Goal: Task Accomplishment & Management: Use online tool/utility

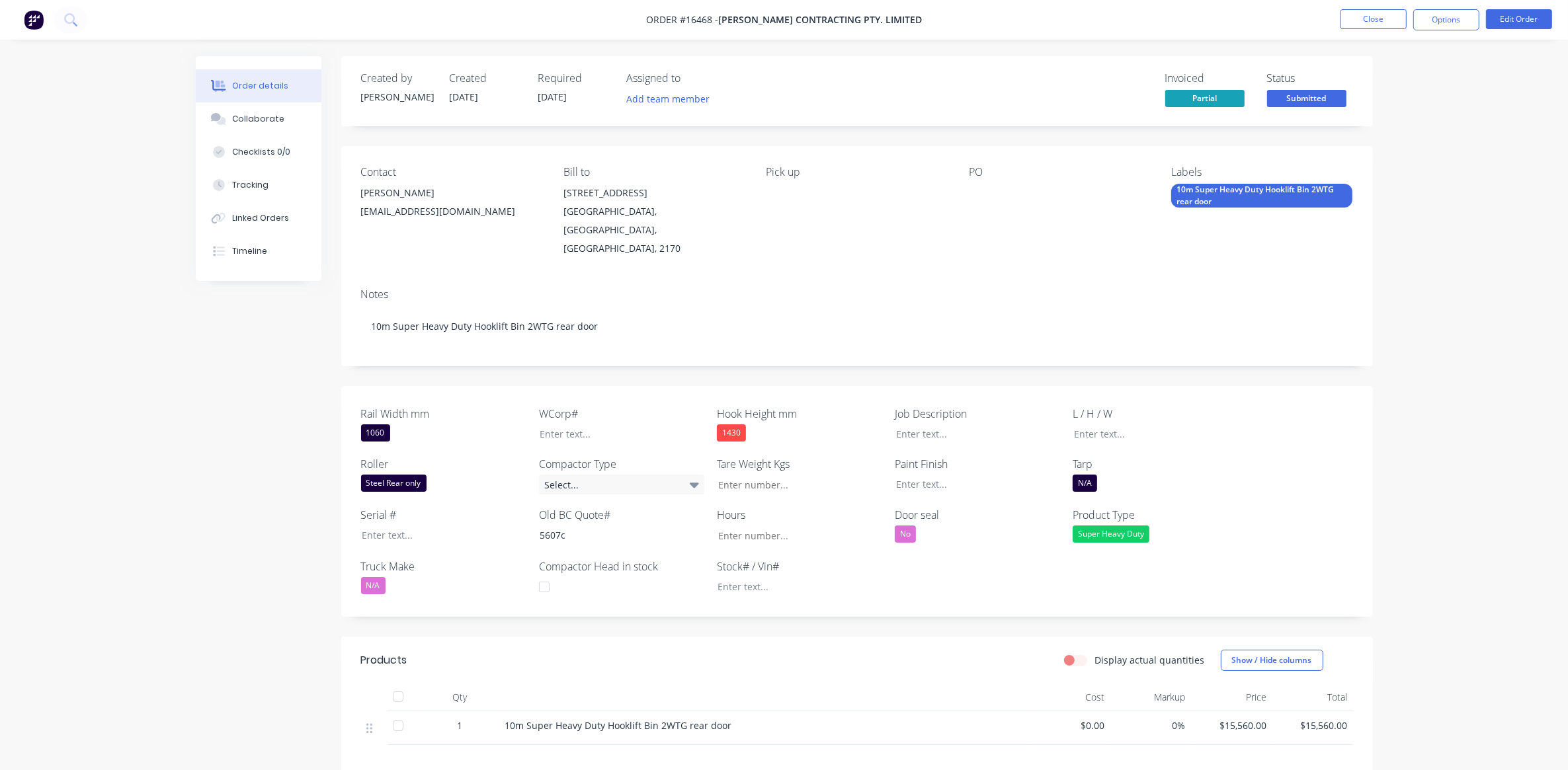
click at [24, 18] on img at bounding box center [33, 20] width 20 height 20
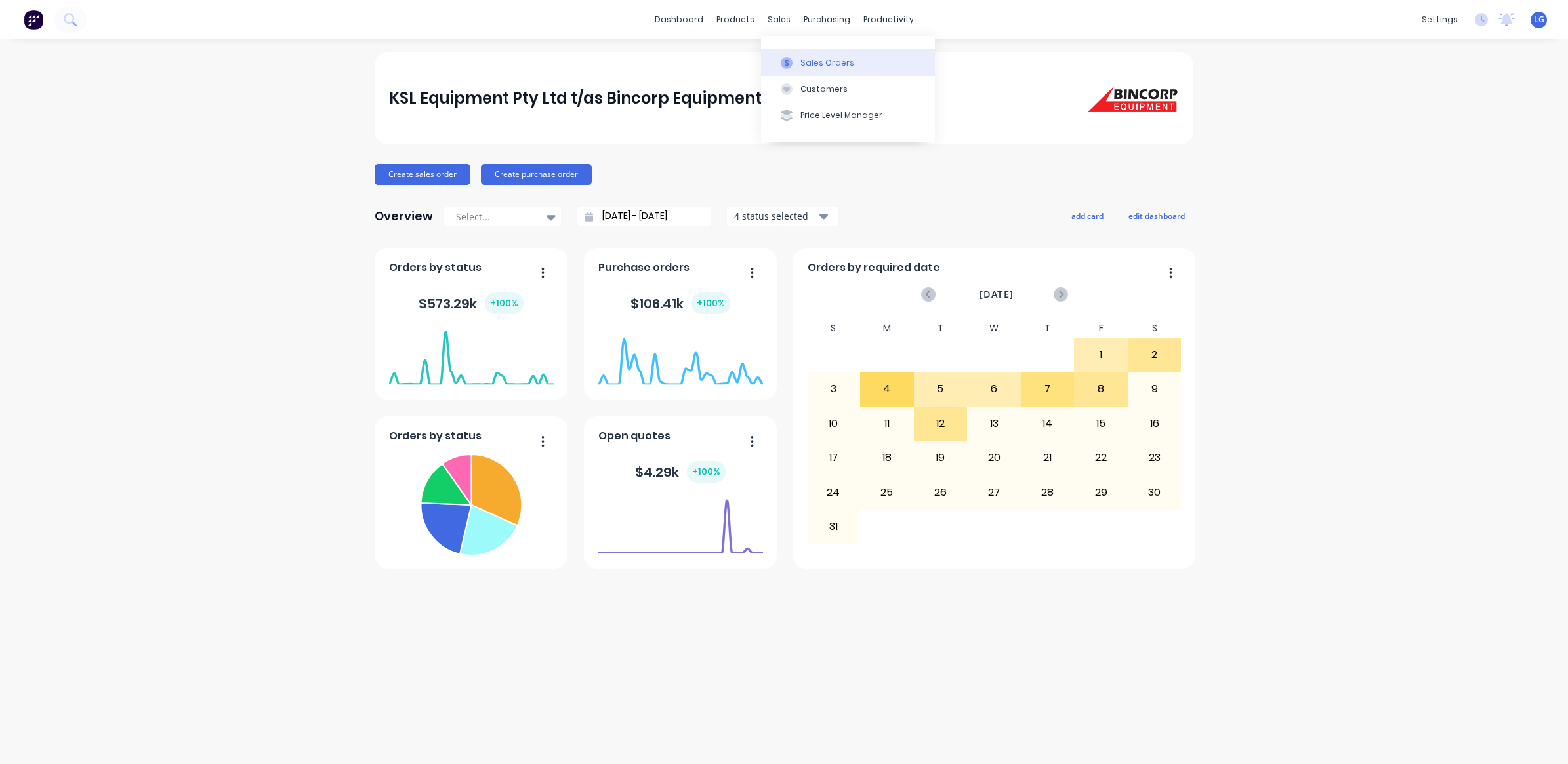
click at [850, 63] on button "Sales Orders" at bounding box center [848, 62] width 174 height 26
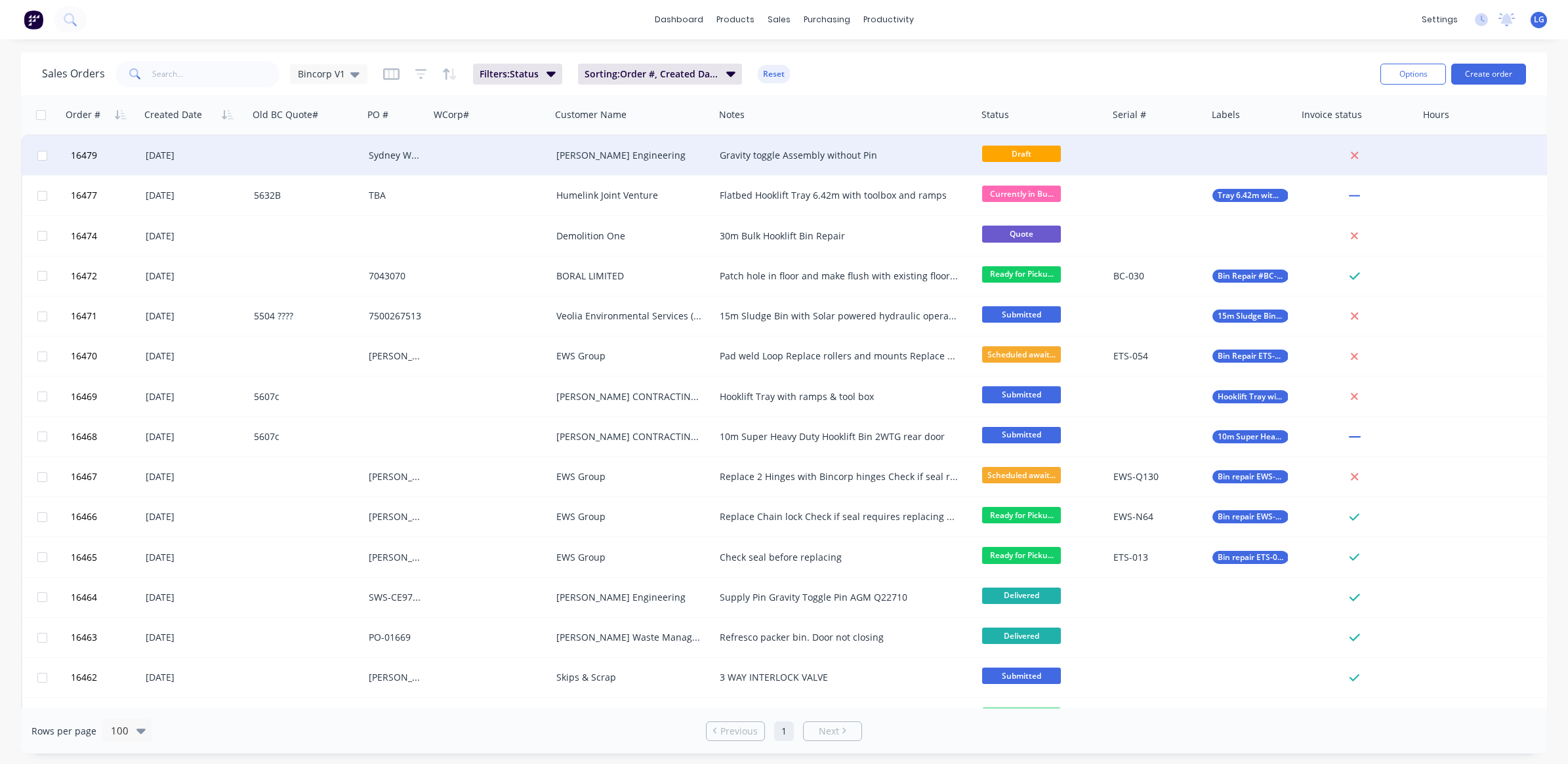
click at [392, 154] on div "Sydney Waste Truck" at bounding box center [394, 155] width 53 height 13
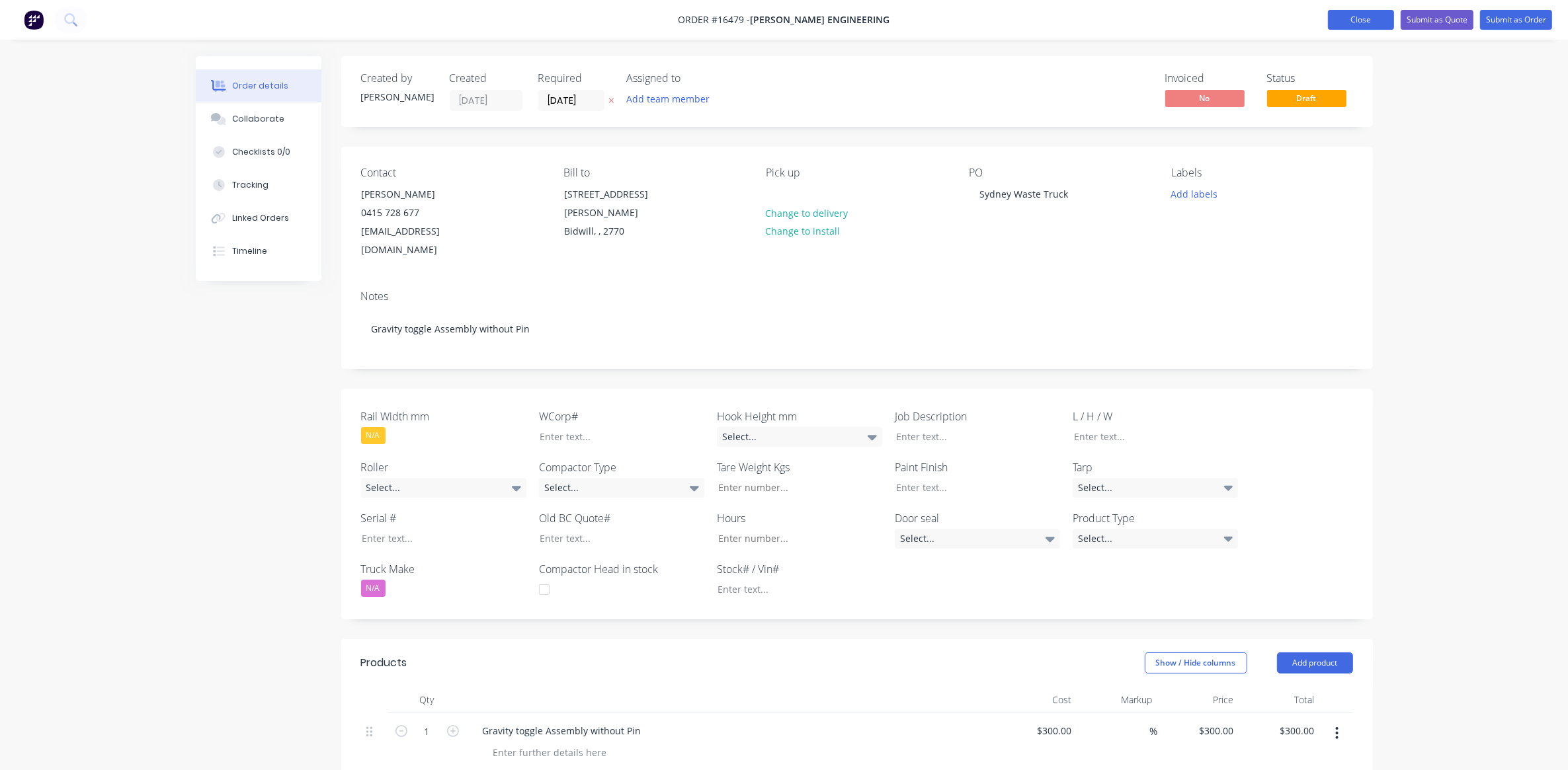
click at [1372, 14] on button "Close" at bounding box center [1361, 20] width 66 height 20
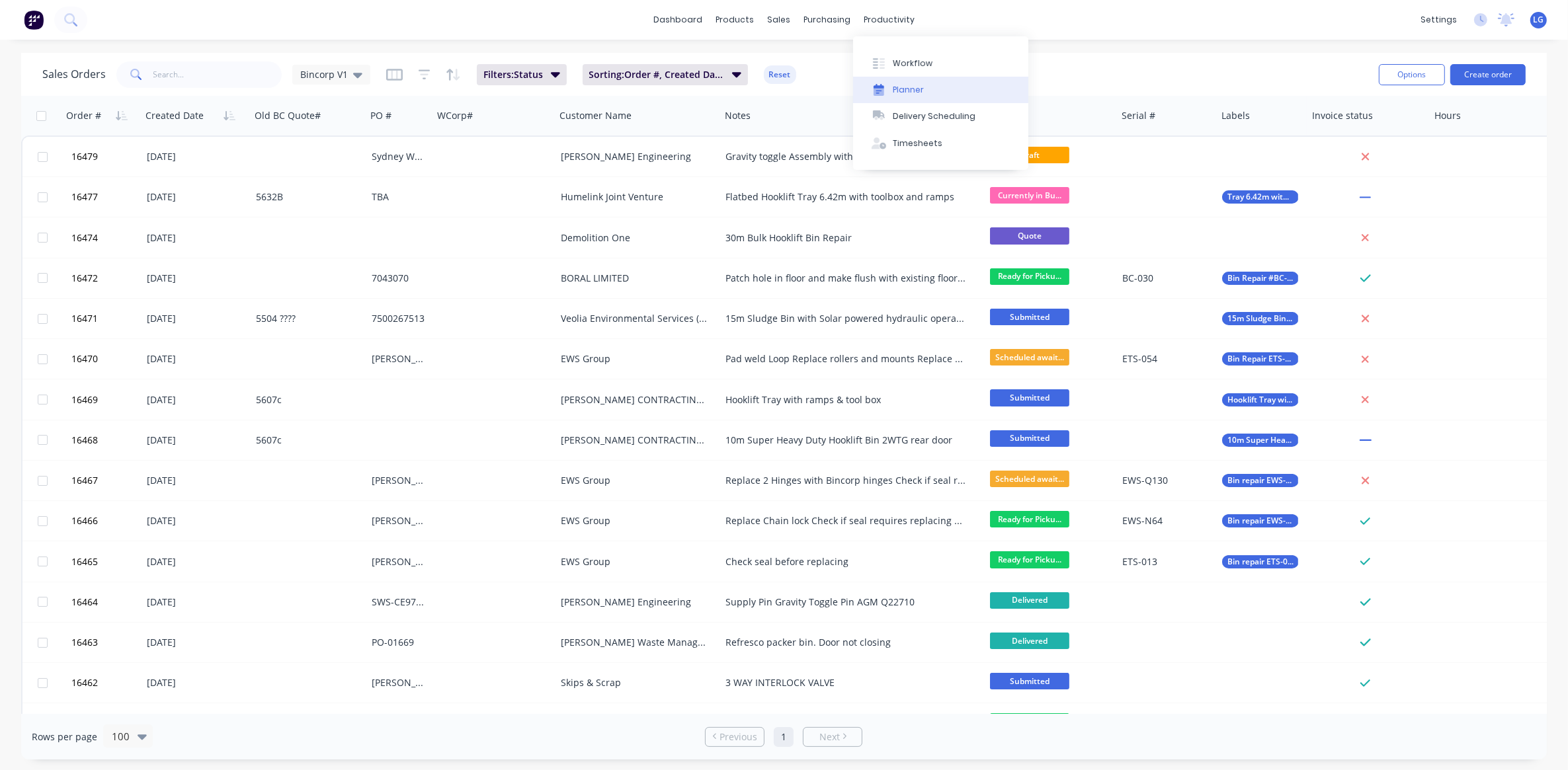
click at [915, 87] on div "Planner" at bounding box center [909, 90] width 31 height 12
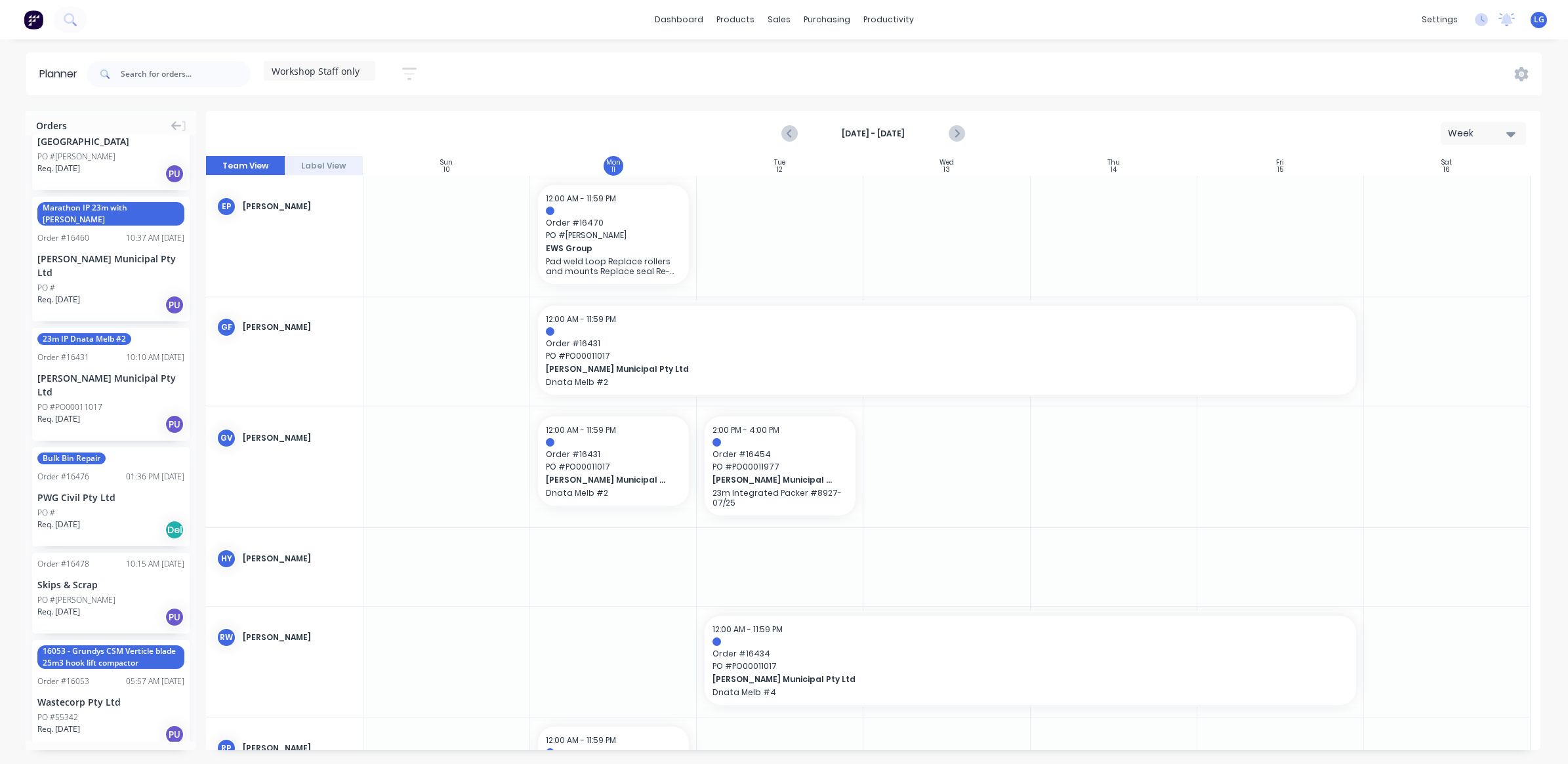
scroll to position [328, 0]
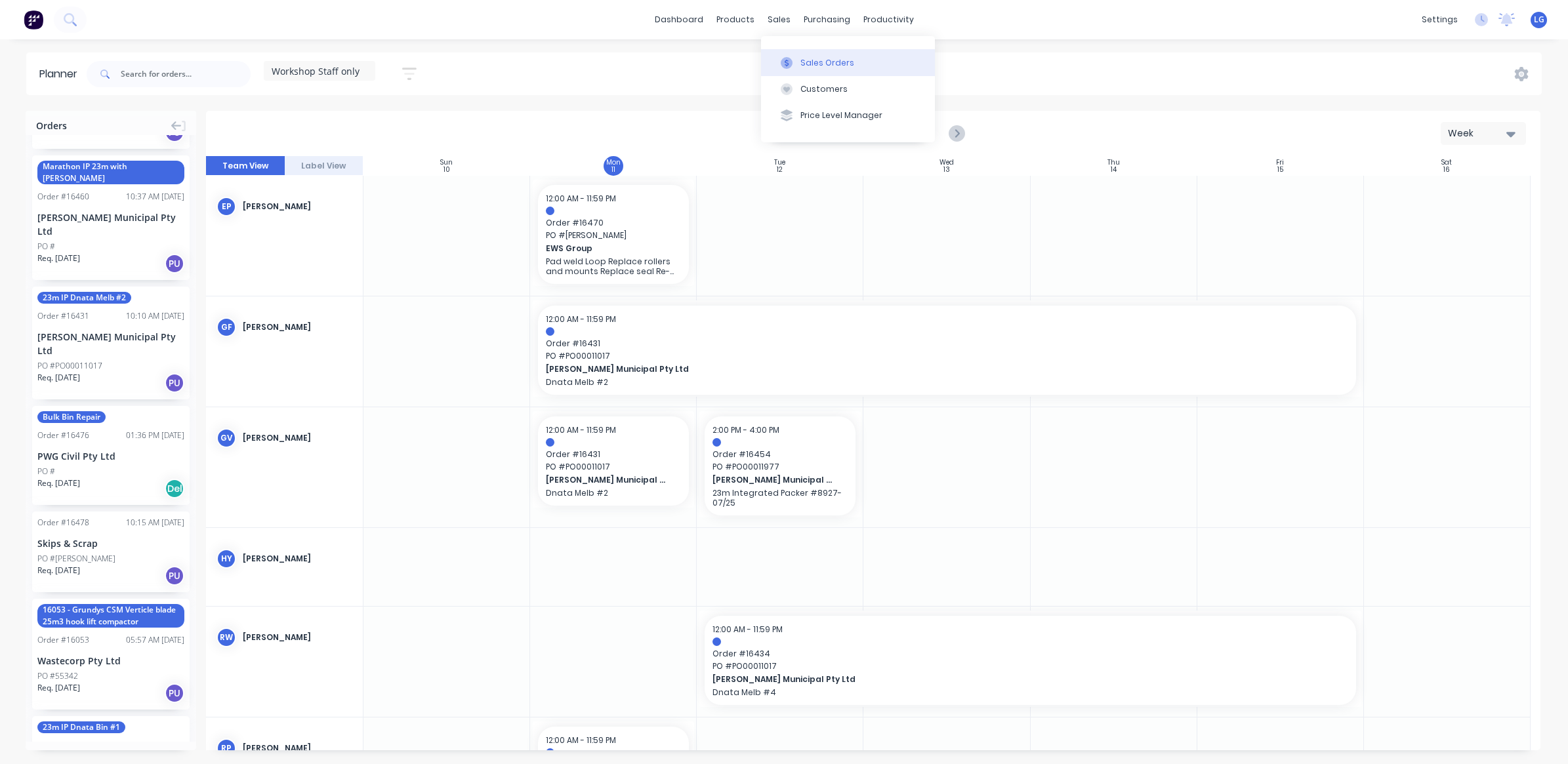
click at [807, 59] on div "Sales Orders" at bounding box center [827, 63] width 54 height 12
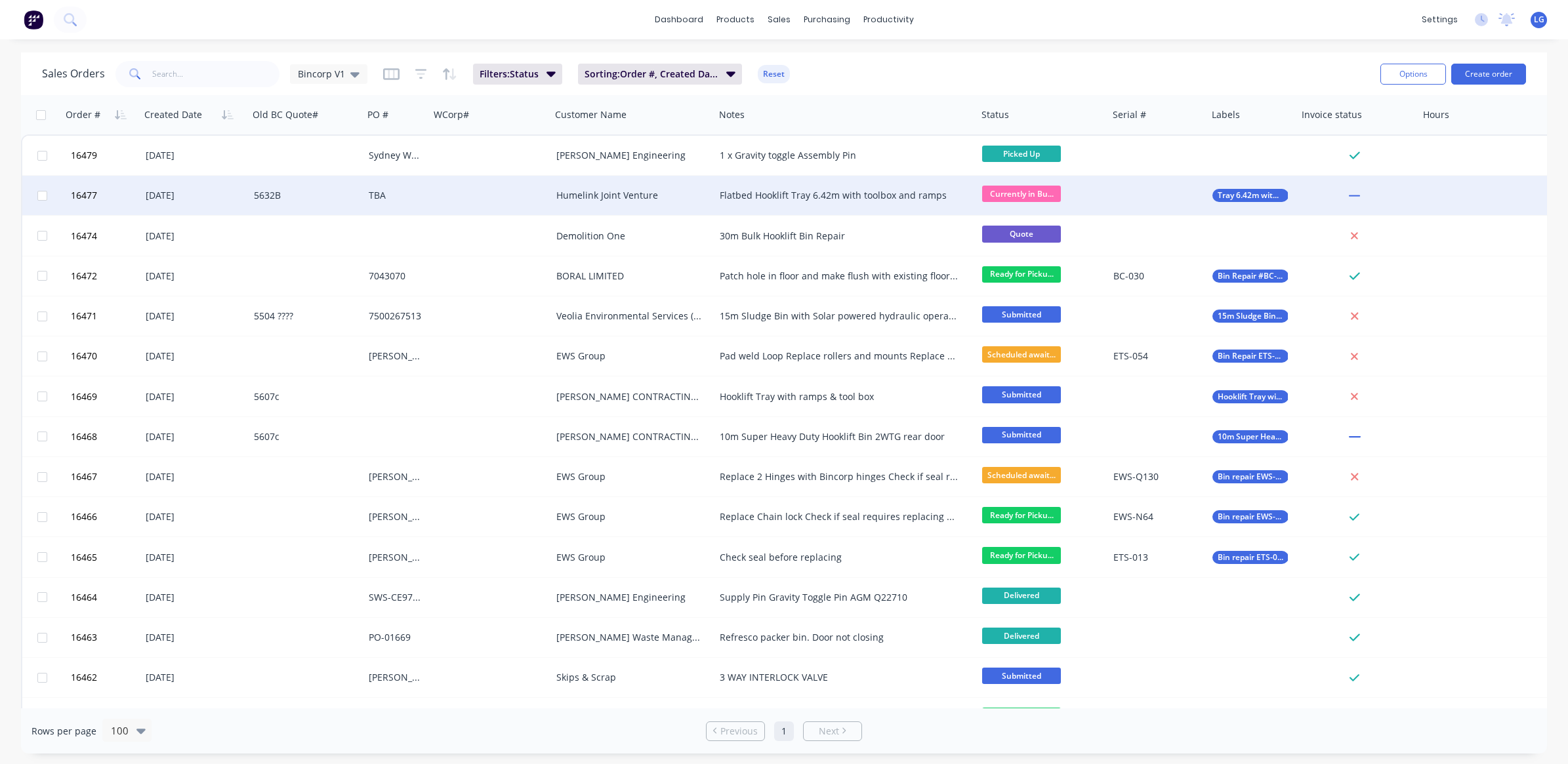
click at [1083, 198] on div "Currently in Bu..." at bounding box center [1039, 195] width 115 height 20
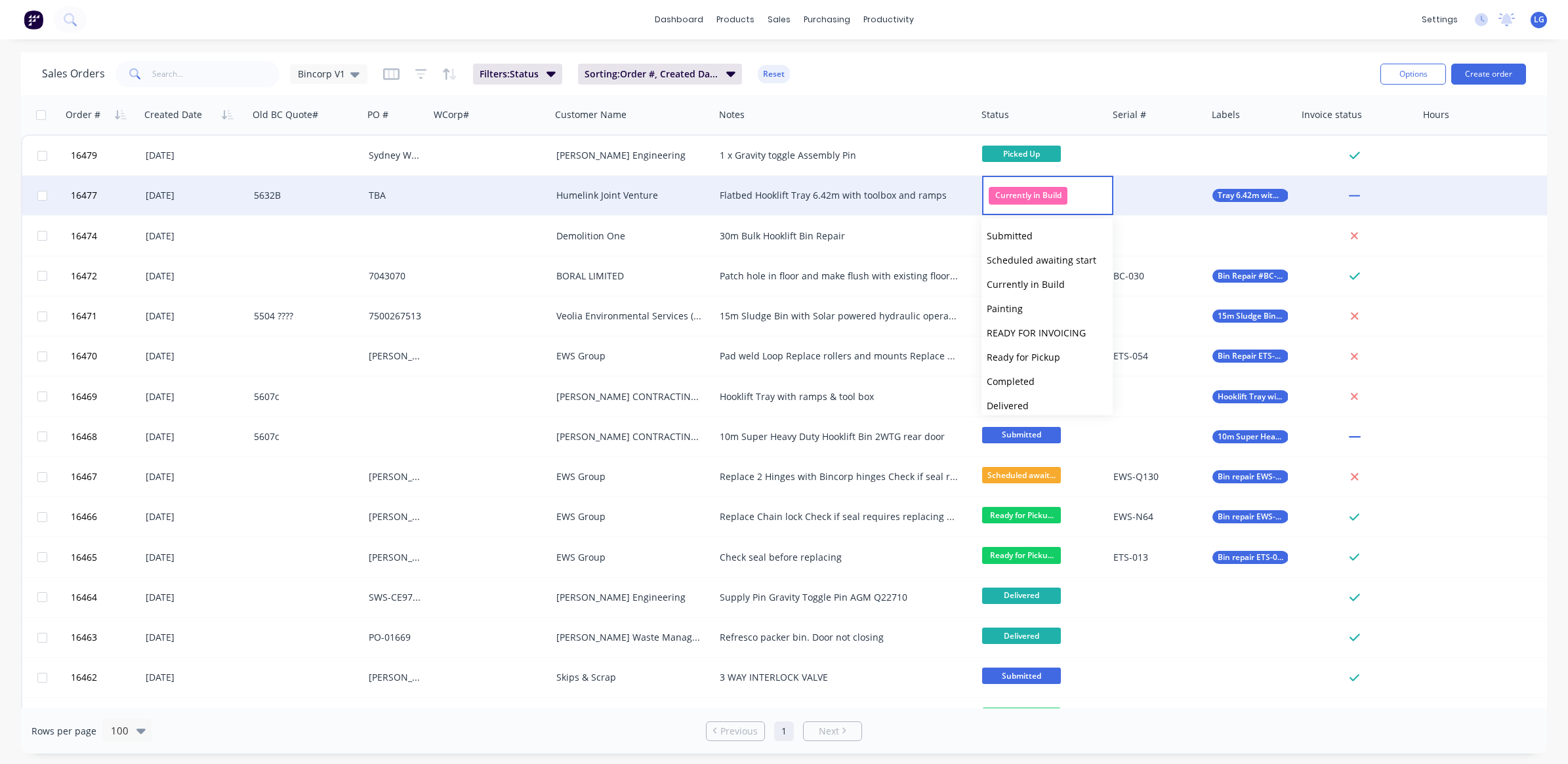
click at [1083, 198] on div "Currently in Build" at bounding box center [1048, 195] width 131 height 40
click at [1034, 193] on span "Currently in Build" at bounding box center [1028, 195] width 79 height 18
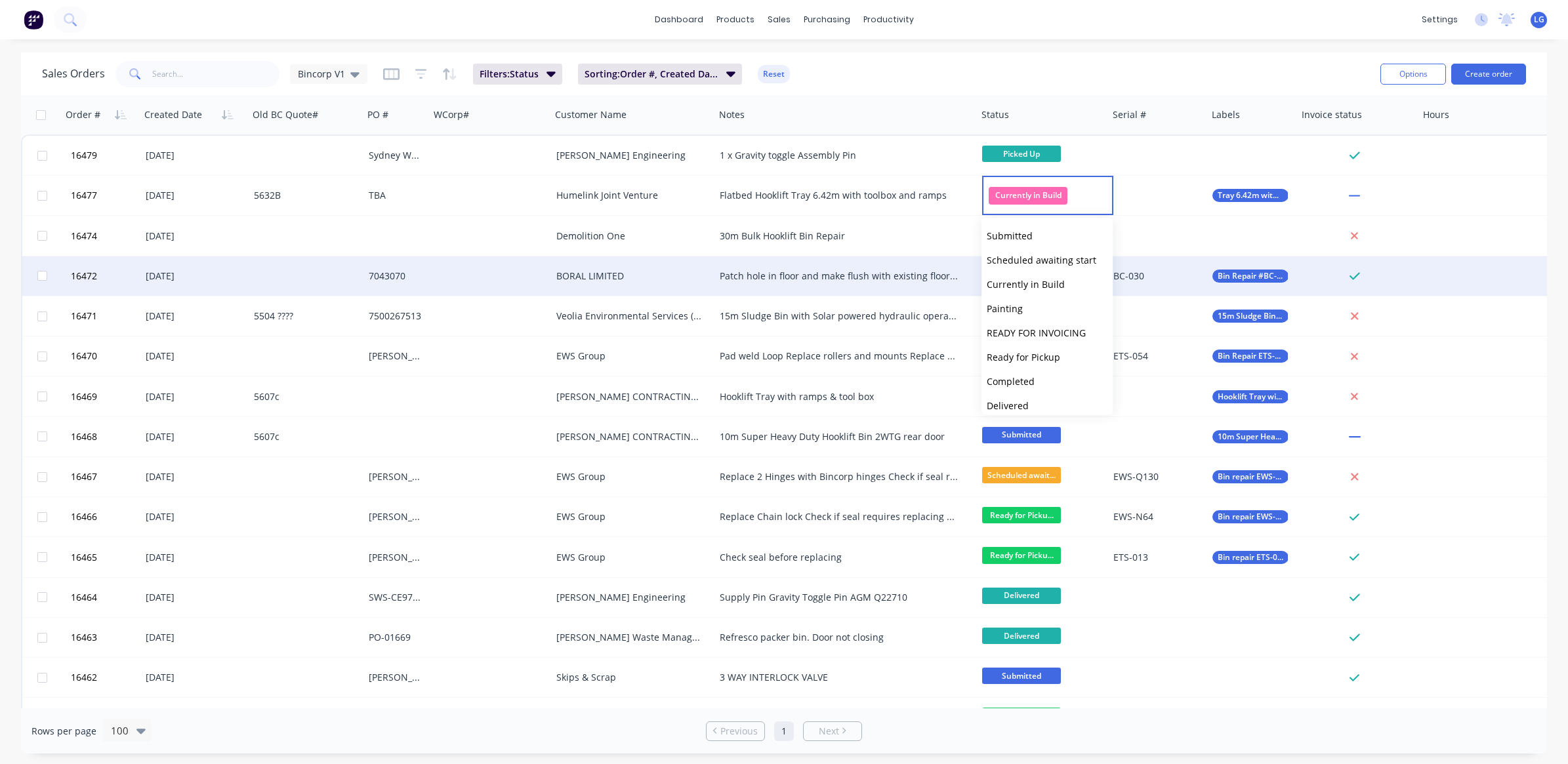
click at [1521, 315] on div at bounding box center [1487, 316] width 138 height 40
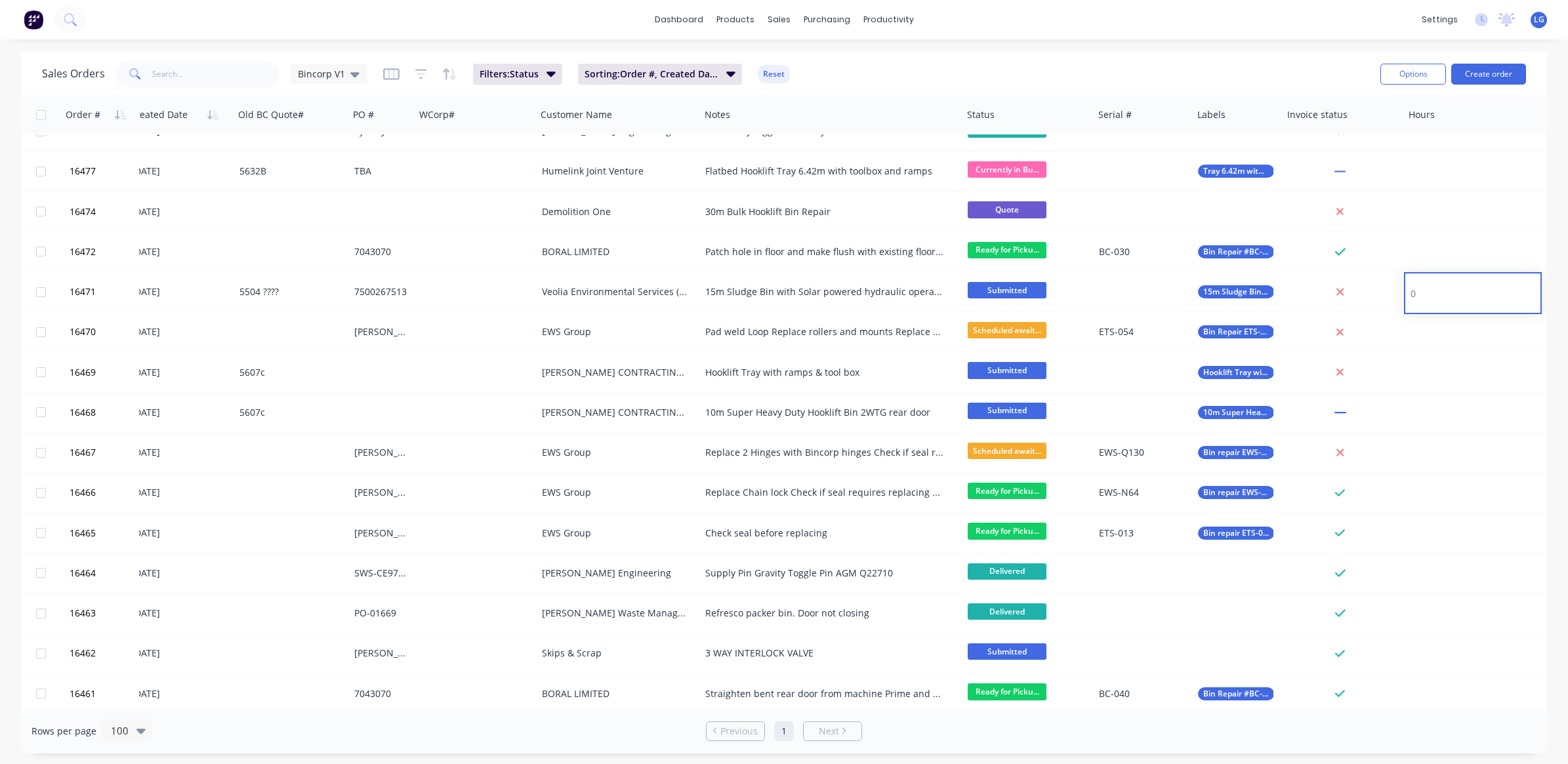
scroll to position [0, 14]
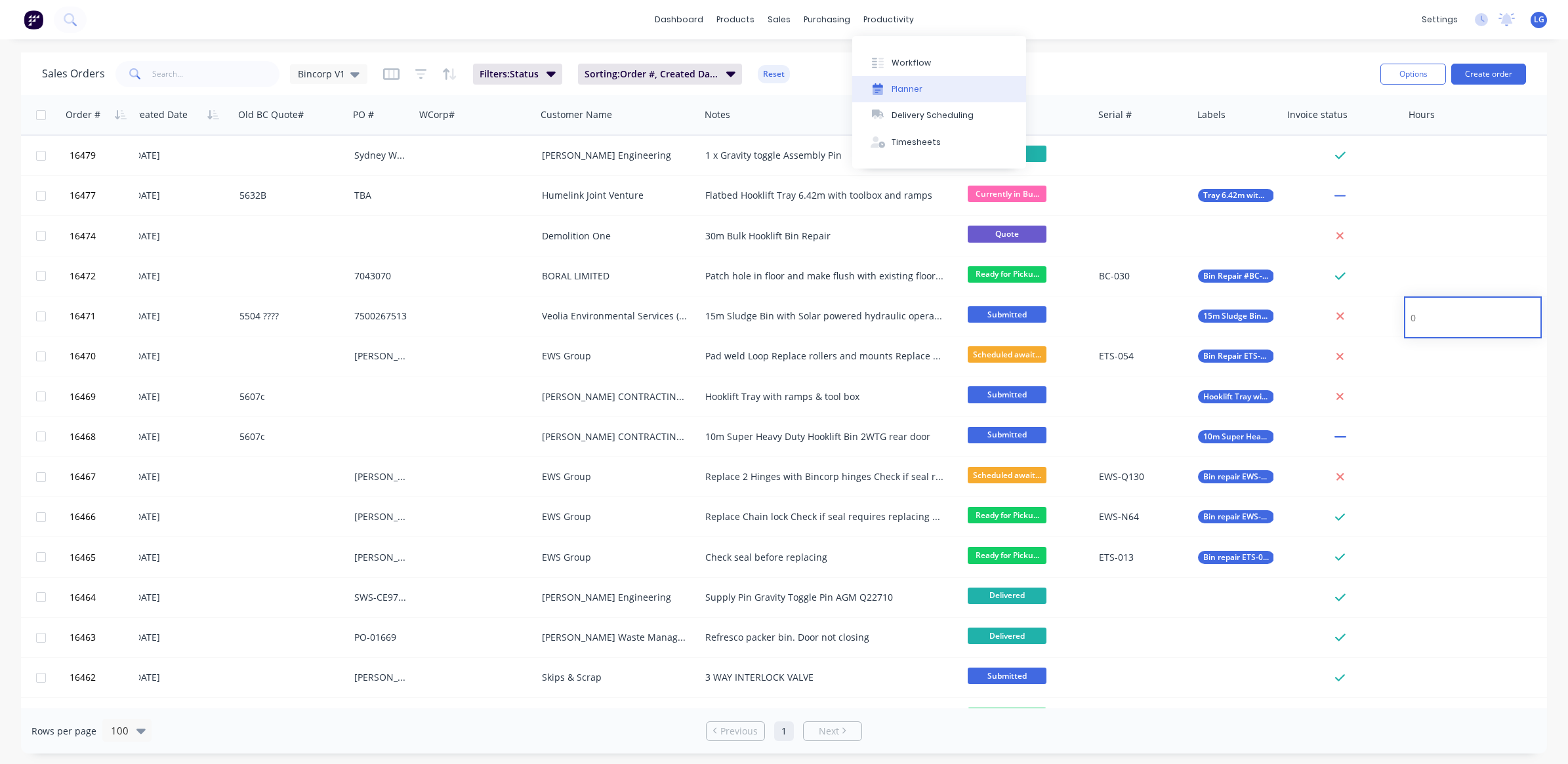
click at [903, 88] on div "Planner" at bounding box center [907, 89] width 31 height 12
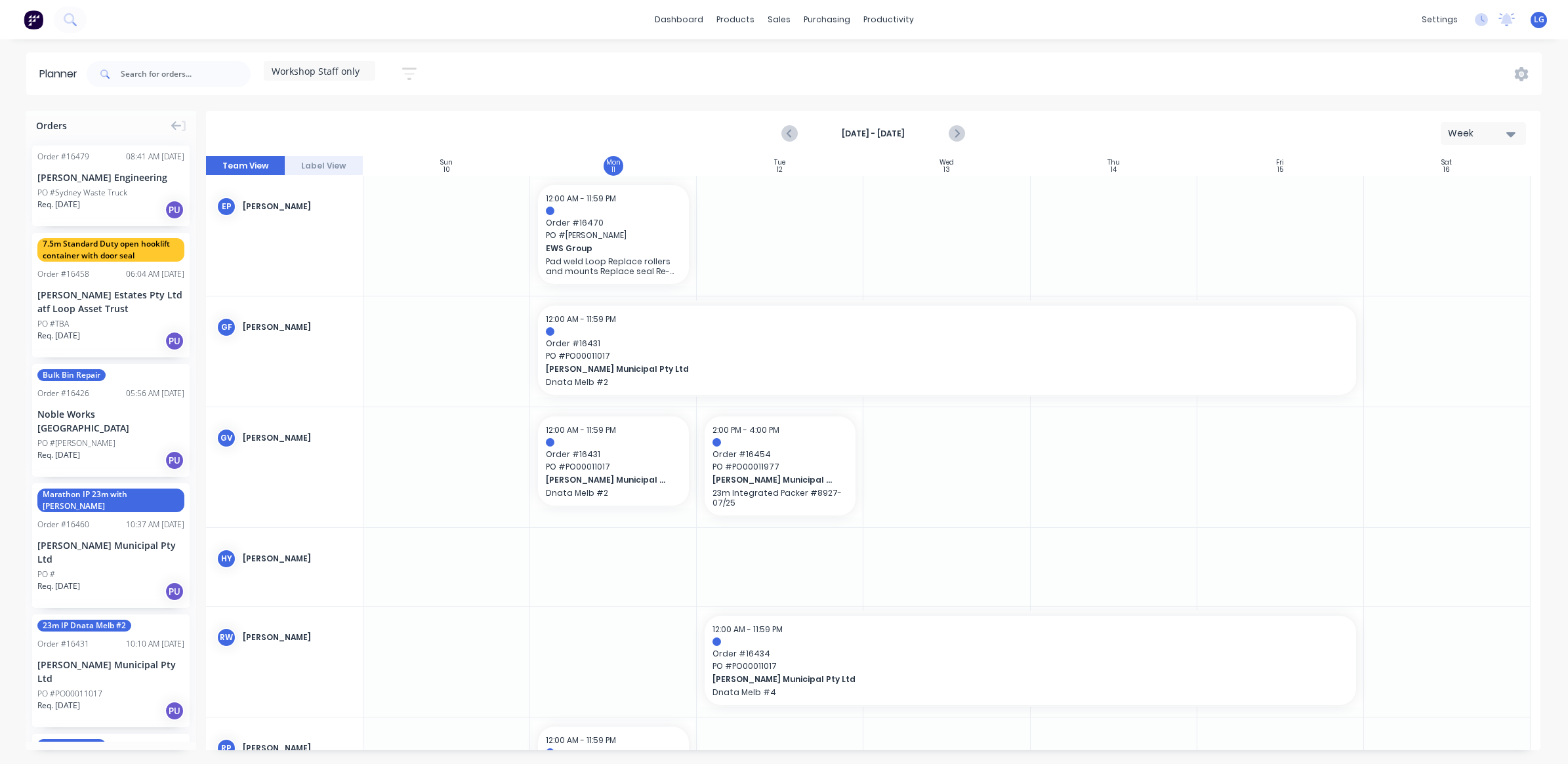
click at [405, 70] on icon "button" at bounding box center [409, 74] width 14 height 13
click at [394, 201] on icon "button" at bounding box center [394, 202] width 9 height 5
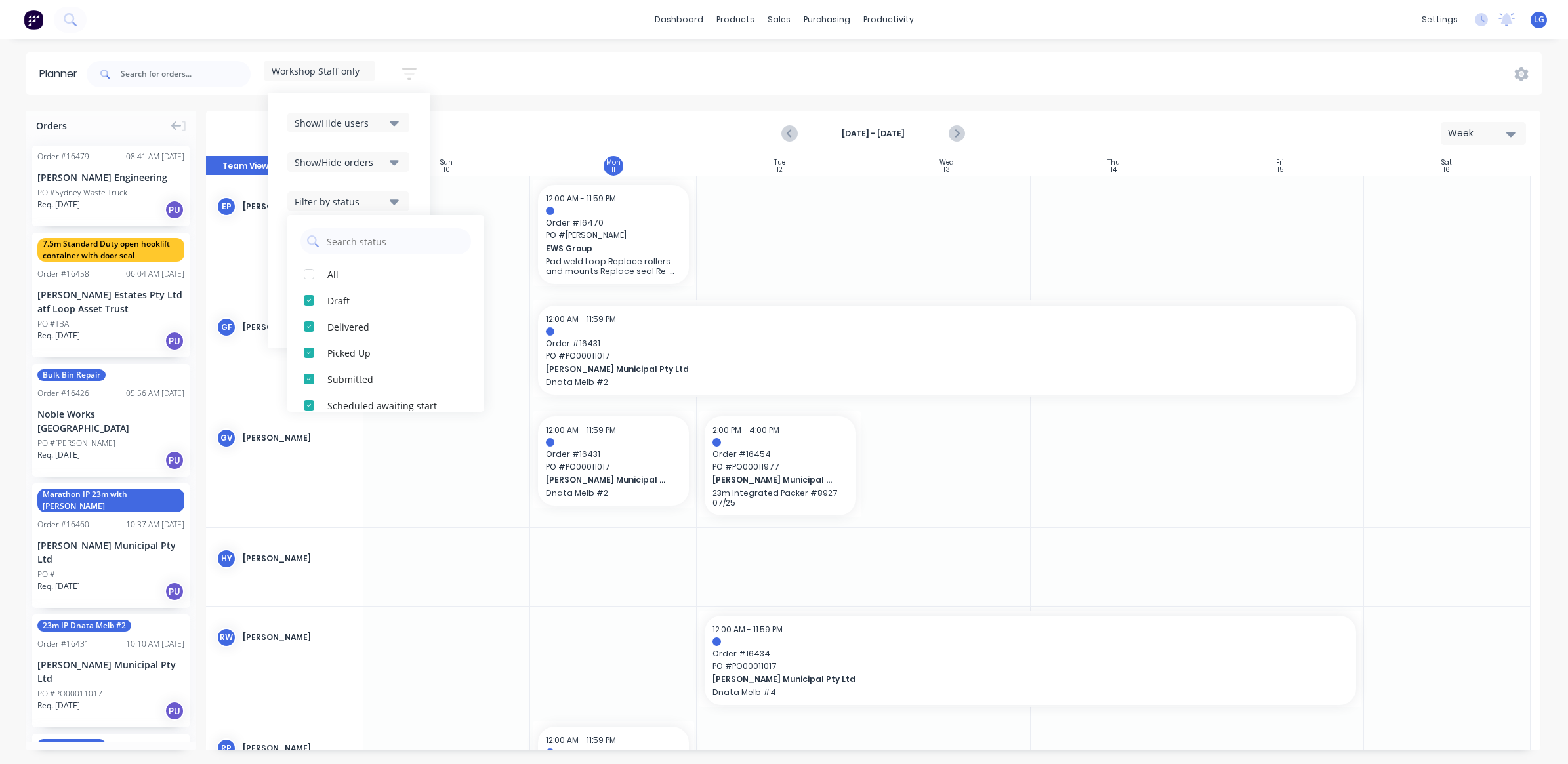
click at [546, 102] on div "Planner Workshop Staff only Save new view None edit Workshop Staff only (Defaul…" at bounding box center [784, 408] width 1568 height 711
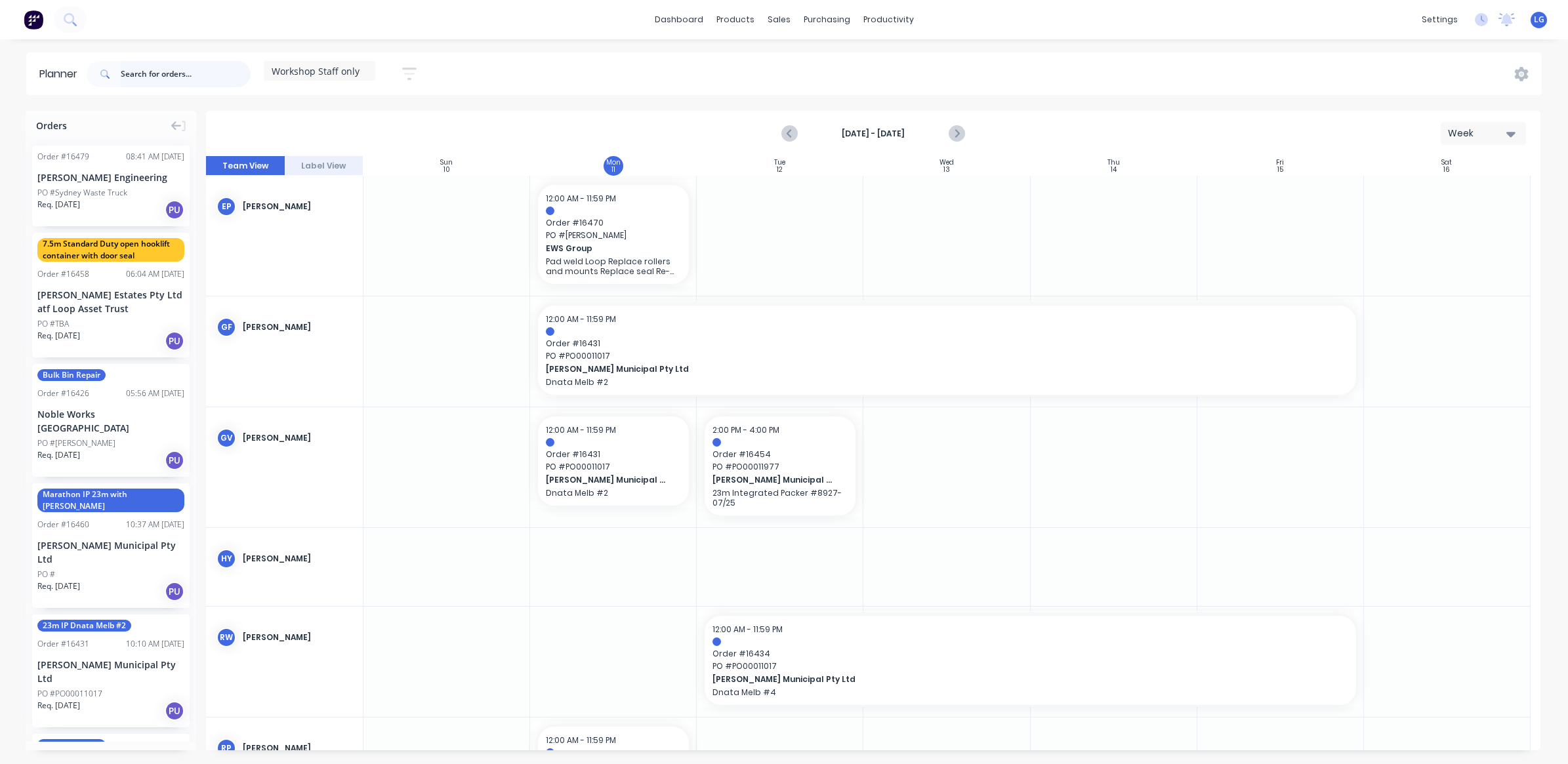
click at [143, 77] on input "text" at bounding box center [186, 73] width 130 height 26
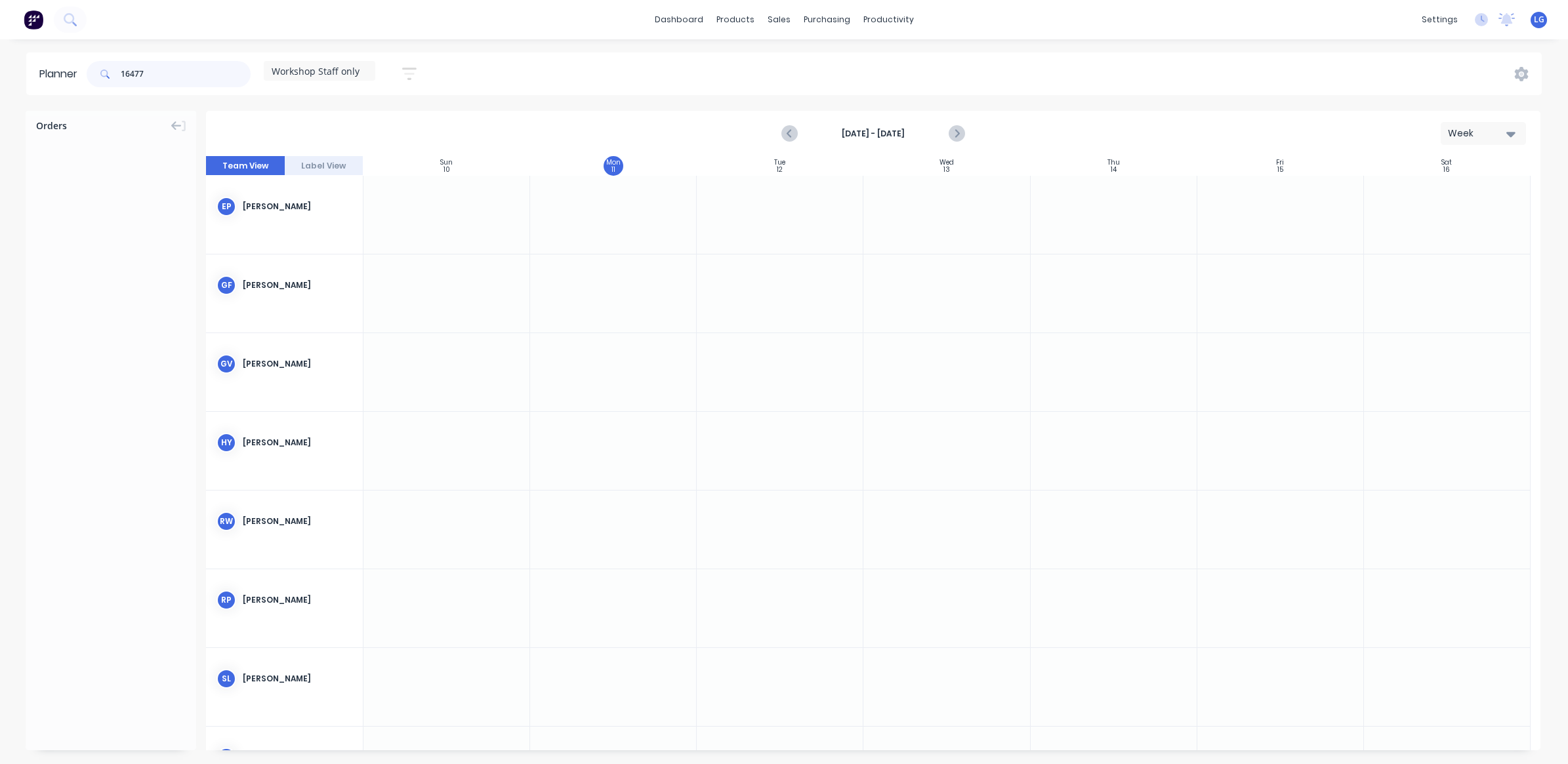
drag, startPoint x: 145, startPoint y: 77, endPoint x: 121, endPoint y: 79, distance: 24.1
click at [121, 79] on div "16477" at bounding box center [169, 73] width 164 height 26
type input "16477"
click at [529, 73] on div "16477 Workshop Staff only Save new view None edit Workshop Staff only (Default)…" at bounding box center [812, 74] width 1457 height 40
click at [414, 73] on icon "button" at bounding box center [409, 73] width 11 height 2
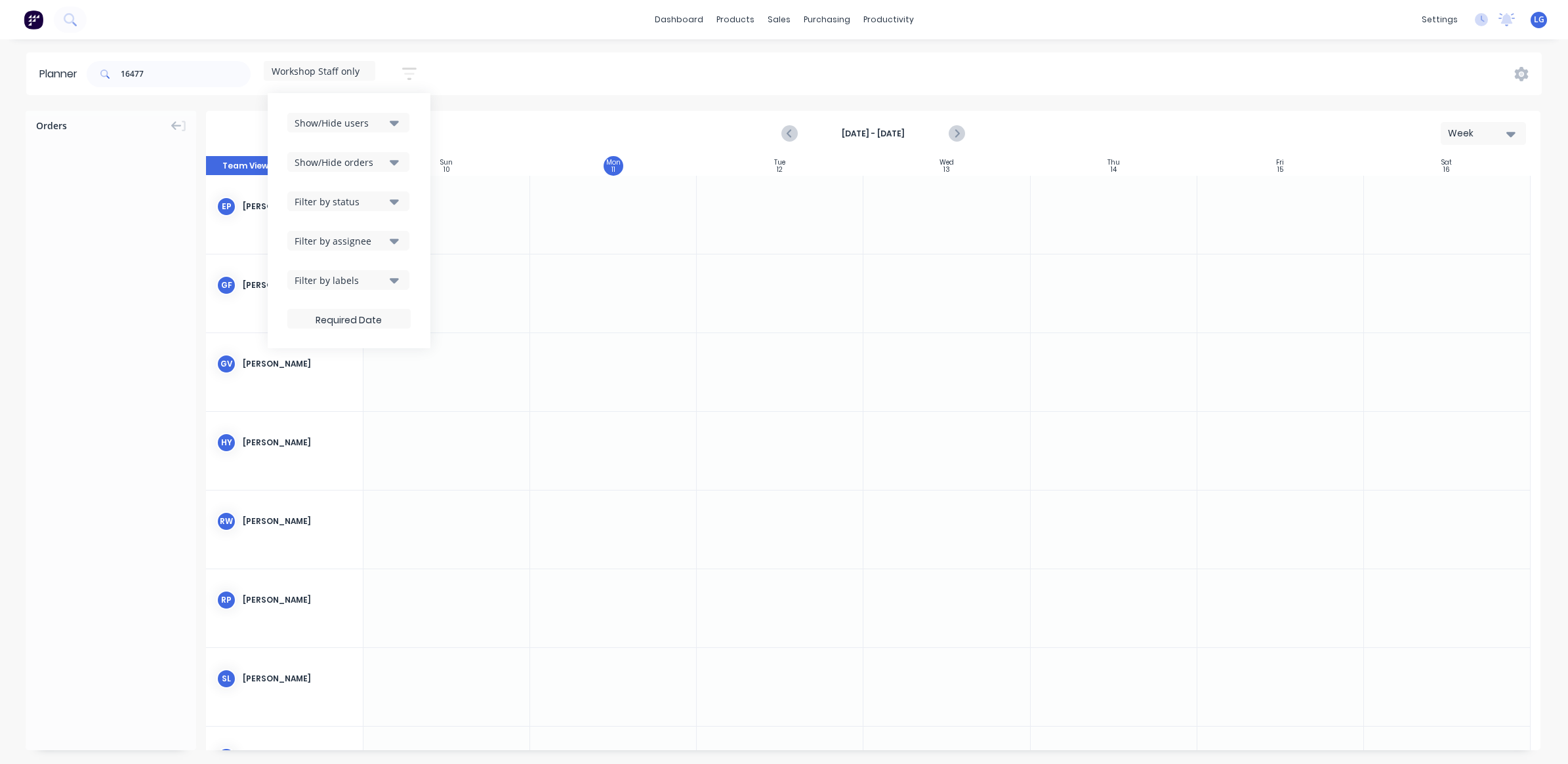
click at [300, 36] on div "dashboard products sales purchasing productivity dashboard products Product Cat…" at bounding box center [784, 20] width 1568 height 40
click at [50, 14] on div at bounding box center [43, 19] width 87 height 26
drag, startPoint x: 50, startPoint y: 14, endPoint x: 32, endPoint y: 22, distance: 19.7
click at [32, 22] on img at bounding box center [33, 20] width 20 height 20
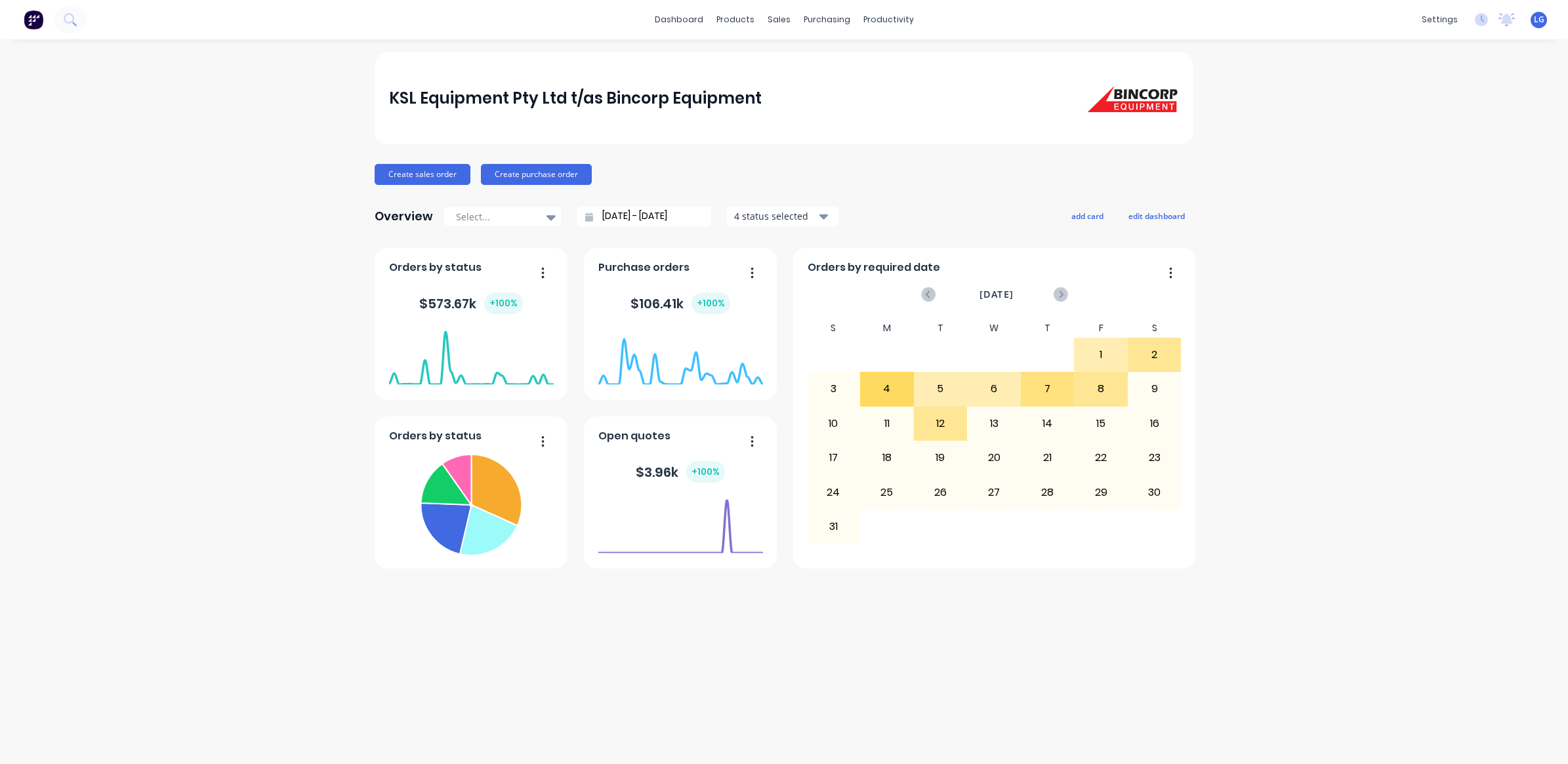
click at [37, 21] on img at bounding box center [33, 20] width 20 height 20
click at [28, 22] on img at bounding box center [33, 20] width 20 height 20
click at [1543, 738] on div "KSL Equipment Pty Ltd t/as Bincorp Equipment Create sales order Create purchase…" at bounding box center [784, 401] width 1568 height 698
click at [1555, 735] on div "Open Intercom Messenger" at bounding box center [1539, 735] width 35 height 35
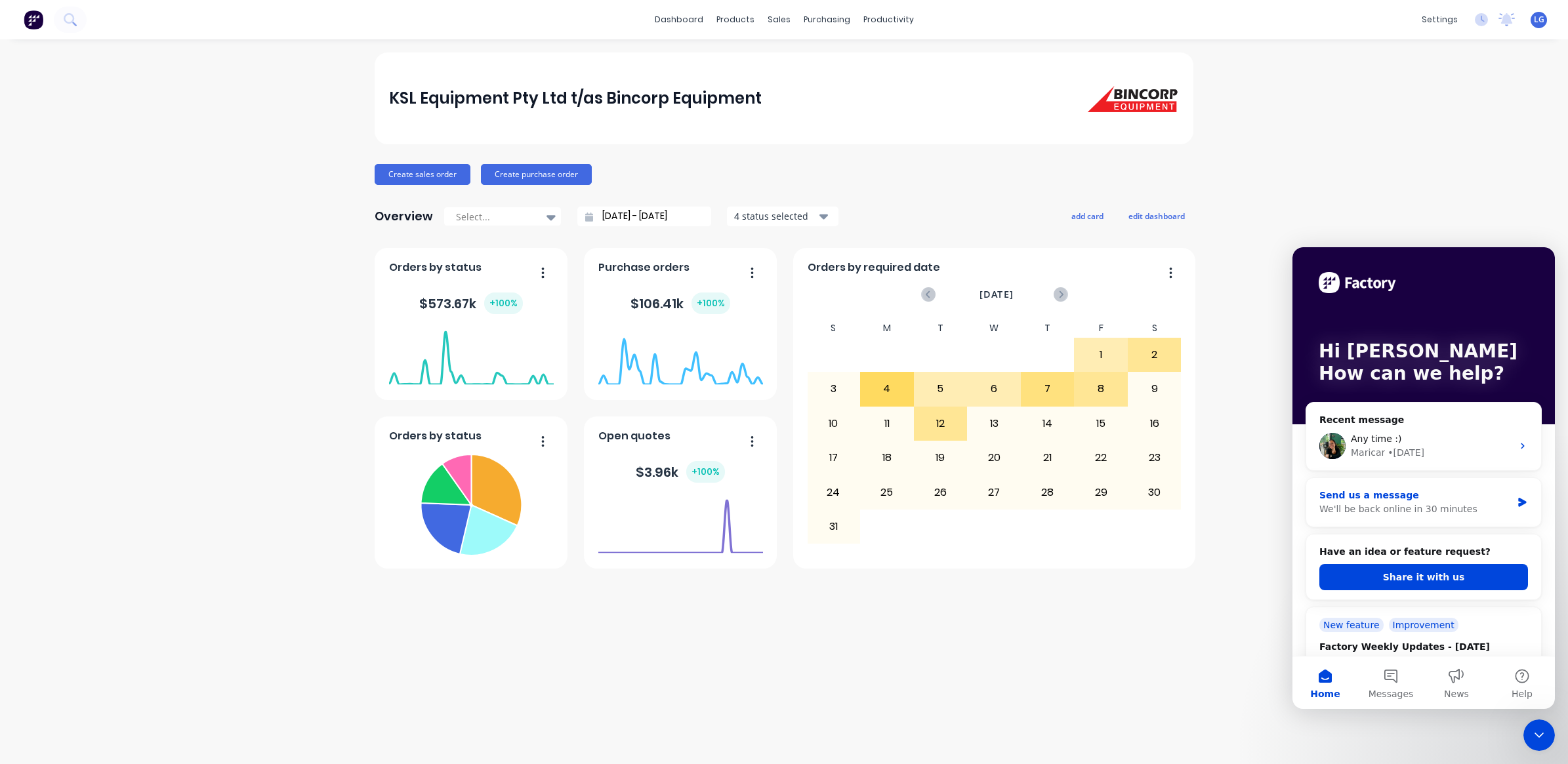
click at [1408, 507] on div "We'll be back online in 30 minutes" at bounding box center [1415, 509] width 192 height 14
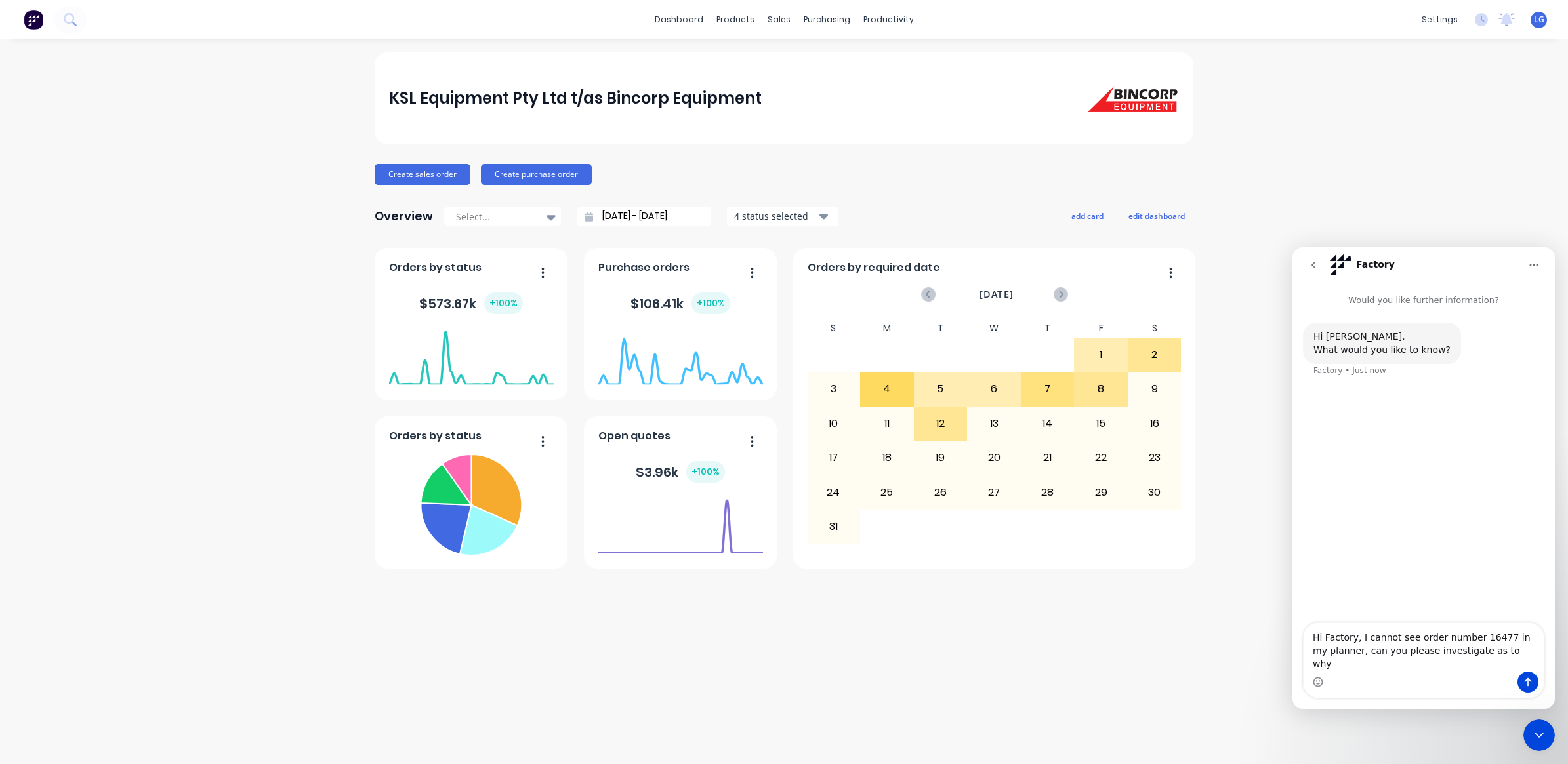
type textarea "Hi Factory, I cannot see order number 16477 in my planner, can you please inves…"
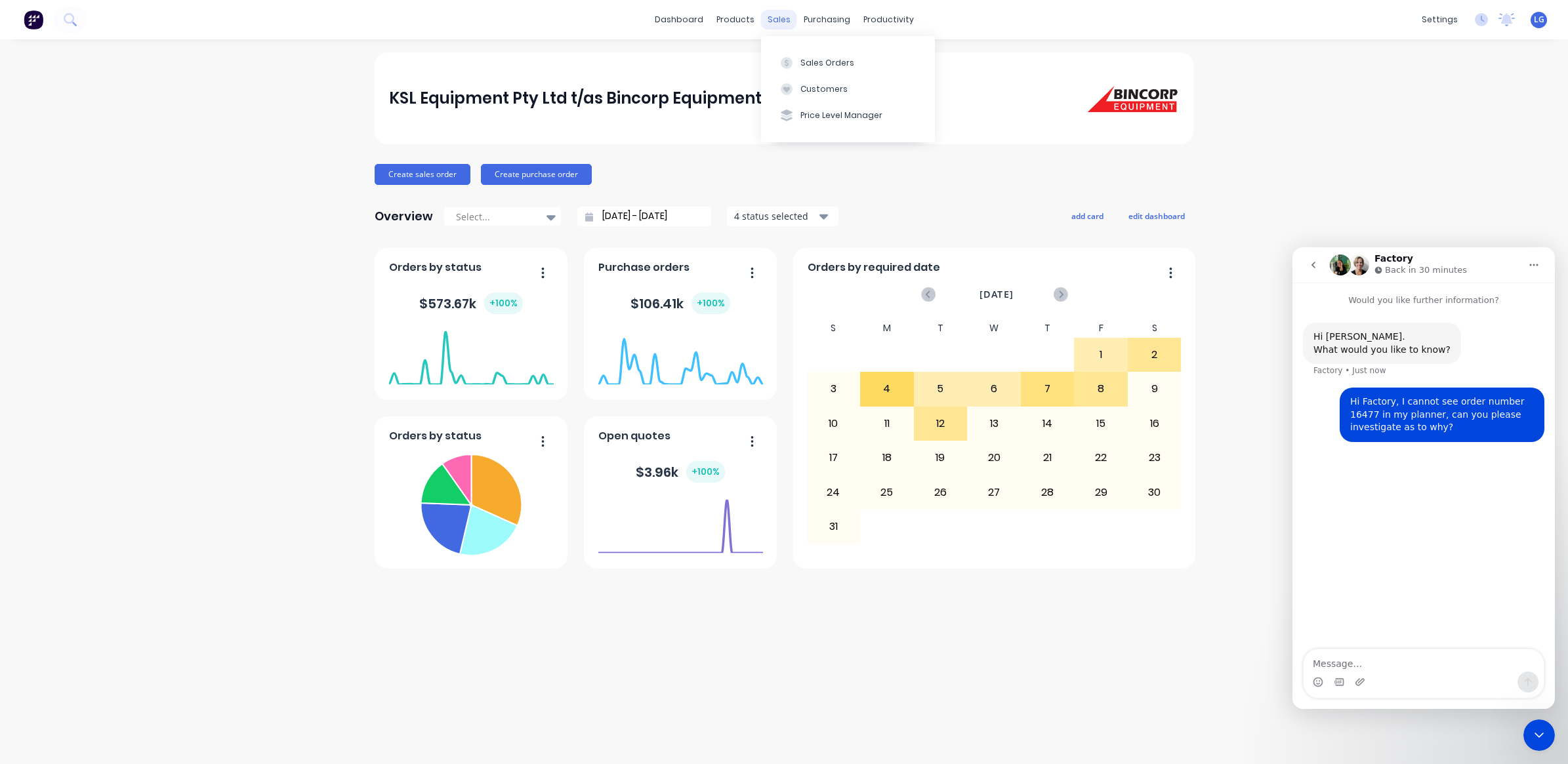
click at [780, 27] on div "sales" at bounding box center [778, 20] width 36 height 20
click at [787, 18] on div "sales" at bounding box center [778, 20] width 36 height 20
click at [1293, 179] on div "KSL Equipment Pty Ltd t/as Bincorp Equipment Create sales order Create purchase…" at bounding box center [784, 401] width 1568 height 698
click at [1533, 263] on icon "Home" at bounding box center [1533, 265] width 11 height 11
click at [1418, 164] on div "KSL Equipment Pty Ltd t/as Bincorp Equipment Create sales order Create purchase…" at bounding box center [784, 401] width 1568 height 698
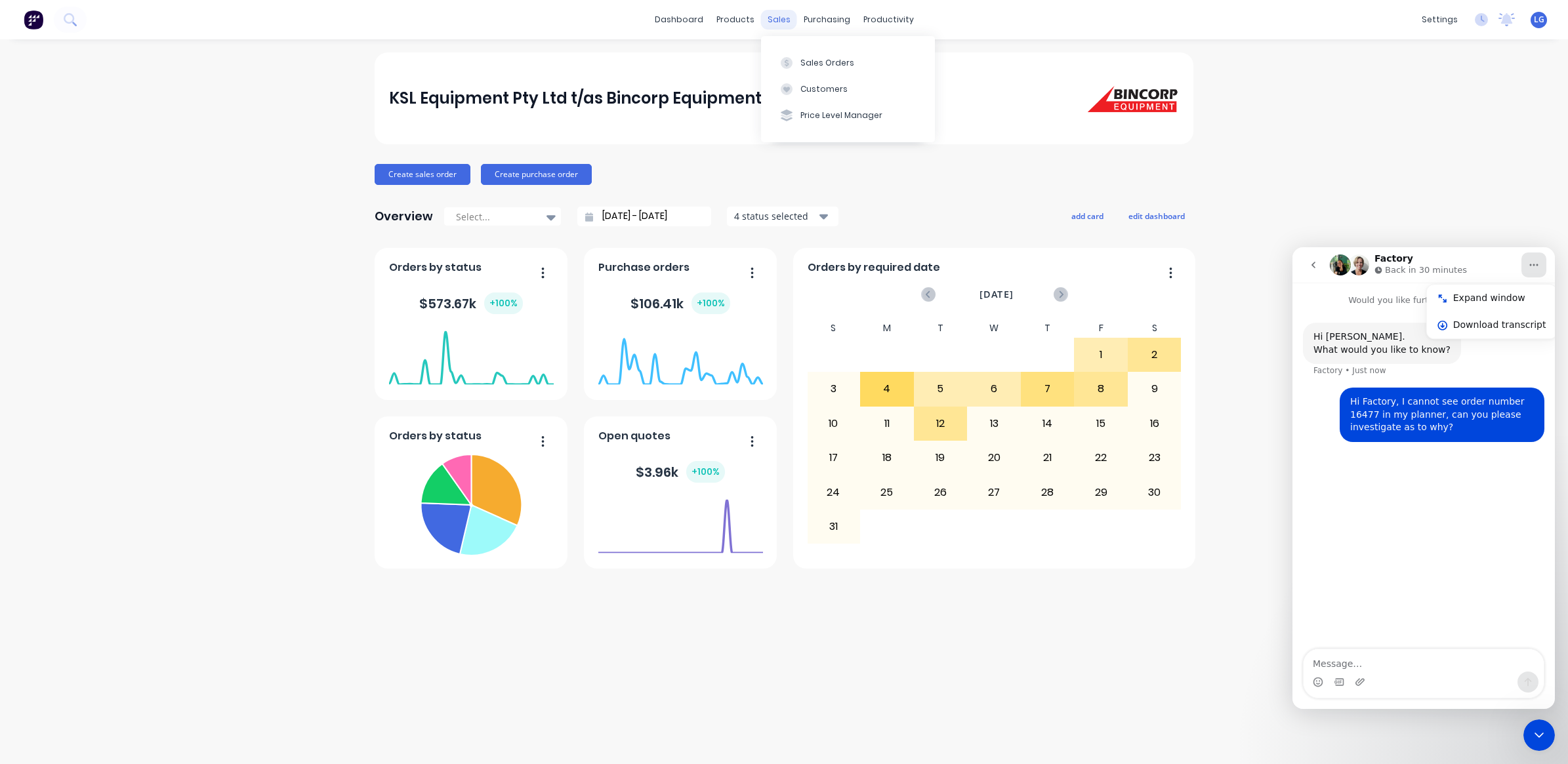
click at [768, 27] on div "sales" at bounding box center [778, 20] width 36 height 20
click at [822, 63] on div "Sales Orders" at bounding box center [827, 63] width 54 height 12
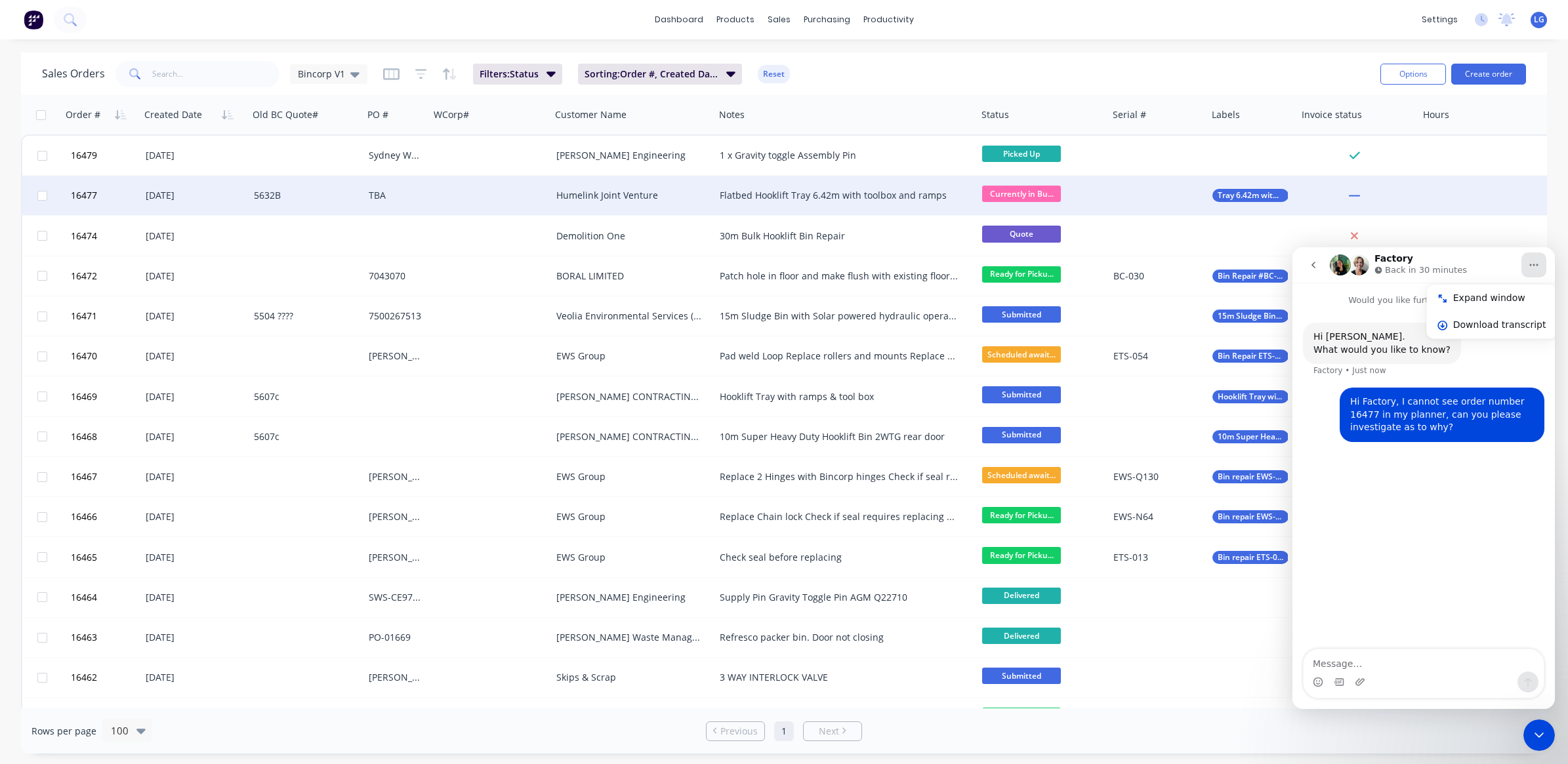
click at [1023, 194] on span "Currently in Bu..." at bounding box center [1022, 193] width 79 height 16
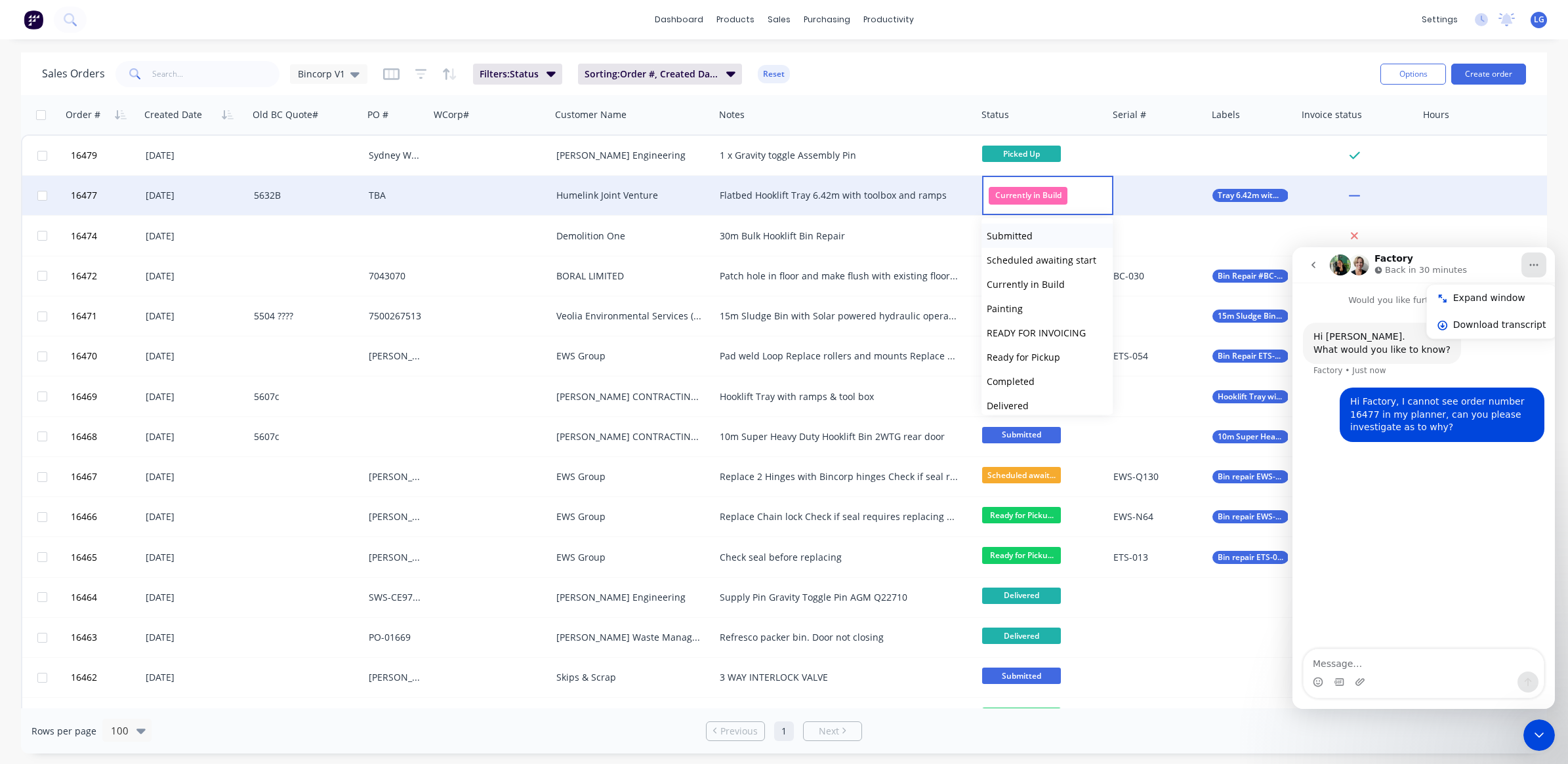
click at [1028, 234] on span "Submitted" at bounding box center [1009, 236] width 46 height 13
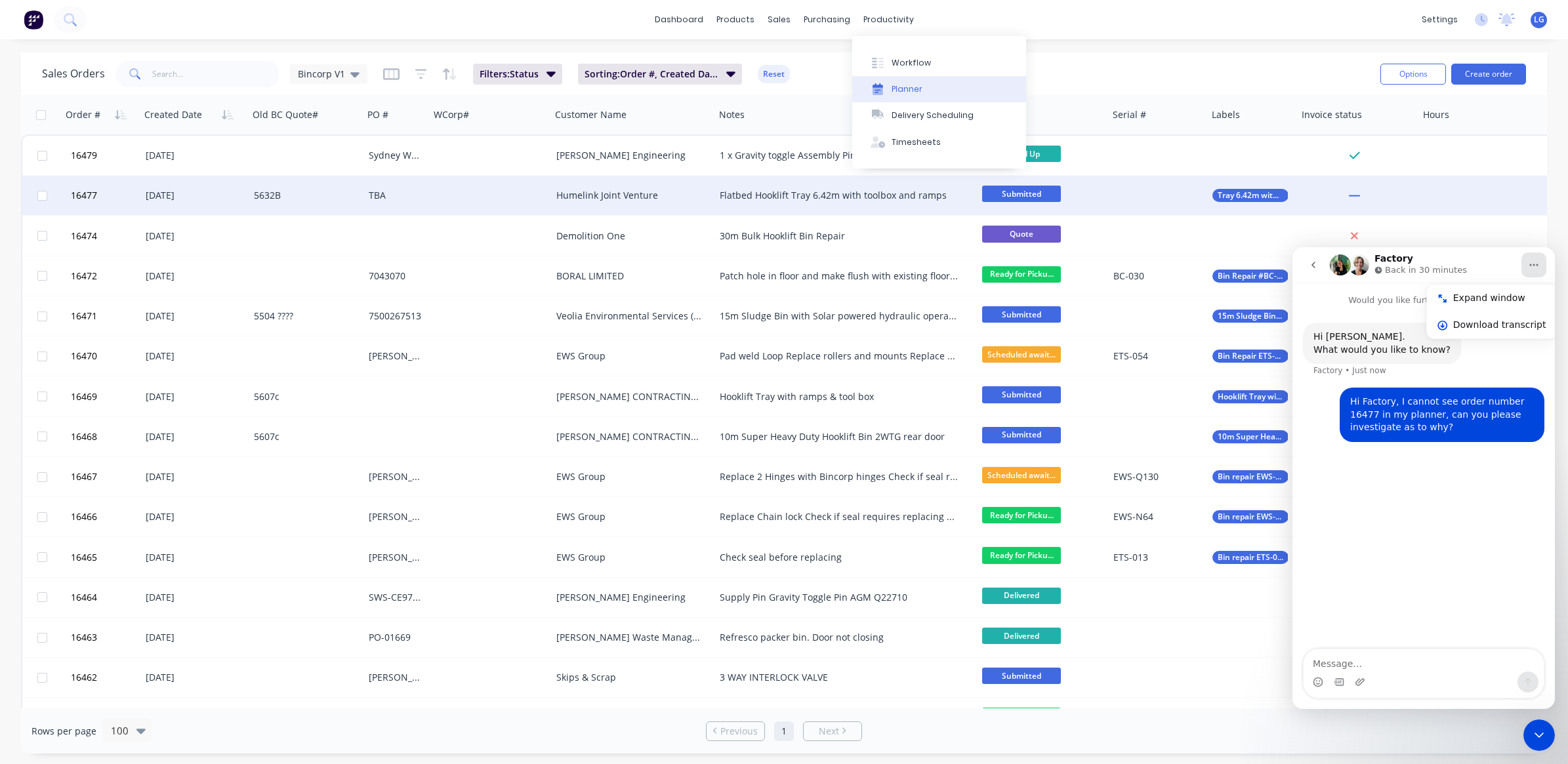
click at [907, 83] on div "Planner" at bounding box center [907, 89] width 31 height 12
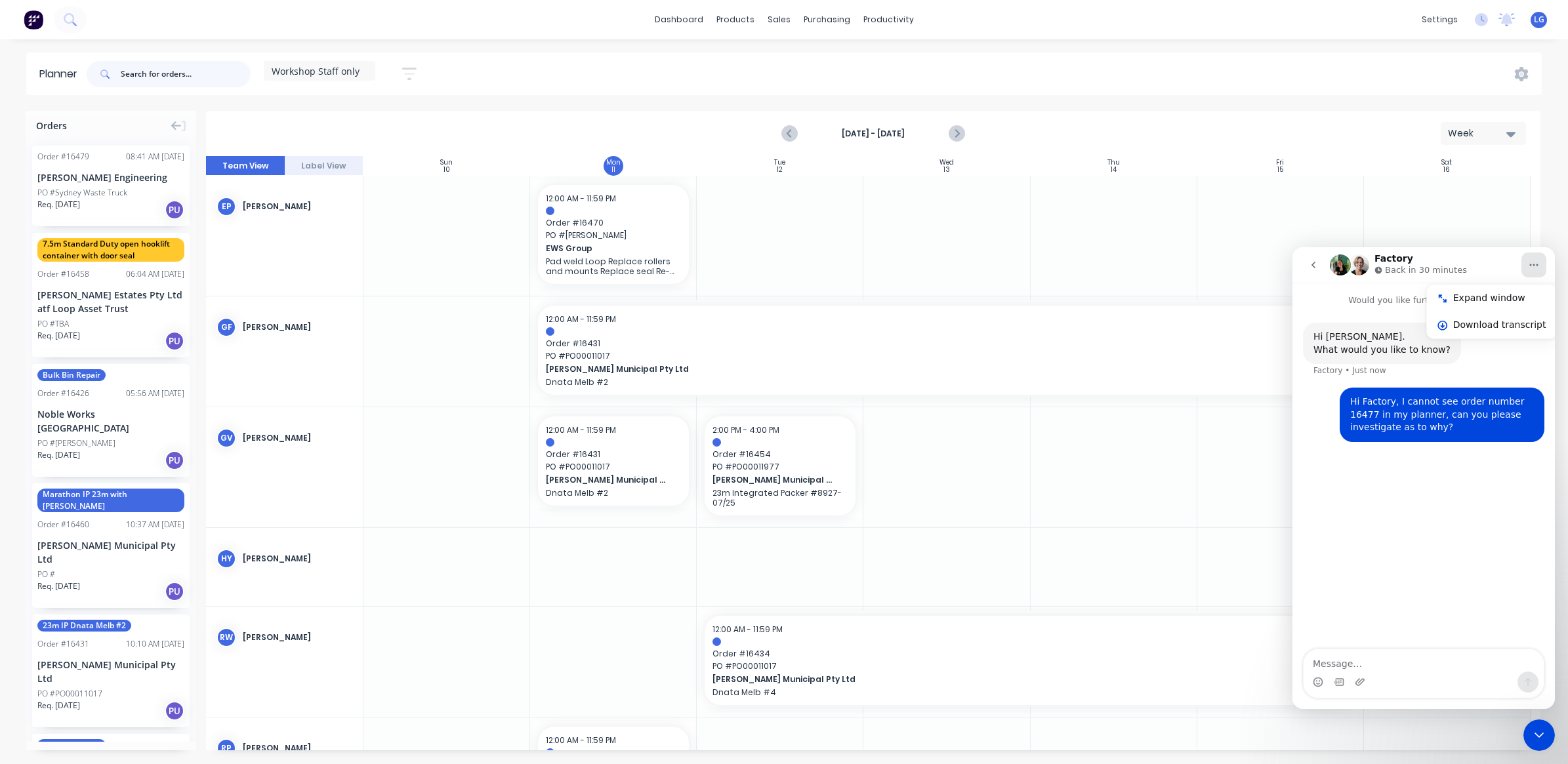
click at [178, 78] on input "text" at bounding box center [186, 73] width 130 height 26
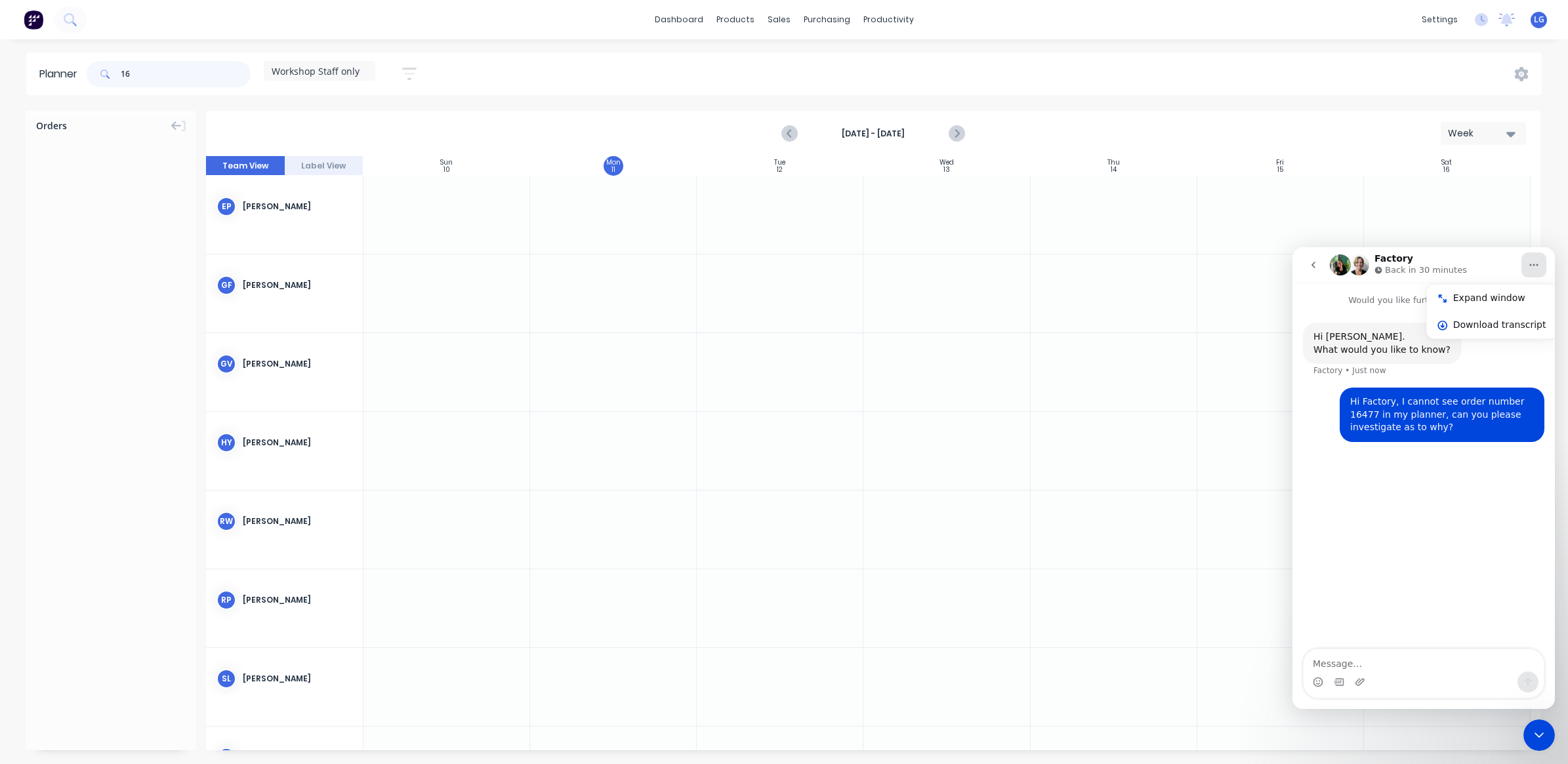
type input "1"
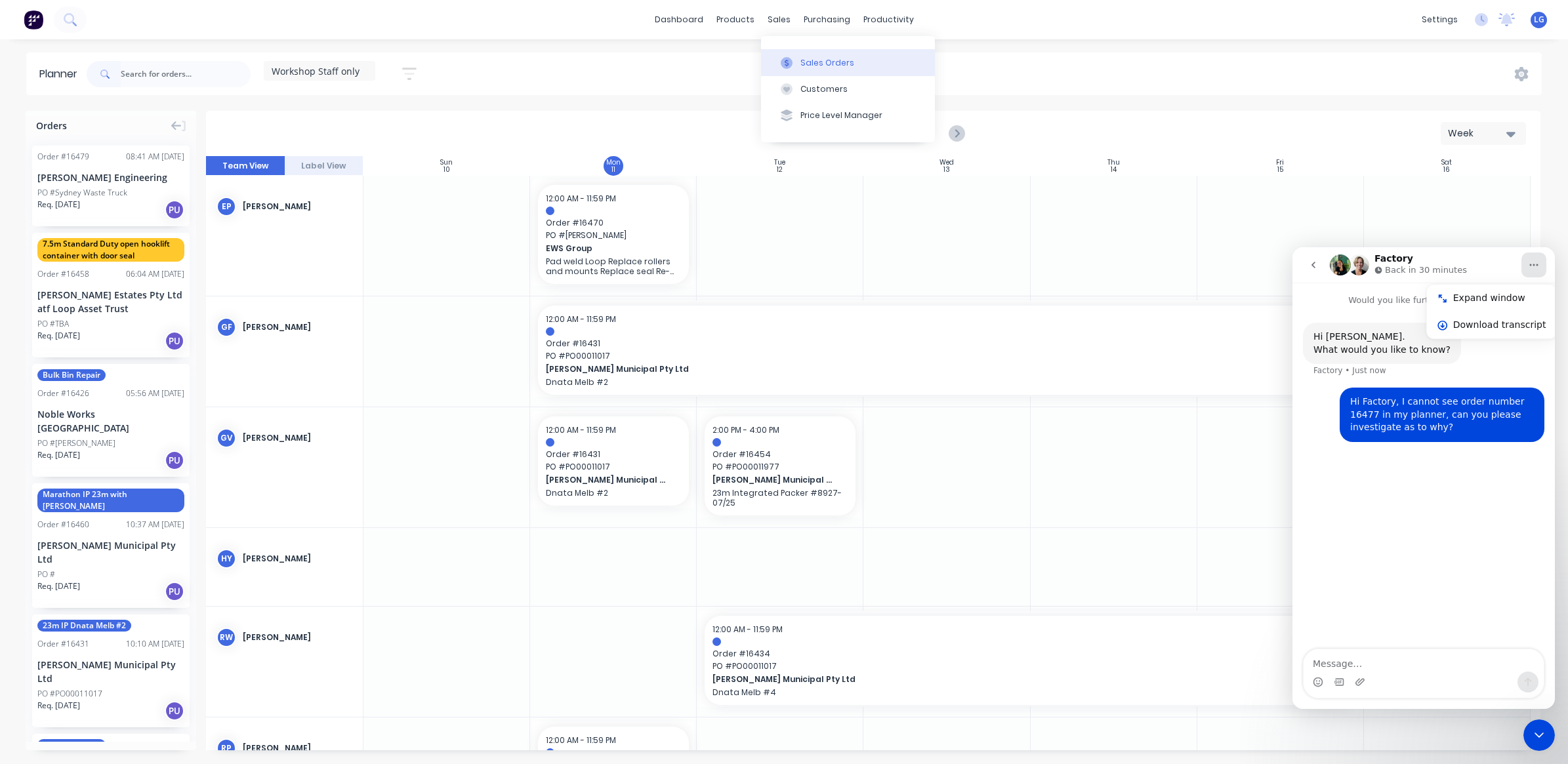
click at [830, 61] on div "Sales Orders" at bounding box center [827, 63] width 54 height 12
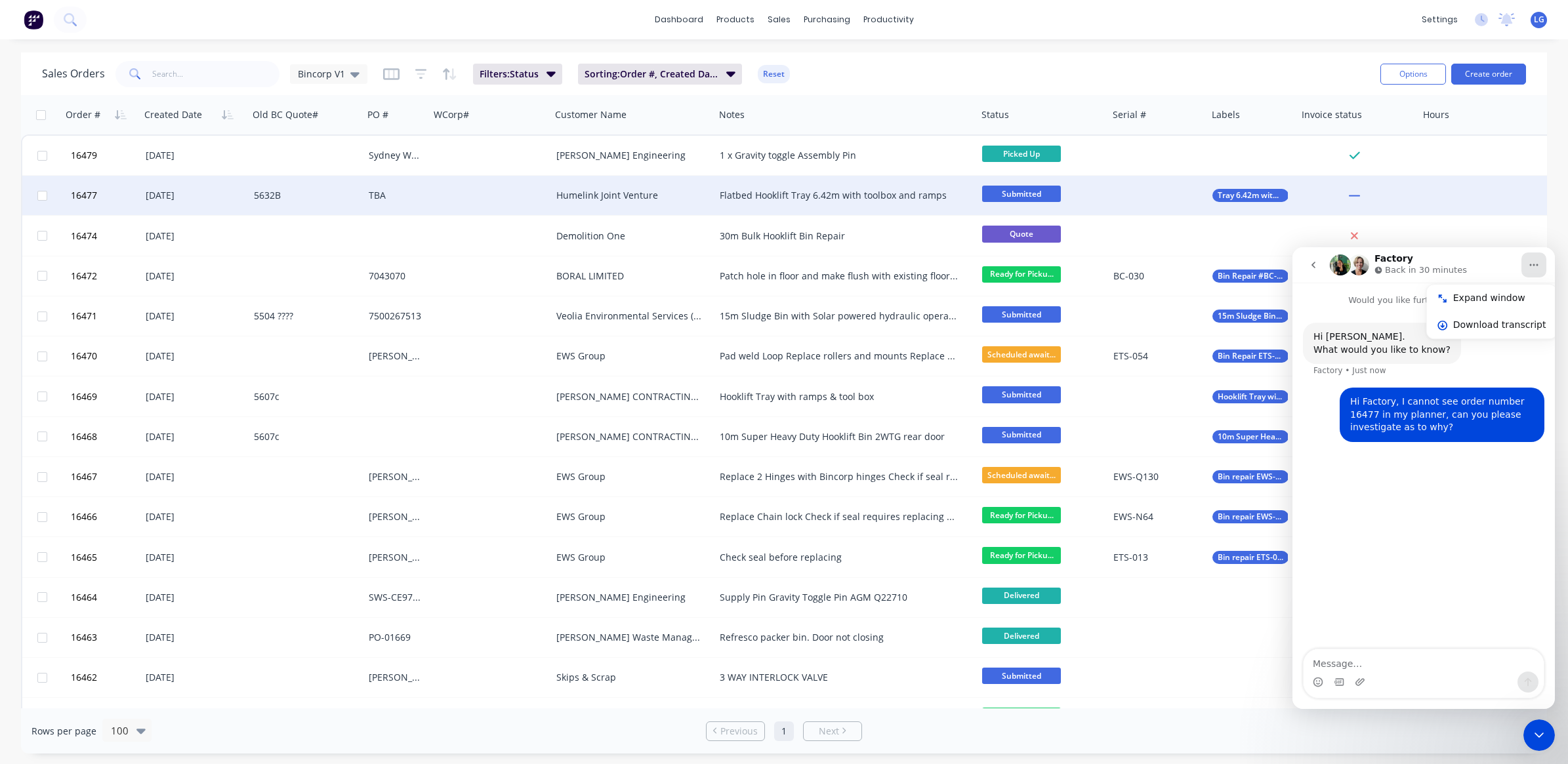
click at [1027, 194] on span "Submitted" at bounding box center [1022, 193] width 79 height 16
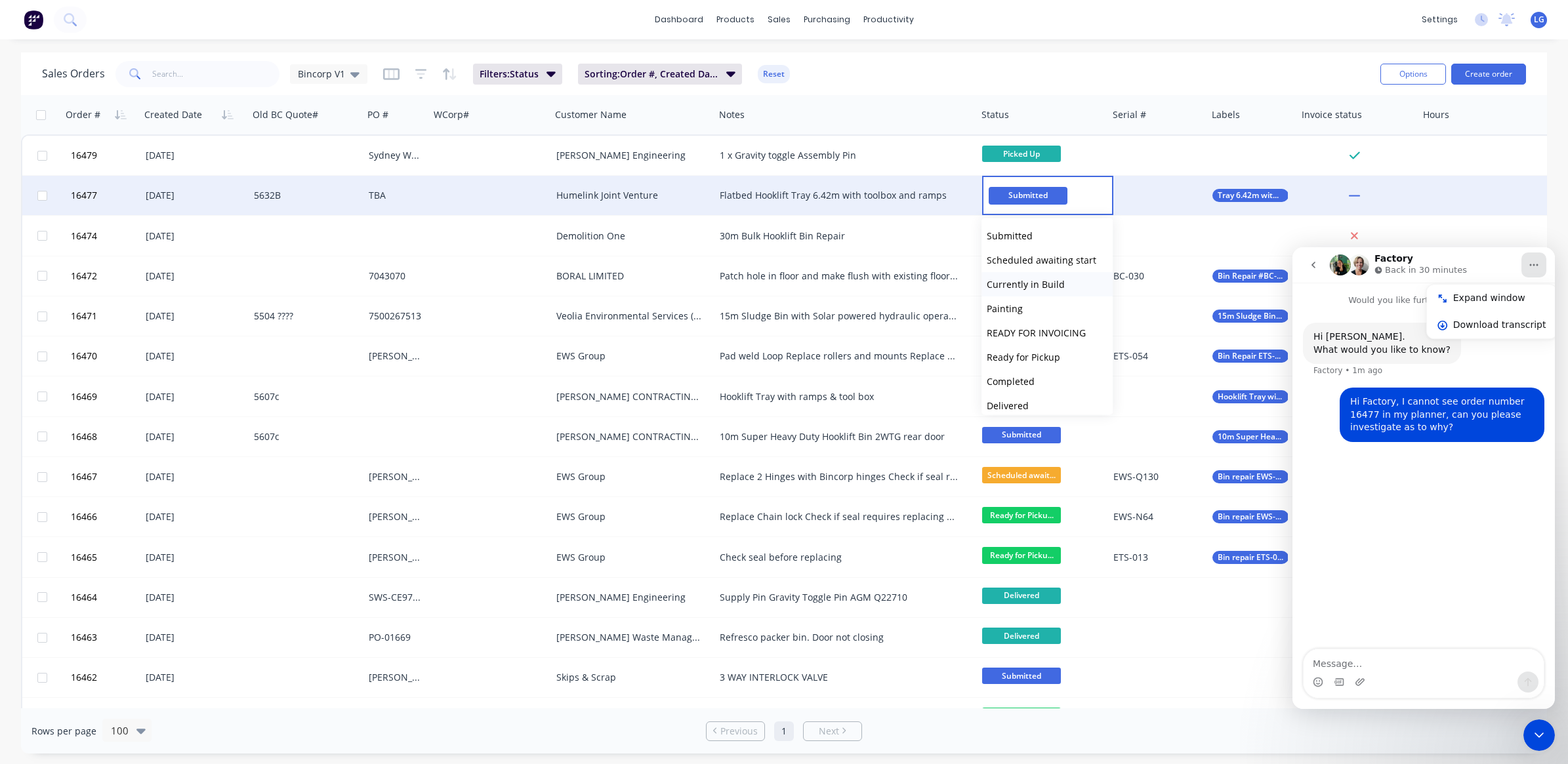
click at [995, 284] on span "Currently in Build" at bounding box center [1025, 284] width 78 height 13
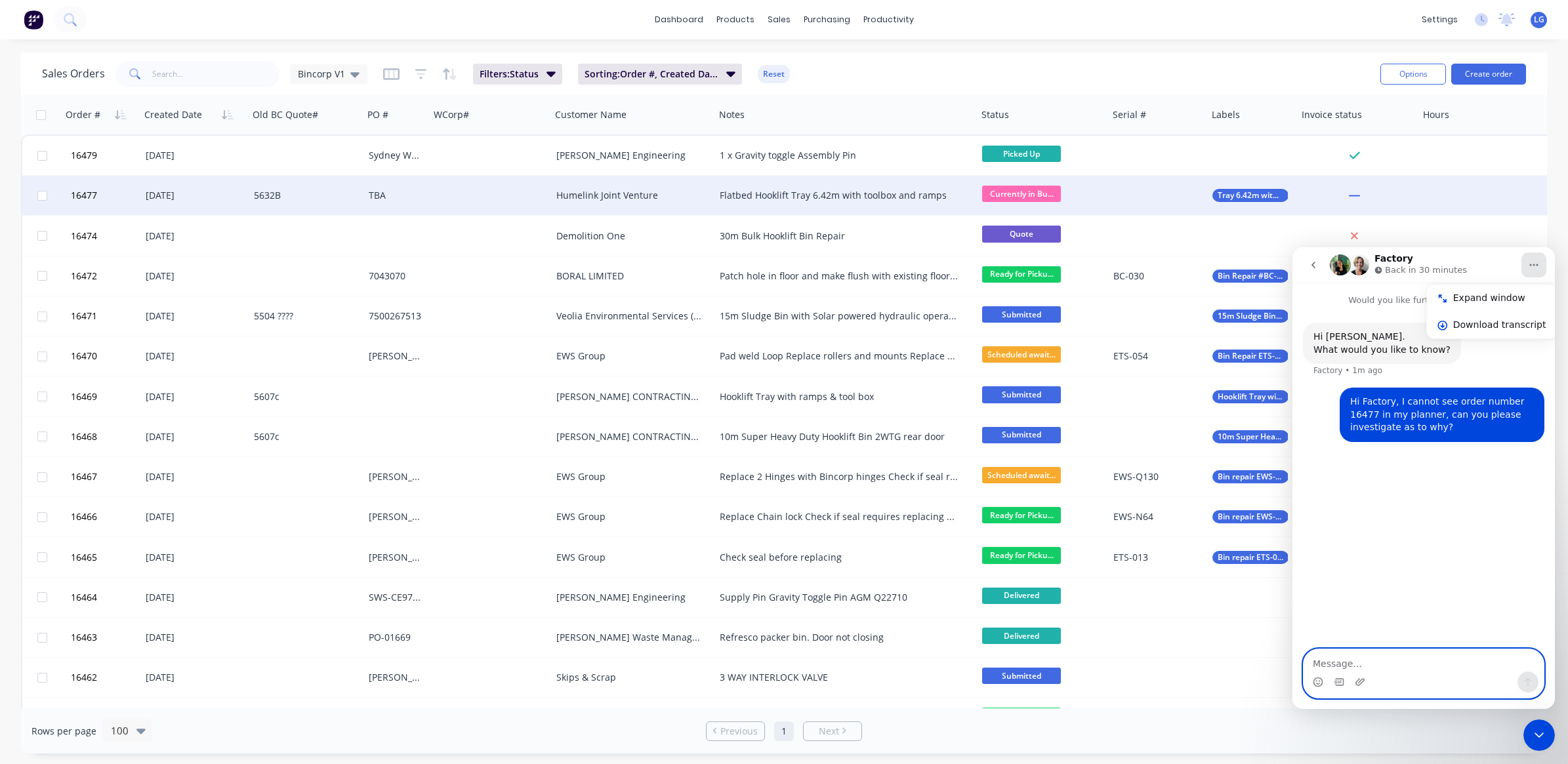
click at [1355, 660] on textarea "Message…" at bounding box center [1423, 660] width 240 height 23
type textarea "is it because it is partially invoiced?"
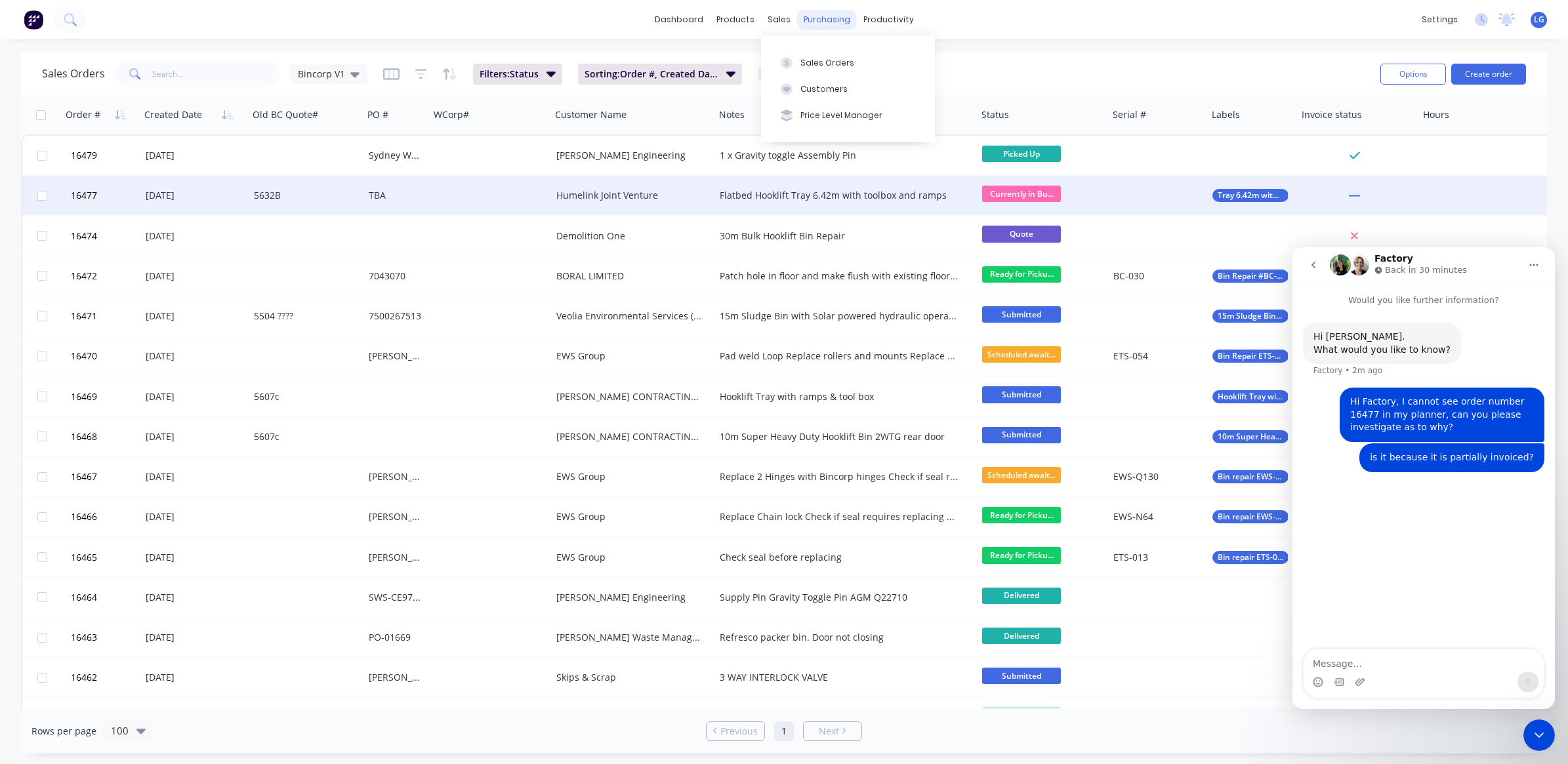
click at [811, 10] on div "purchasing" at bounding box center [826, 20] width 60 height 20
click at [927, 63] on button "Workflow" at bounding box center [939, 62] width 174 height 26
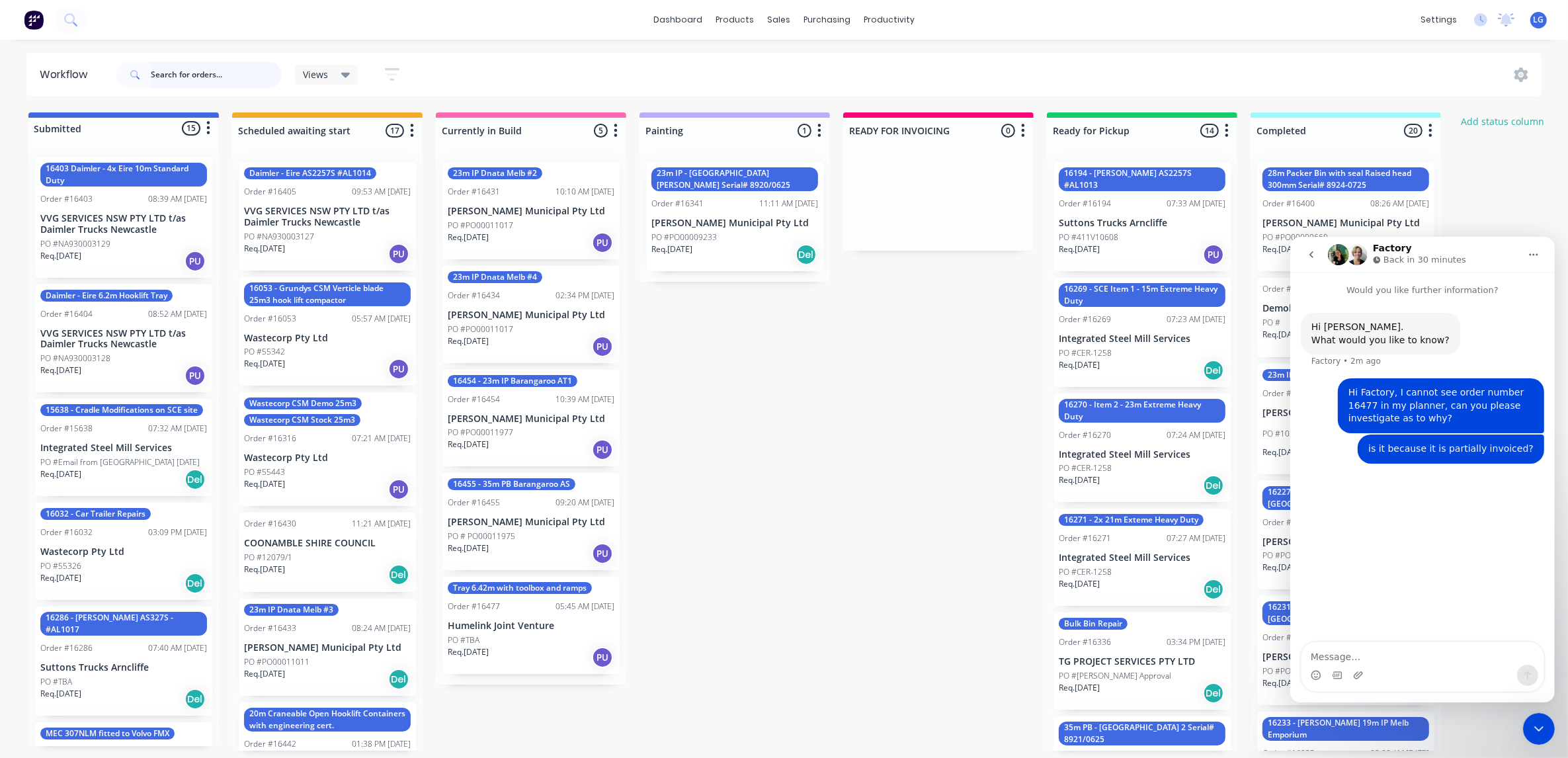
click at [203, 75] on input "text" at bounding box center [216, 74] width 131 height 26
type input "16477"
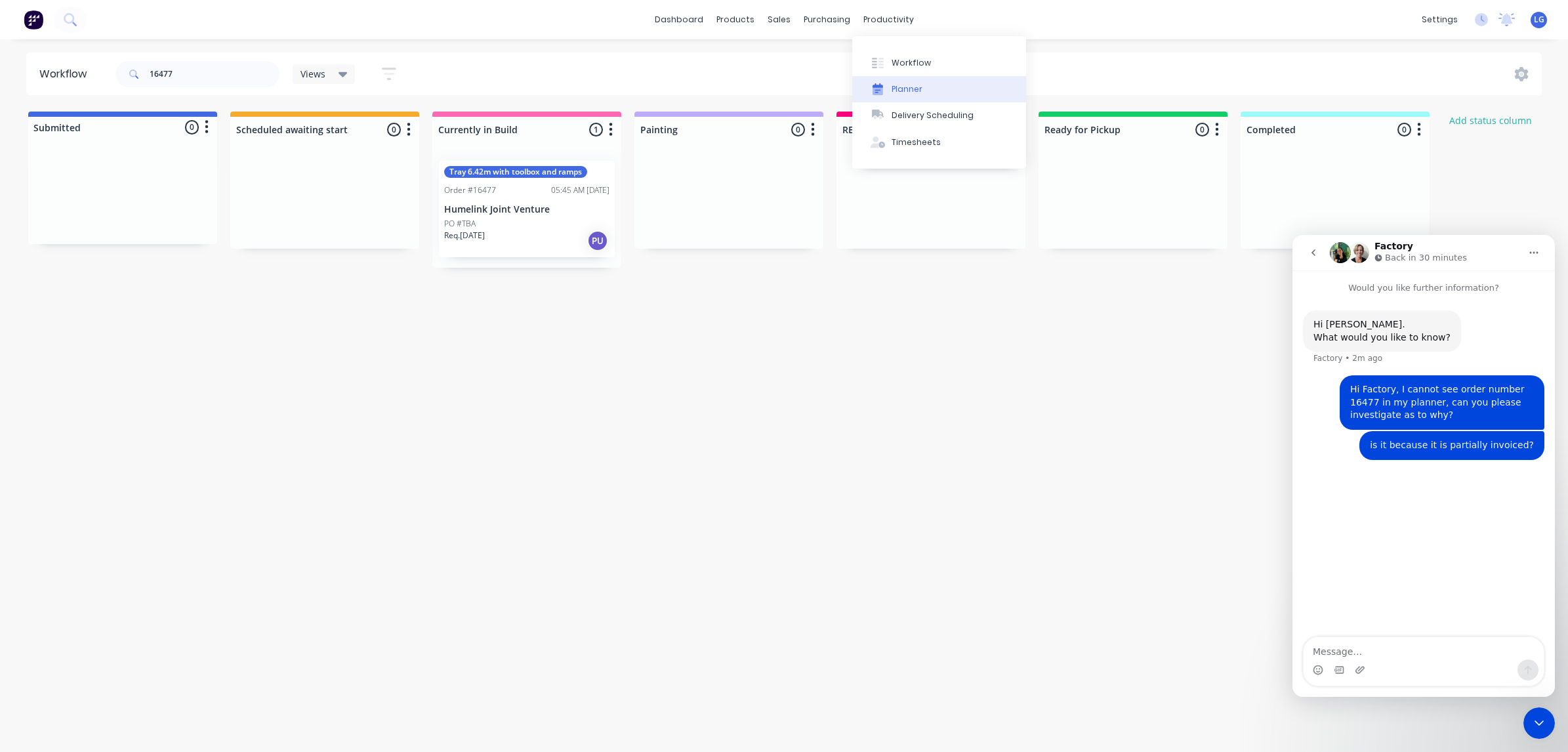
click at [912, 87] on div "Planner" at bounding box center [907, 89] width 31 height 12
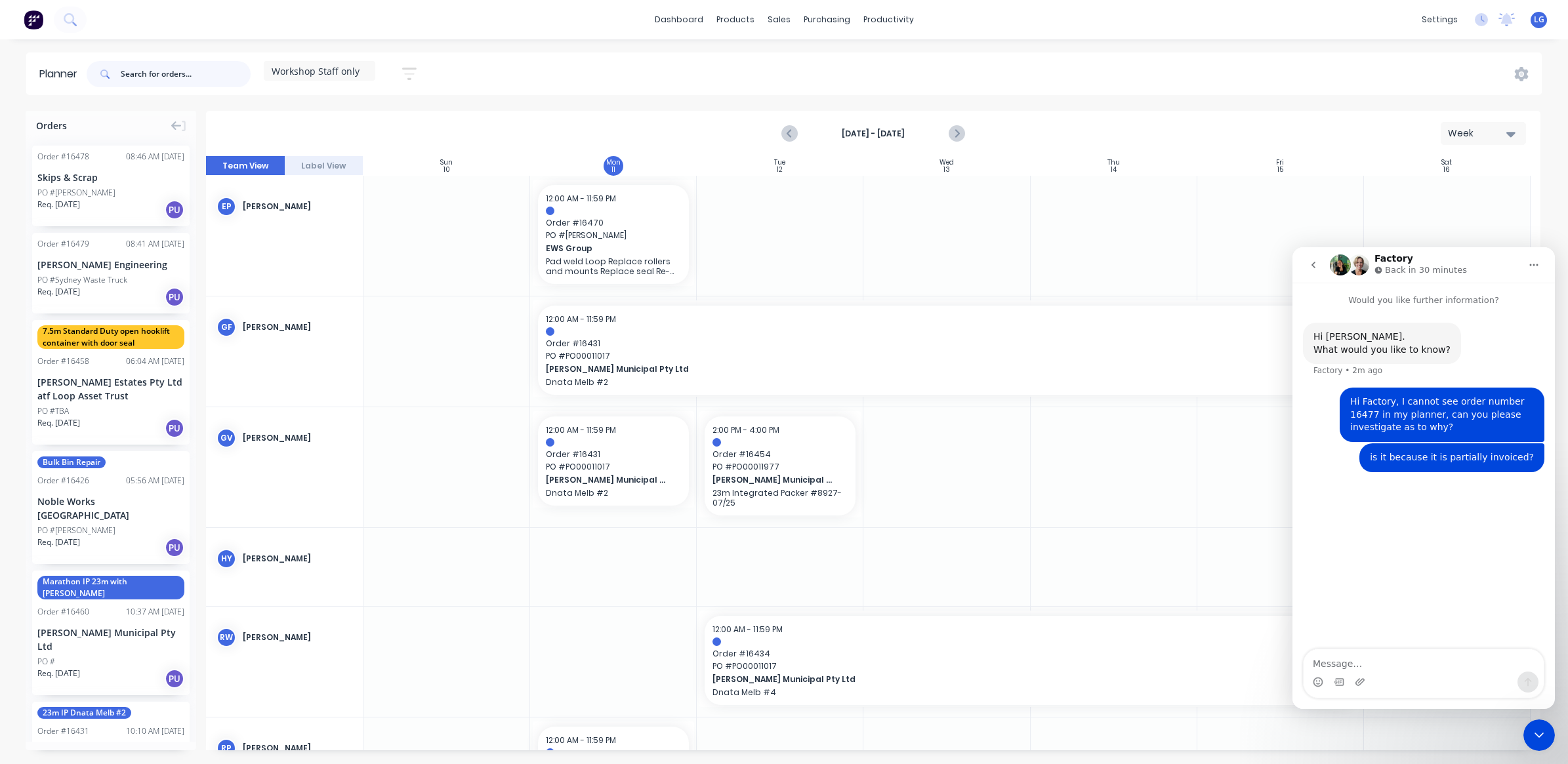
click at [153, 71] on input "text" at bounding box center [186, 73] width 130 height 26
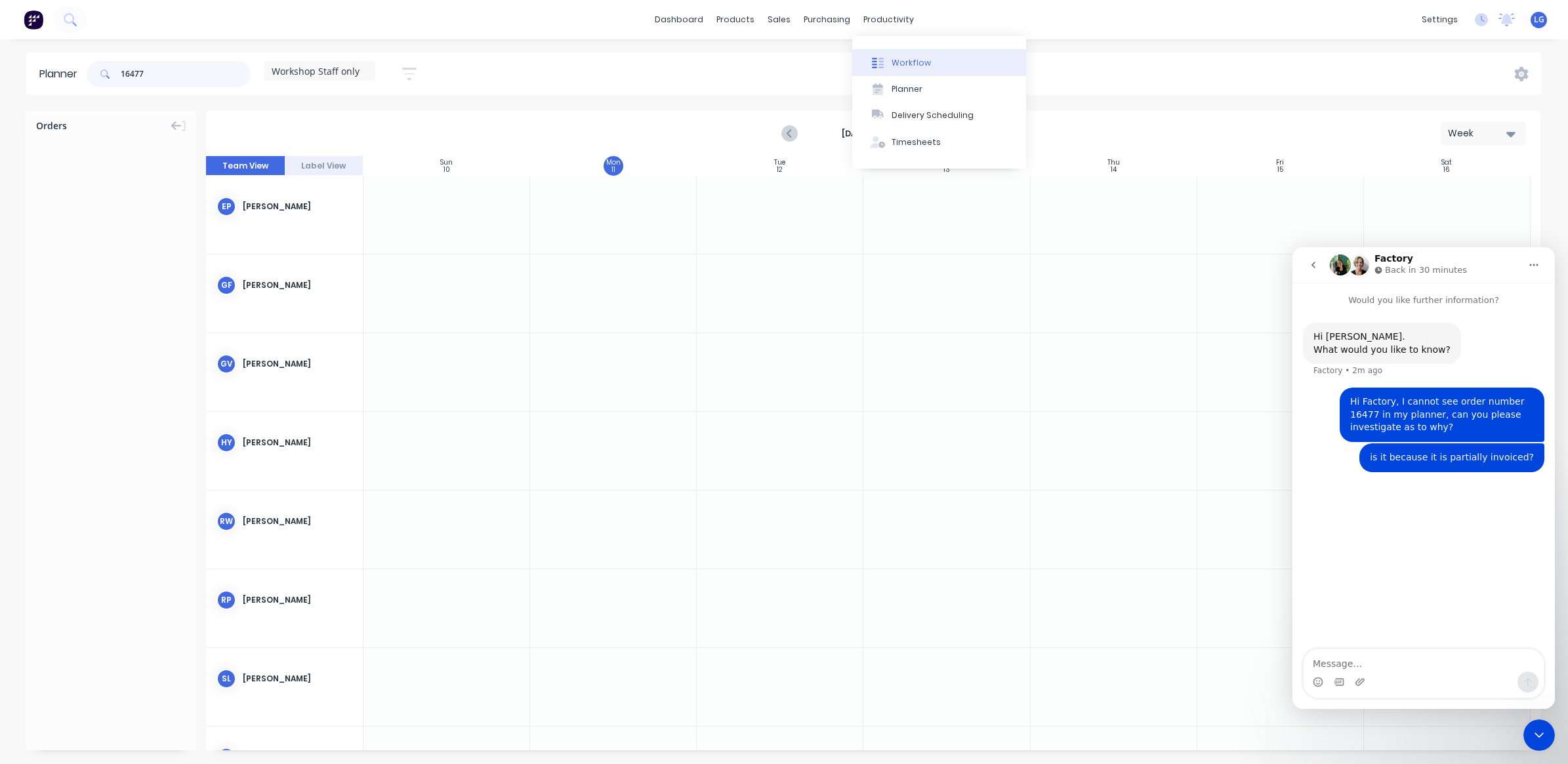
type input "16477"
click at [919, 62] on div "Workflow" at bounding box center [911, 63] width 40 height 12
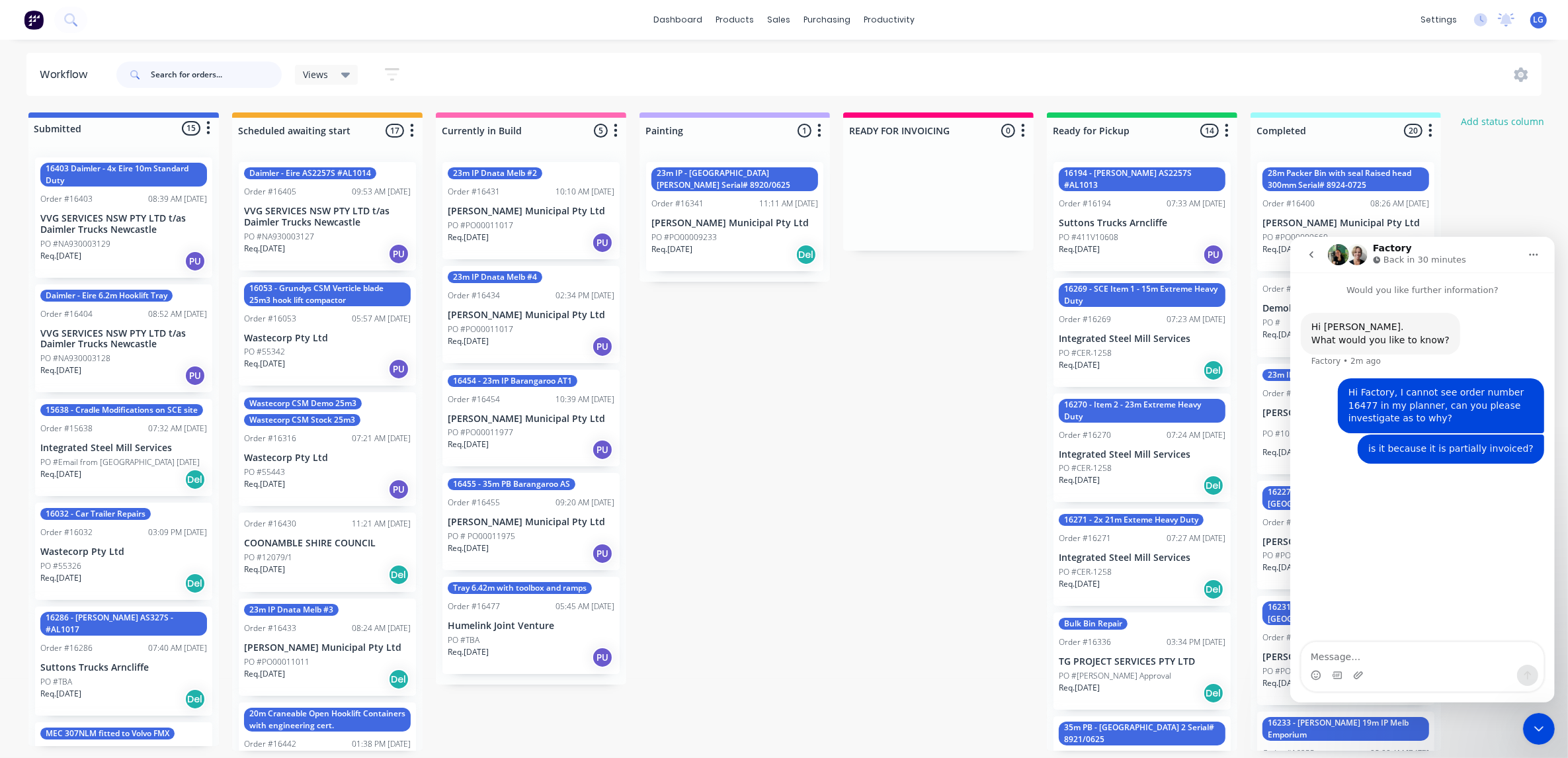
click at [221, 74] on input "text" at bounding box center [216, 74] width 131 height 26
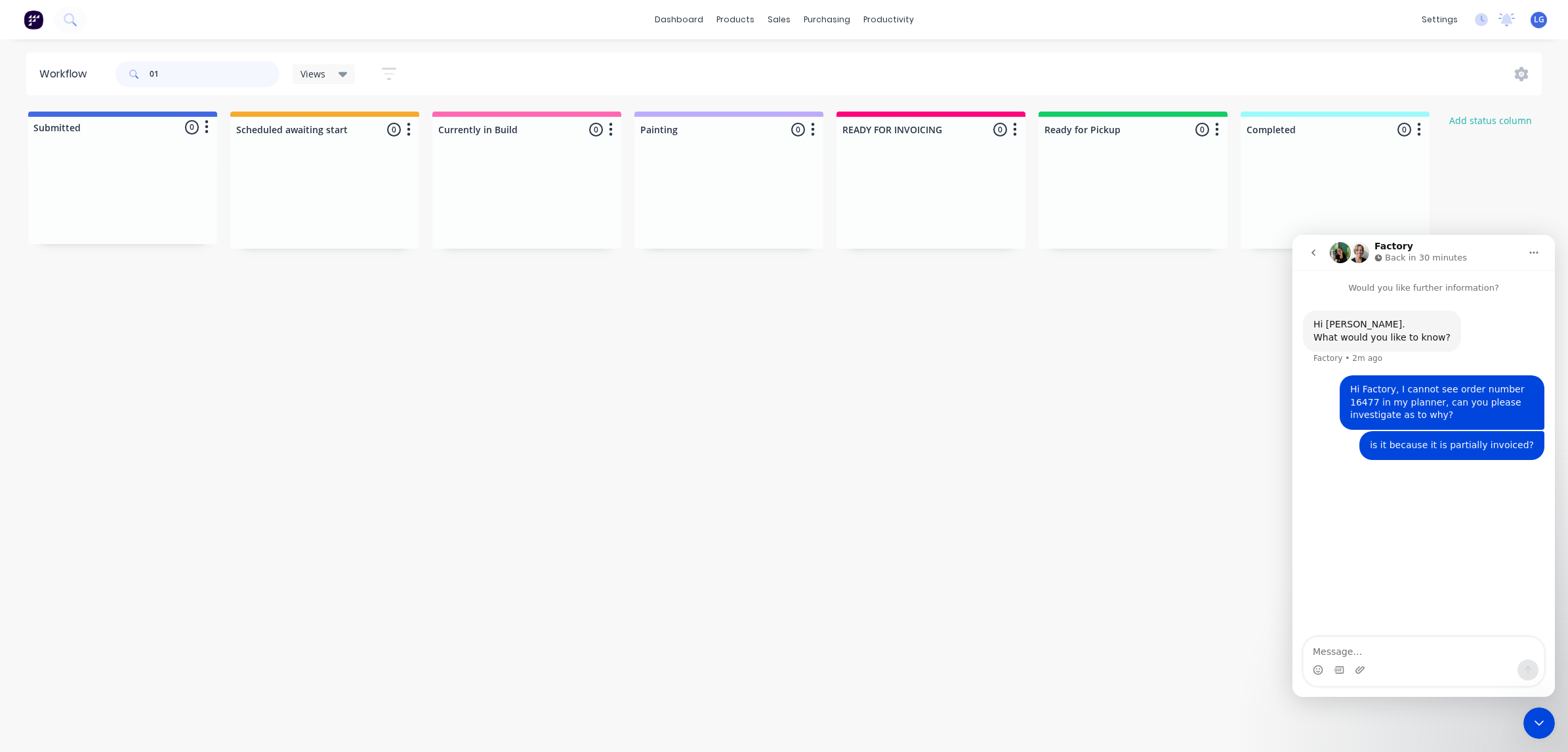
type input "0"
type input "16477"
click at [481, 211] on p "Humelink Joint Venture" at bounding box center [526, 210] width 165 height 11
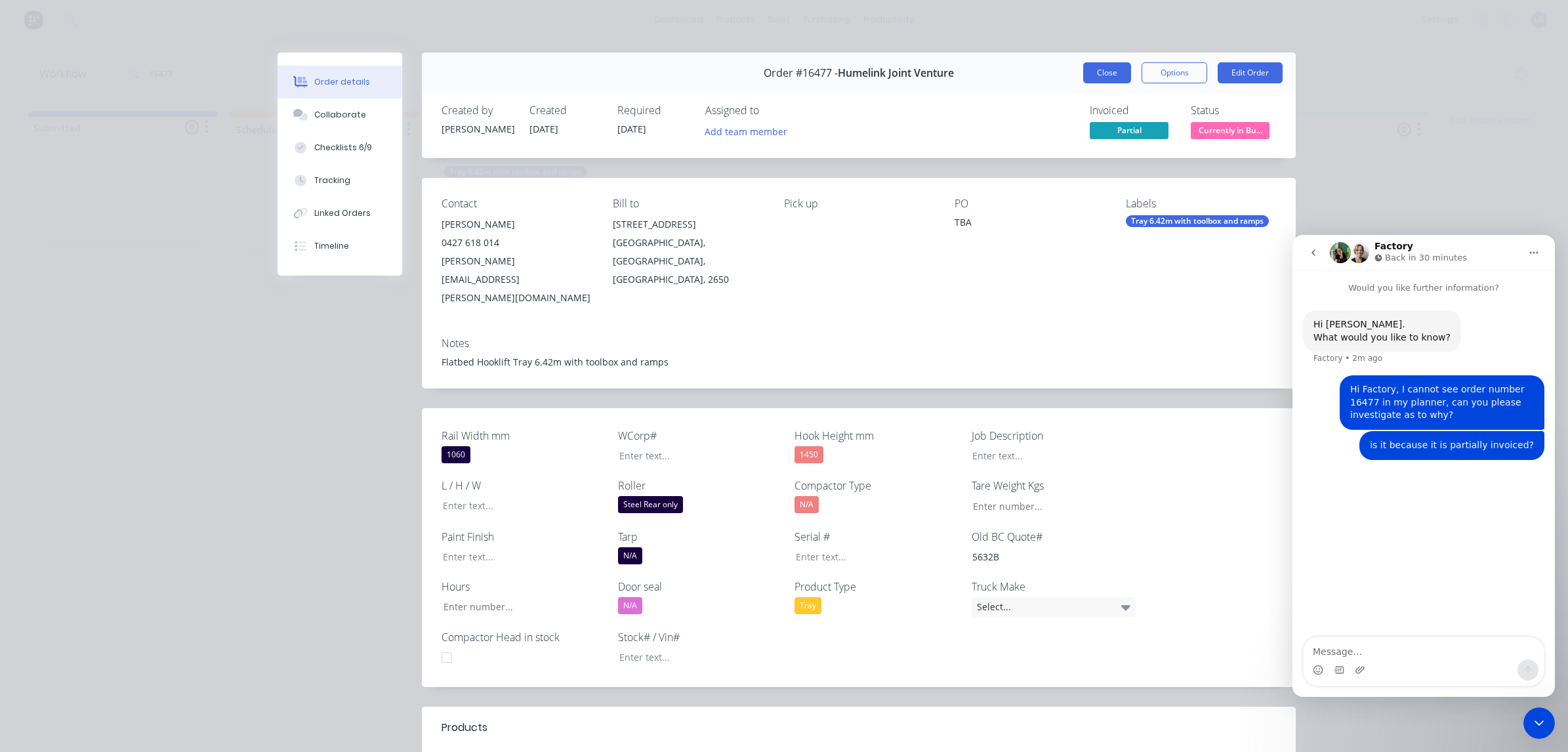
click at [1094, 76] on button "Close" at bounding box center [1107, 73] width 48 height 21
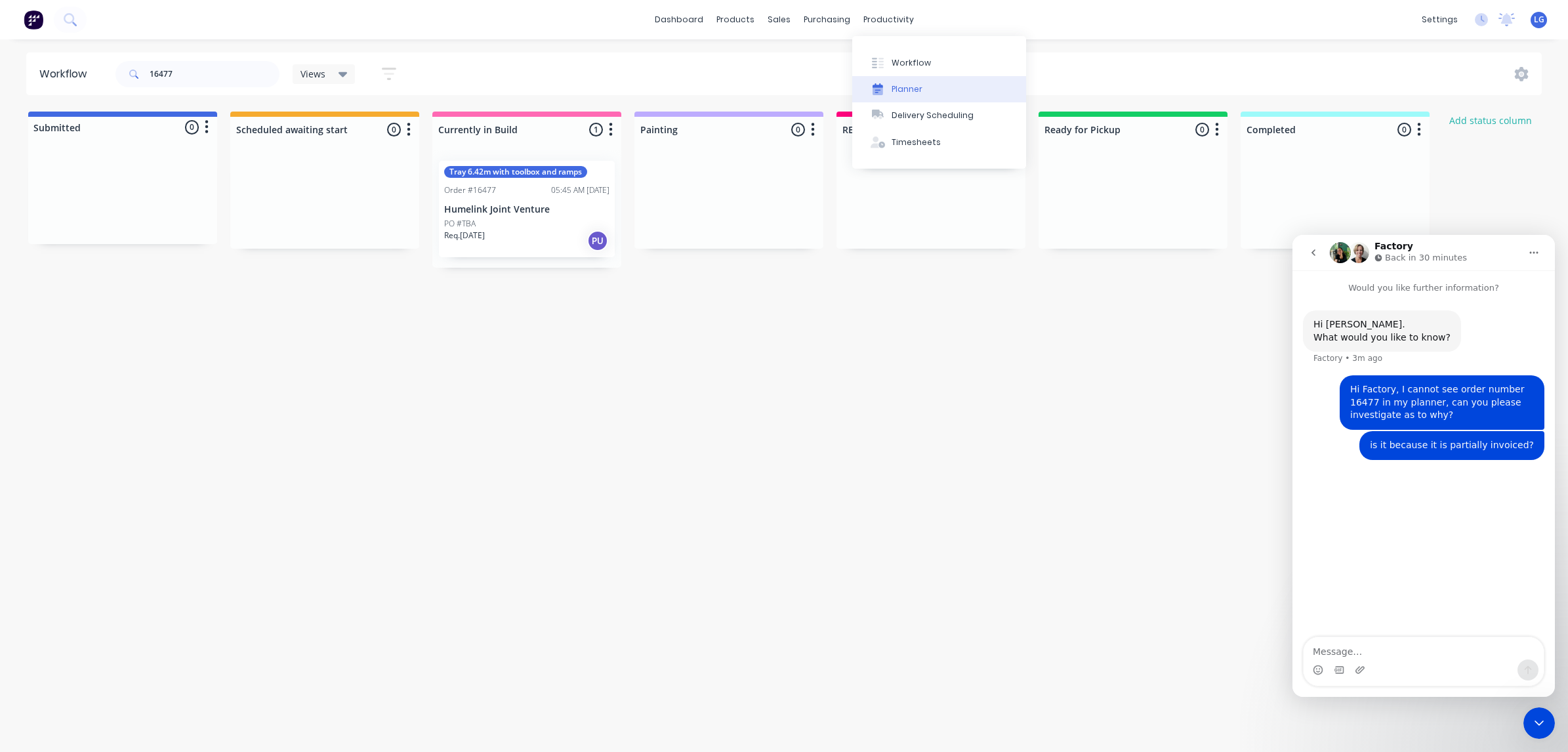
click at [909, 88] on div "Planner" at bounding box center [907, 89] width 31 height 12
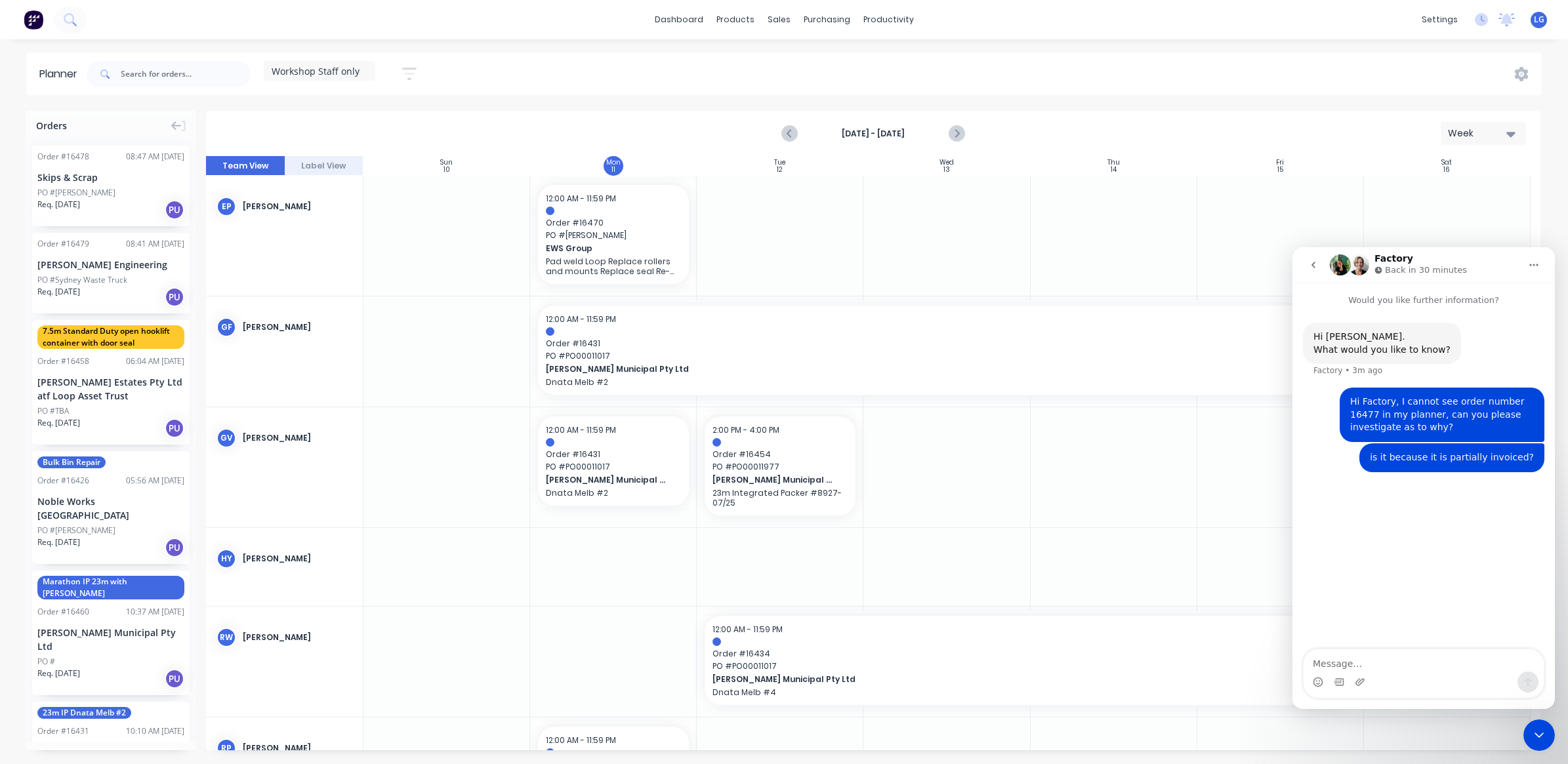
click at [407, 73] on icon "button" at bounding box center [409, 73] width 11 height 2
click at [392, 123] on icon "button" at bounding box center [394, 123] width 9 height 14
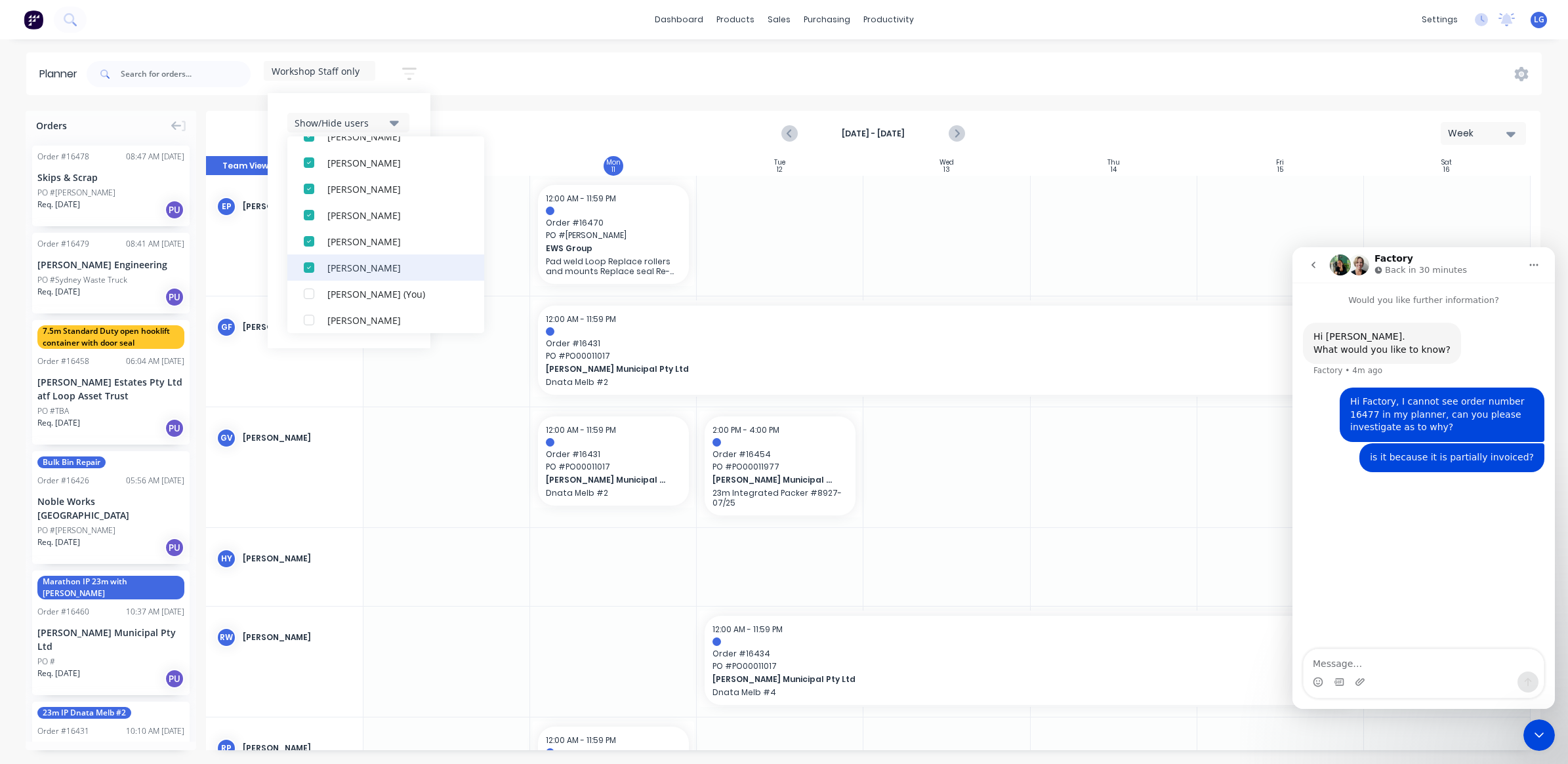
scroll to position [246, 0]
click at [312, 263] on div "button" at bounding box center [308, 264] width 26 height 26
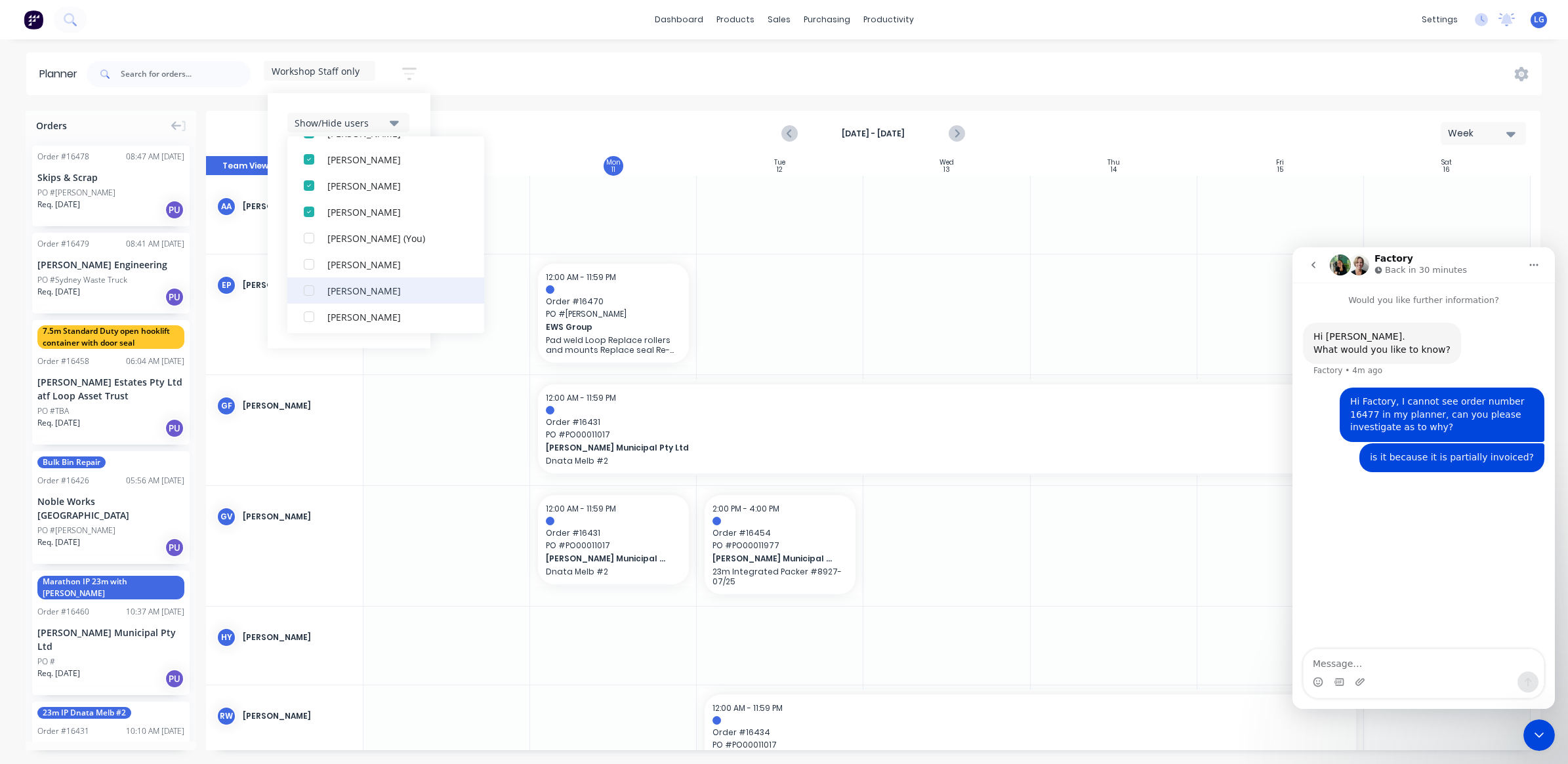
scroll to position [328, 0]
click at [313, 211] on div "button" at bounding box center [308, 208] width 26 height 26
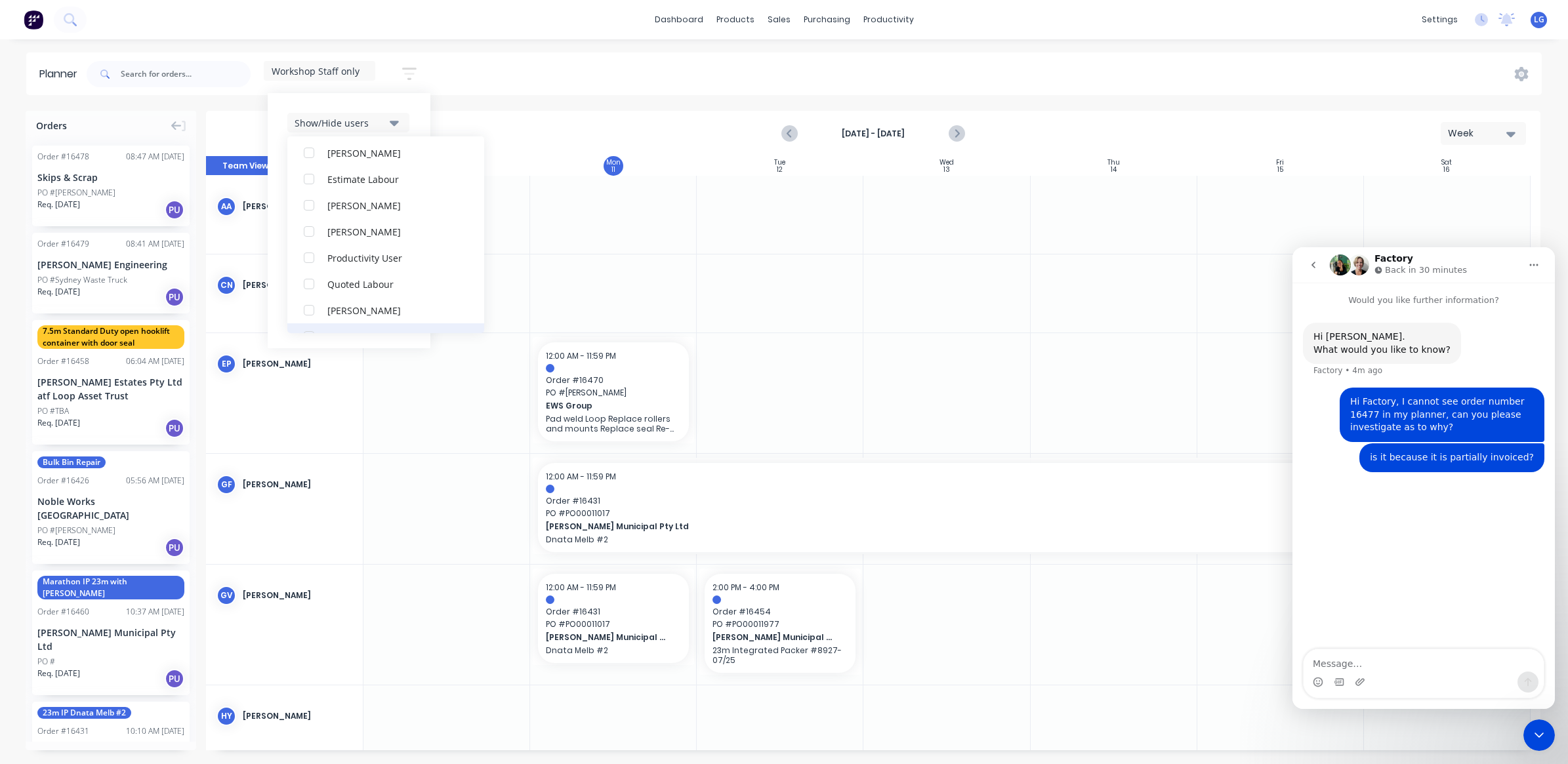
scroll to position [459, 0]
click at [312, 287] on div "button" at bounding box center [308, 287] width 26 height 26
click at [494, 102] on div "Planner Workshop Staff only Save new view None edit Workshop Staff only (Defaul…" at bounding box center [784, 408] width 1568 height 711
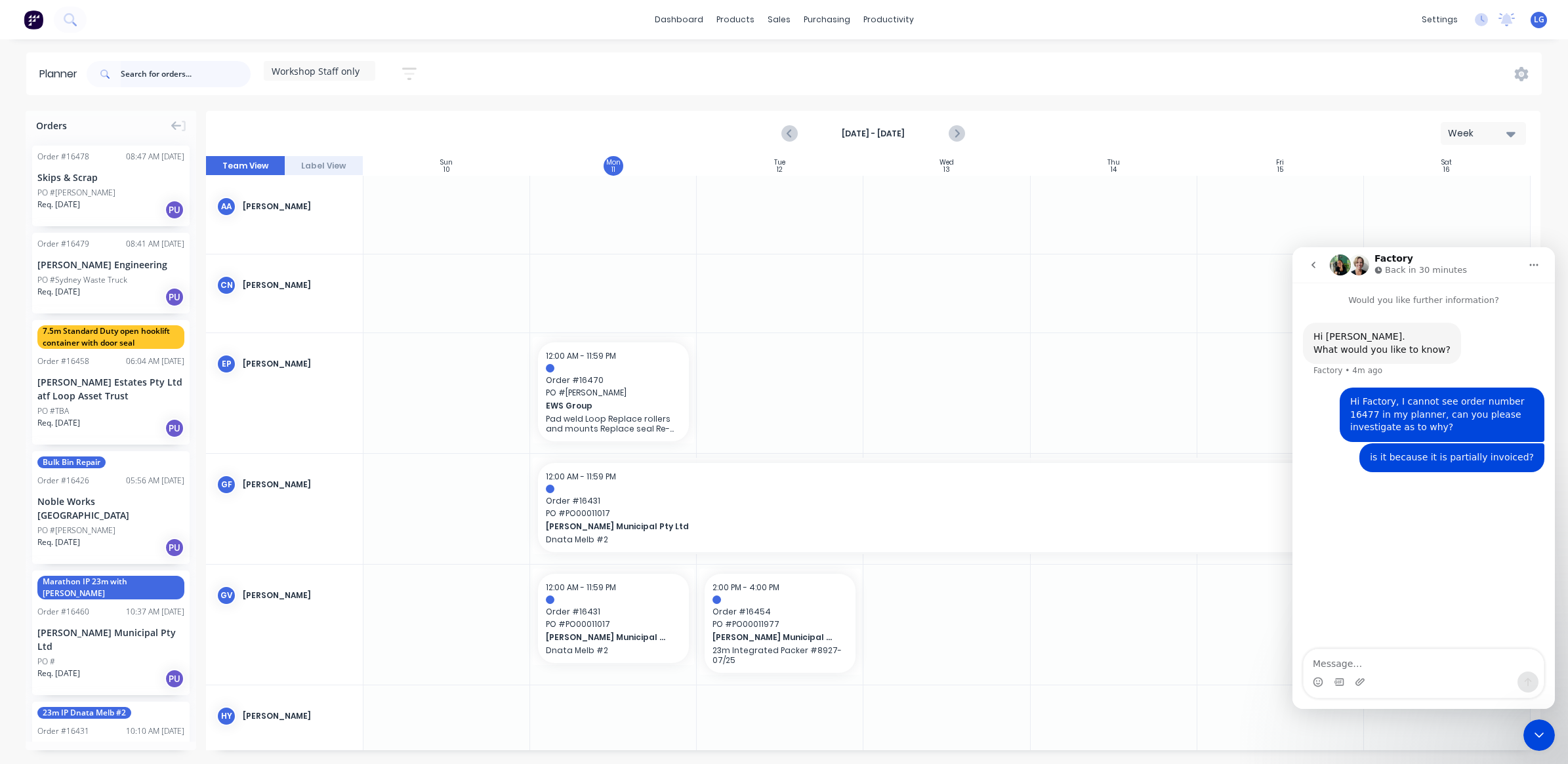
click at [150, 73] on input "text" at bounding box center [186, 73] width 130 height 26
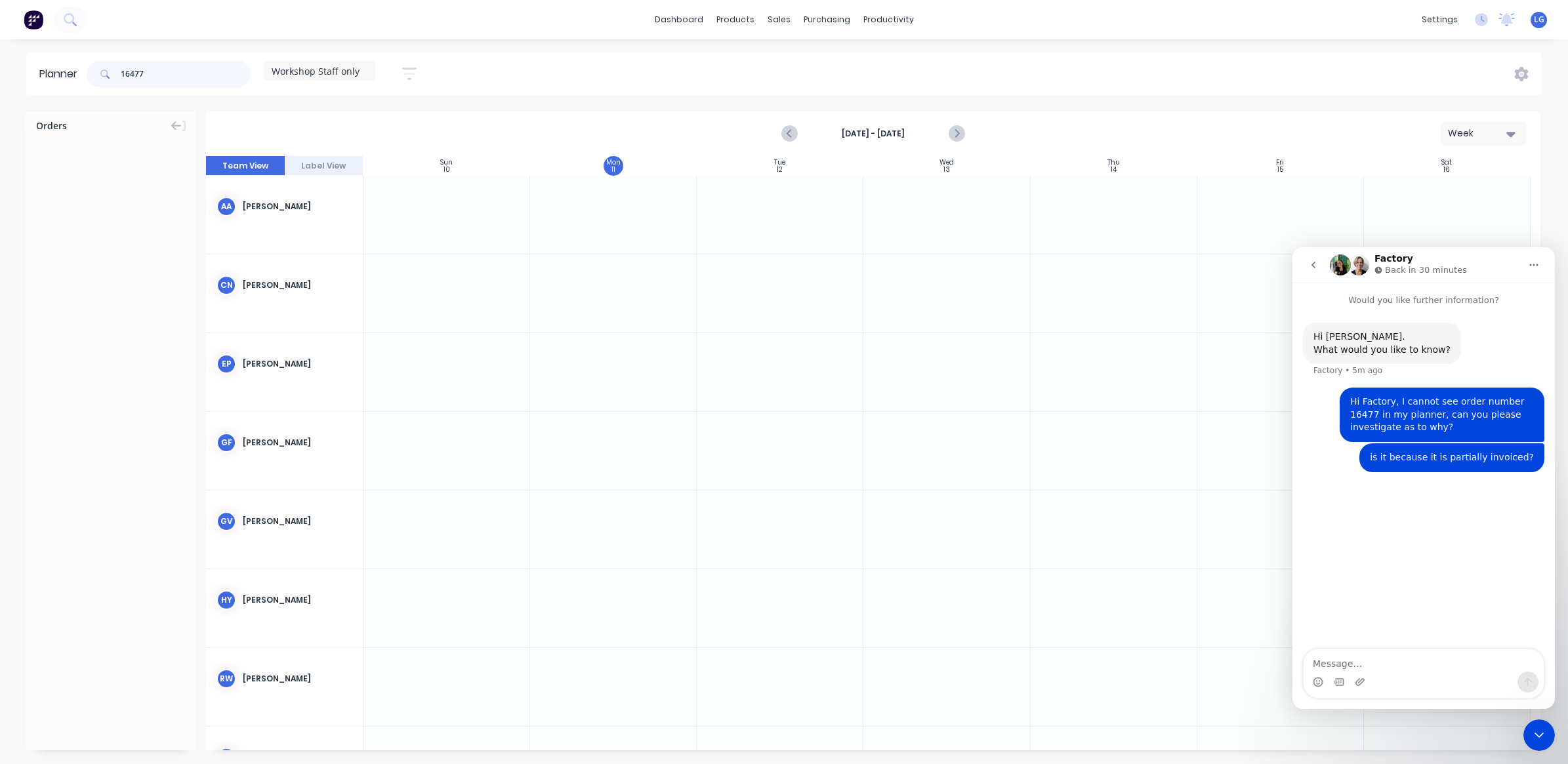
type input "16477"
click at [435, 69] on div "16477 Workshop Staff only Save new view None edit Workshop Staff only (Default)…" at bounding box center [812, 74] width 1457 height 40
click at [416, 69] on icon "button" at bounding box center [409, 74] width 14 height 13
click at [386, 123] on div "Show/Hide users" at bounding box center [339, 123] width 91 height 14
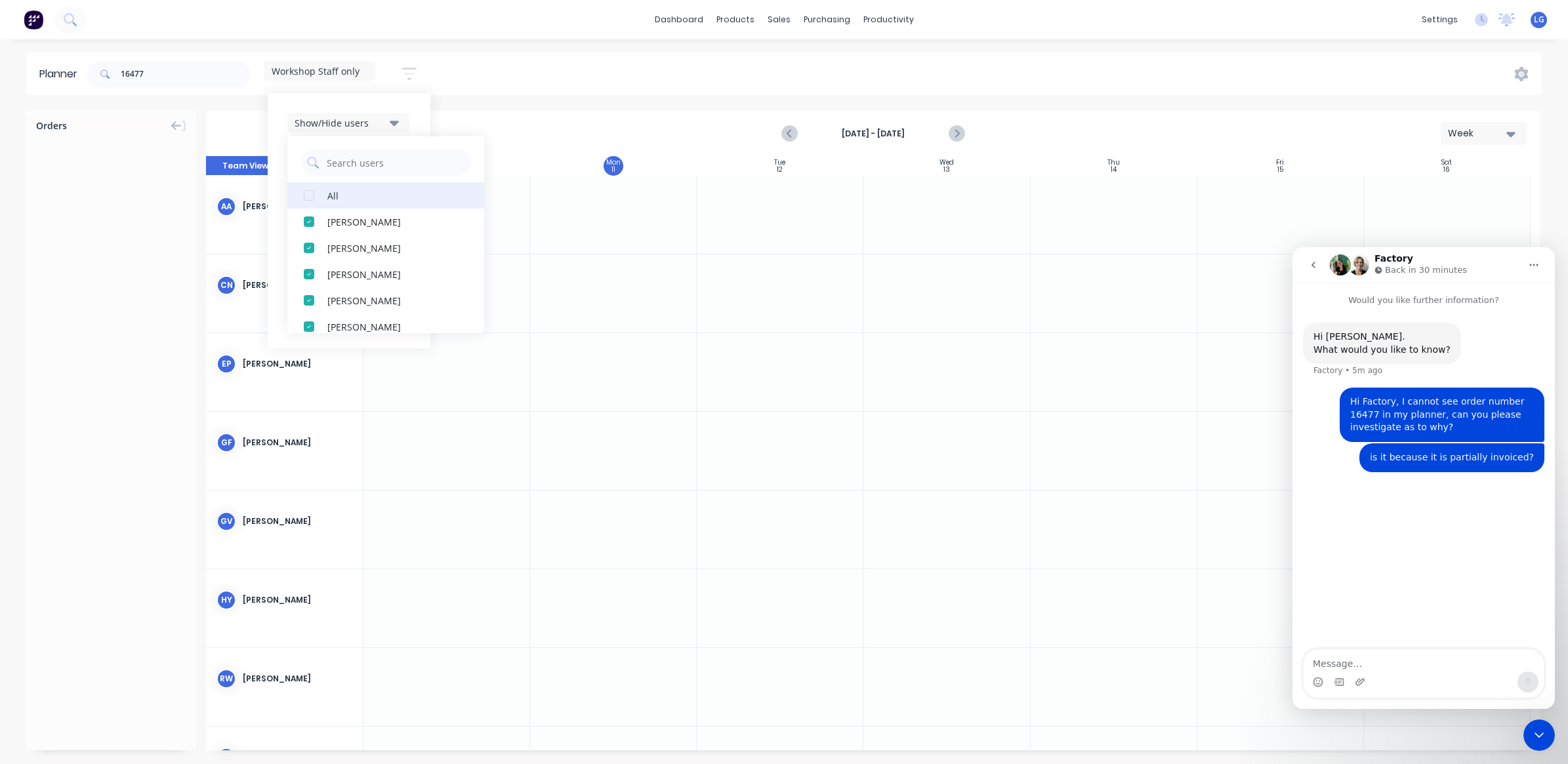
click at [310, 198] on div "button" at bounding box center [308, 195] width 26 height 26
click at [395, 128] on icon "button" at bounding box center [394, 123] width 9 height 14
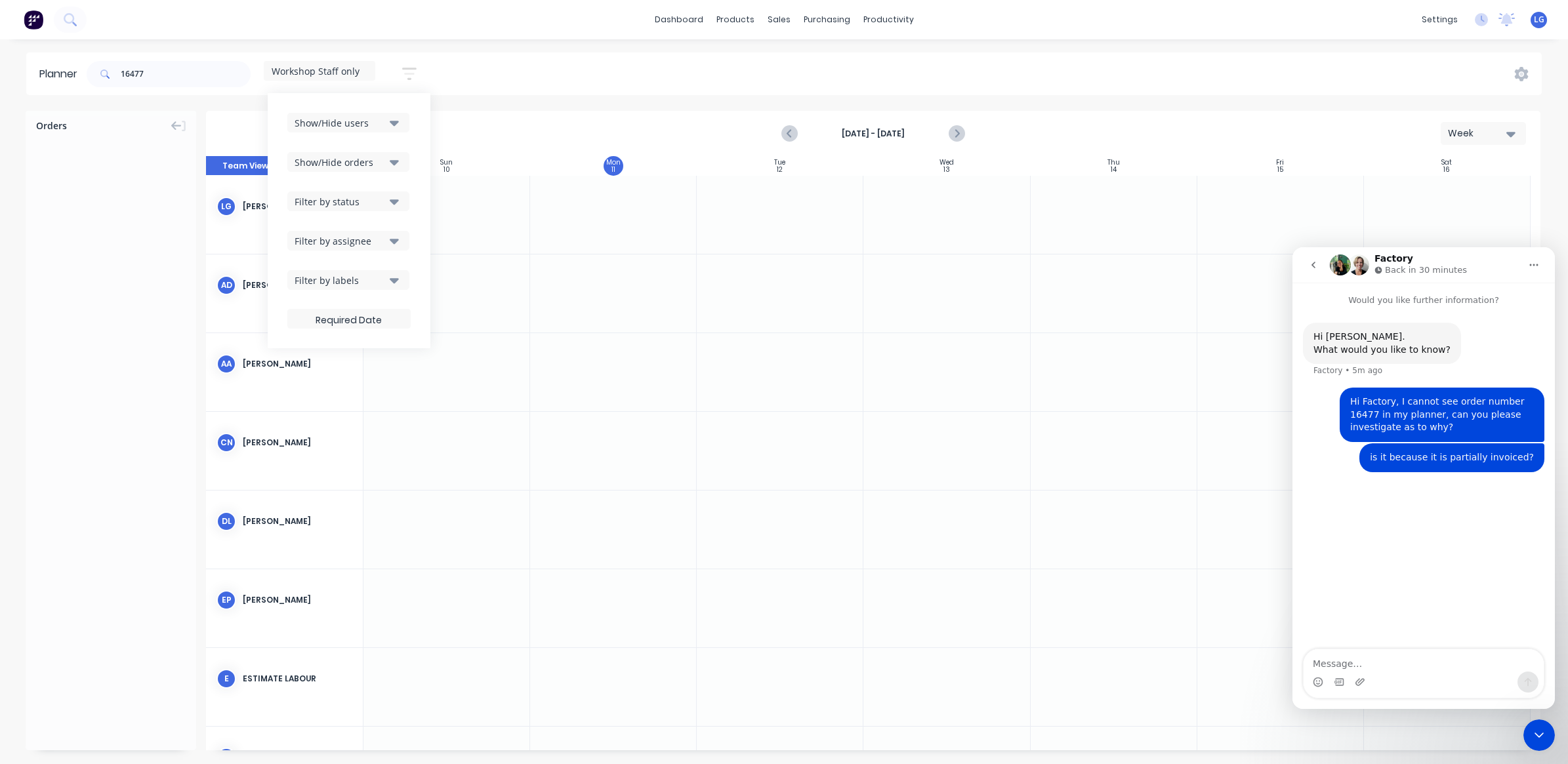
click at [392, 161] on icon "button" at bounding box center [394, 162] width 9 height 5
click at [389, 163] on button "Show/Hide orders" at bounding box center [348, 162] width 122 height 20
click at [390, 204] on button "Filter by status" at bounding box center [348, 201] width 122 height 20
click at [312, 300] on div "button" at bounding box center [308, 300] width 26 height 26
click at [392, 203] on icon "button" at bounding box center [394, 201] width 9 height 14
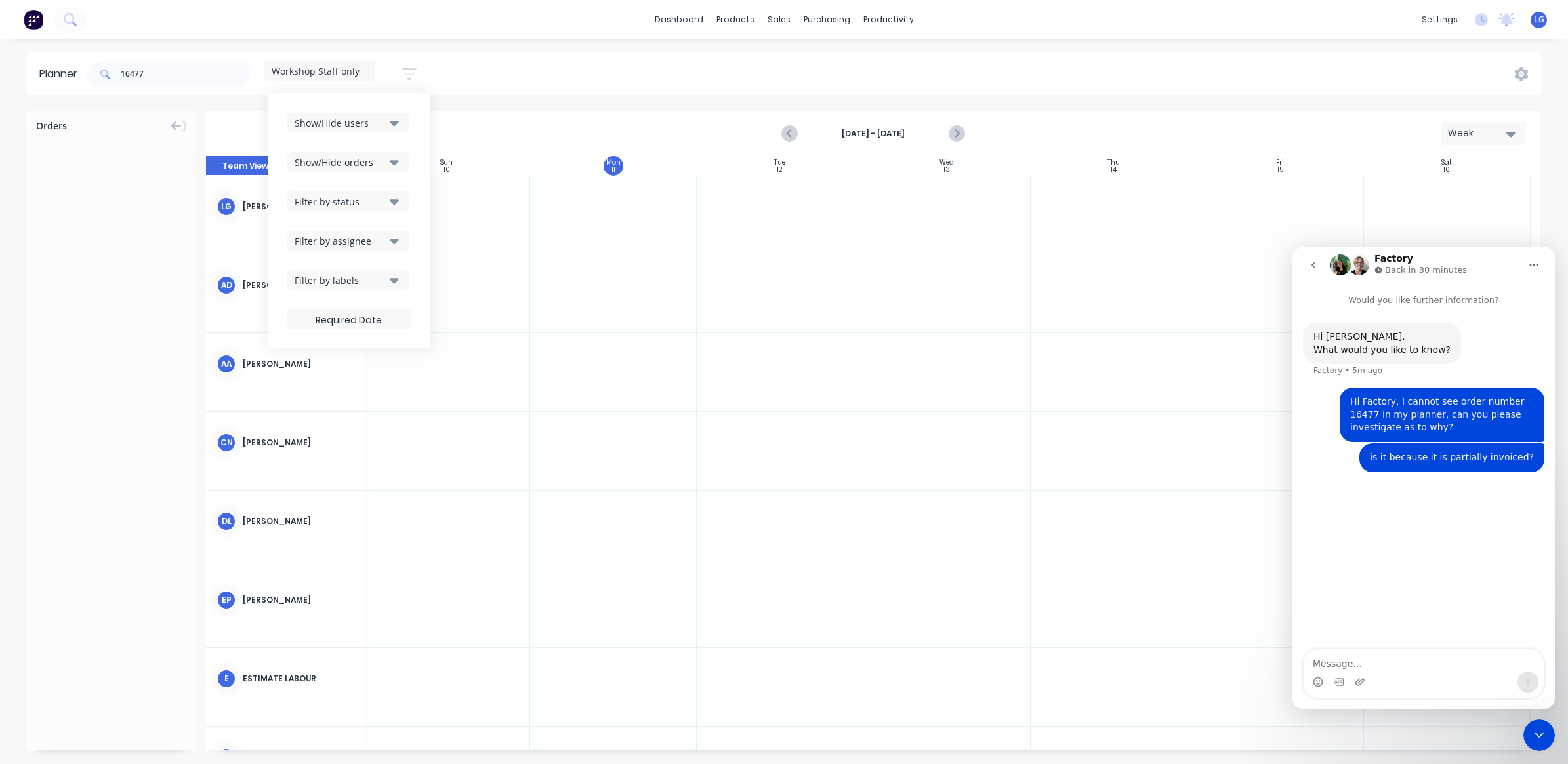
click at [397, 198] on icon "button" at bounding box center [394, 201] width 9 height 14
click at [392, 245] on icon "button" at bounding box center [394, 241] width 9 height 14
click at [392, 236] on icon "button" at bounding box center [394, 241] width 9 height 14
click at [397, 280] on icon "button" at bounding box center [394, 280] width 9 height 5
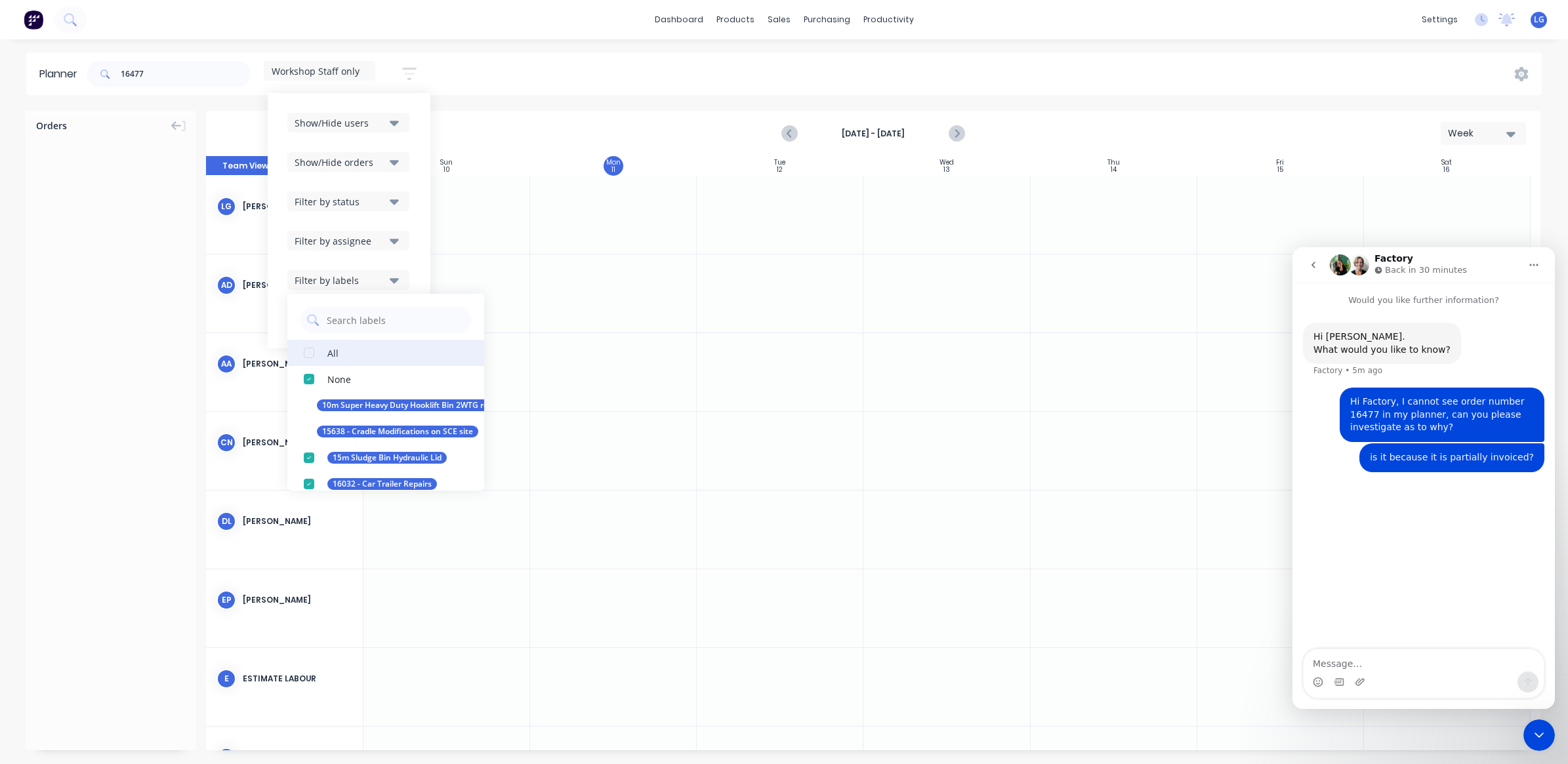
click at [316, 349] on div "button" at bounding box center [308, 353] width 26 height 26
click at [528, 316] on div at bounding box center [447, 293] width 167 height 78
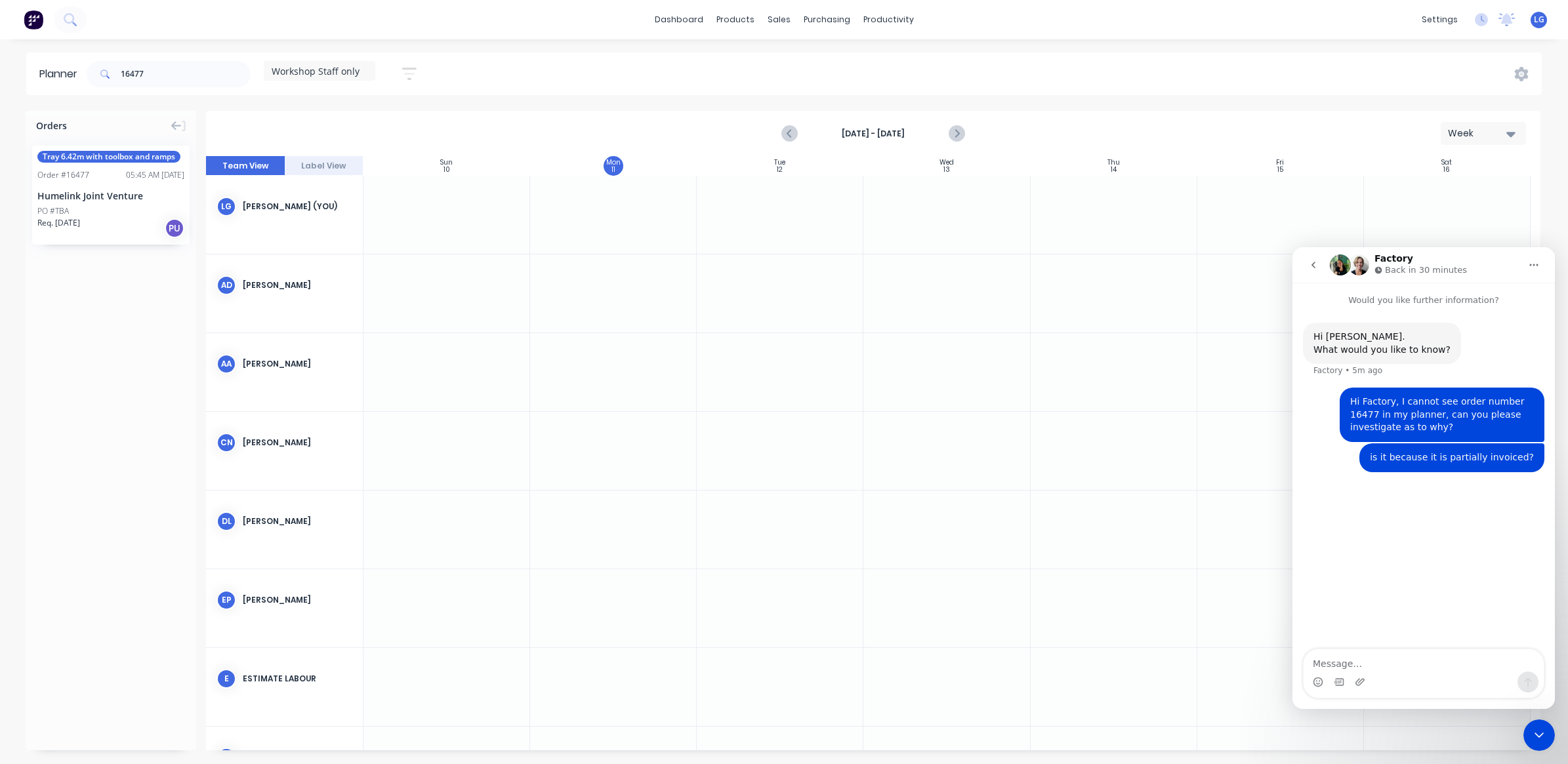
click at [406, 79] on icon "button" at bounding box center [409, 73] width 14 height 16
click at [397, 123] on icon "button" at bounding box center [394, 123] width 9 height 5
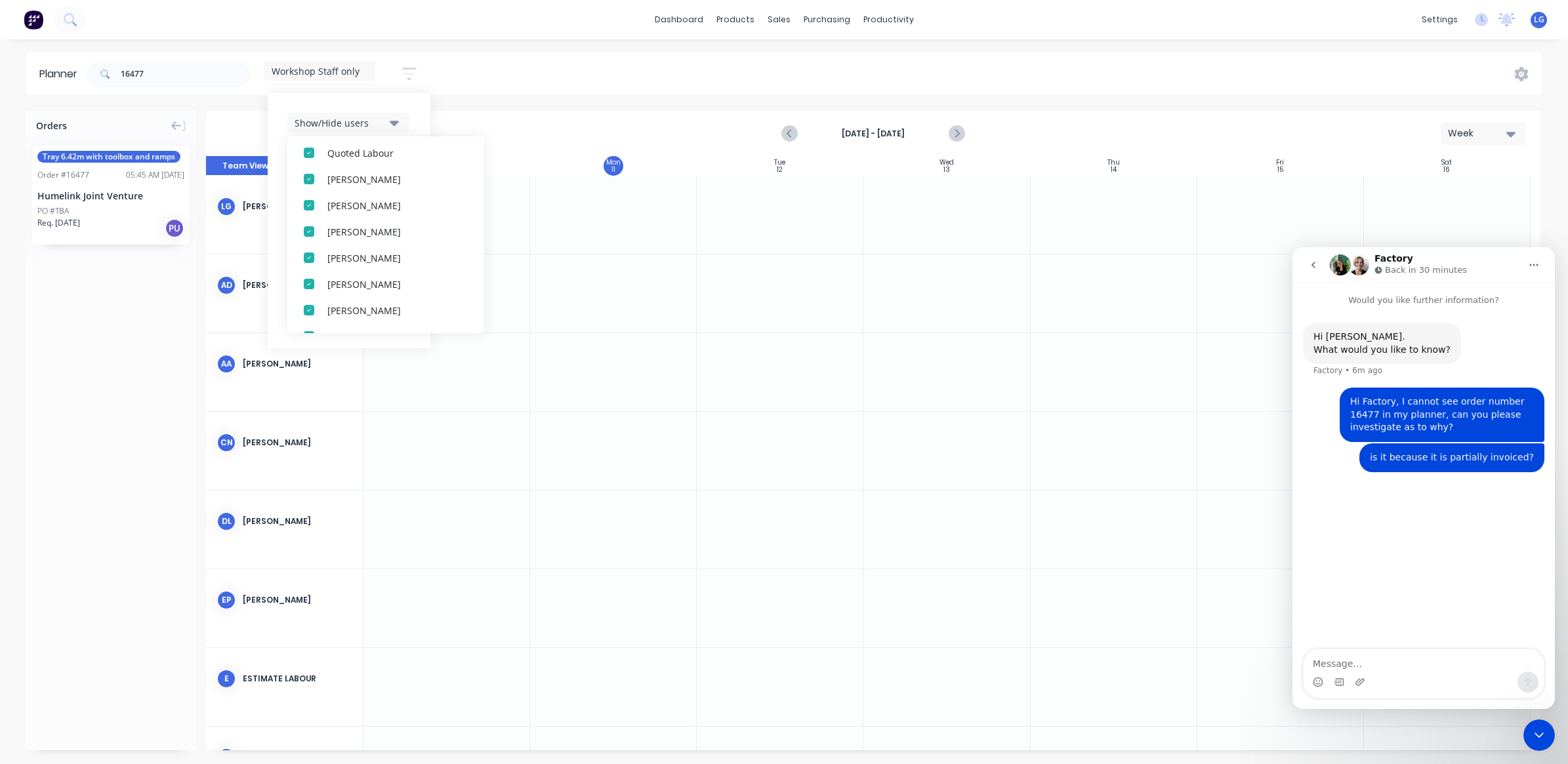
scroll to position [459, 0]
click at [468, 104] on div "Planner 16477 Workshop Staff only Save new view None edit Workshop Staff only (…" at bounding box center [784, 408] width 1568 height 711
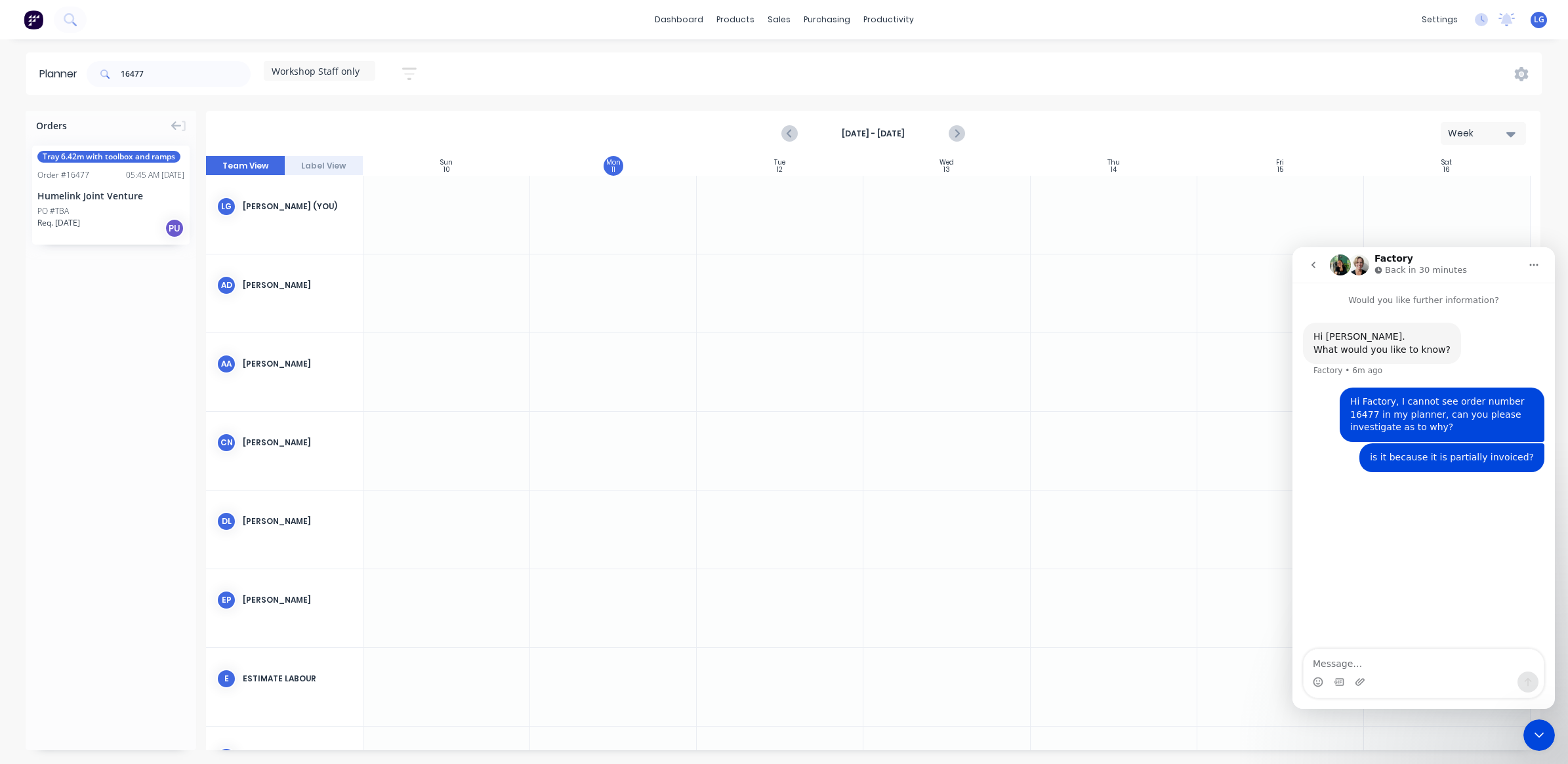
click at [411, 73] on icon "button" at bounding box center [409, 73] width 11 height 2
click at [399, 282] on icon "button" at bounding box center [394, 280] width 9 height 14
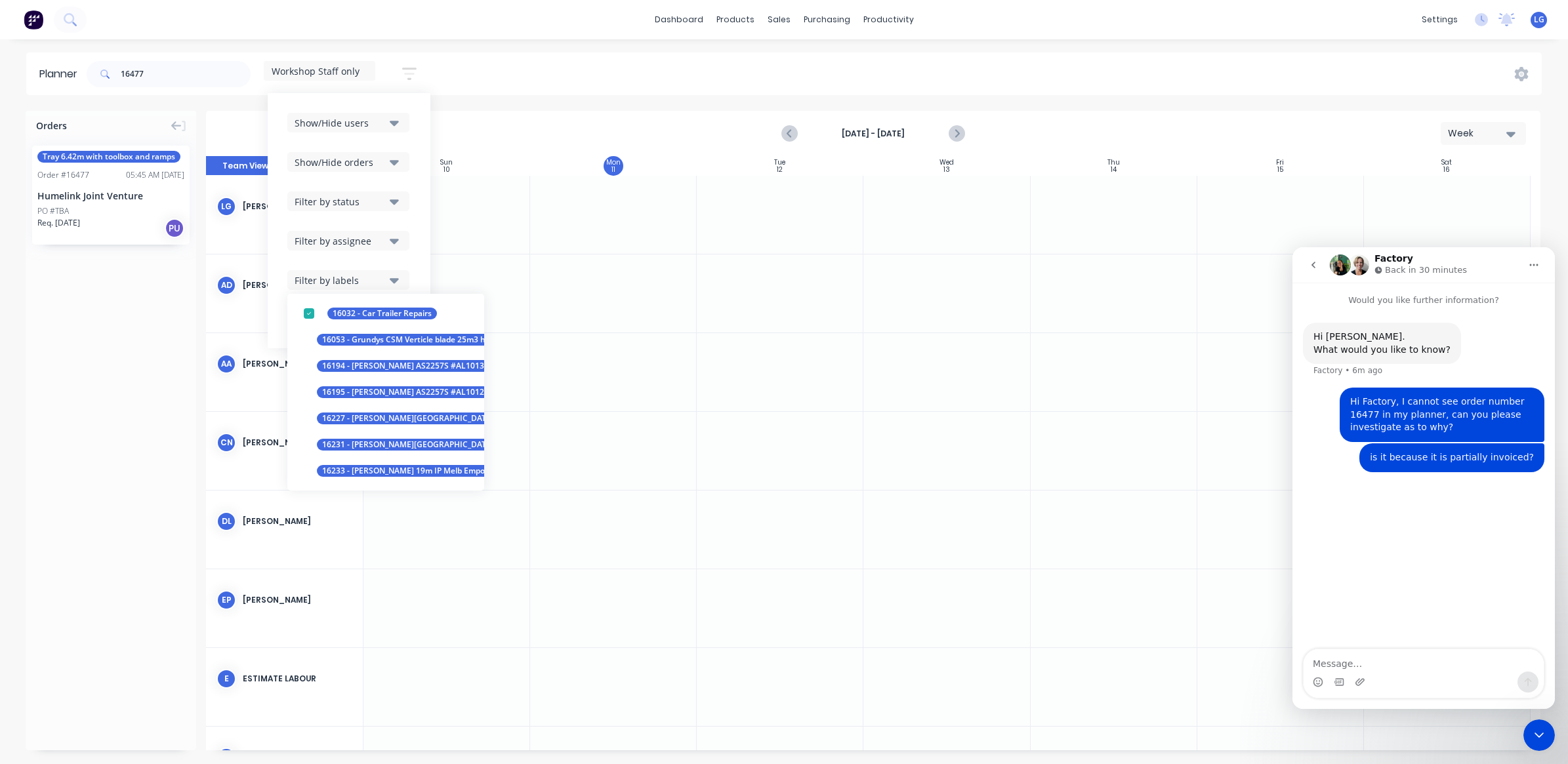
scroll to position [0, 0]
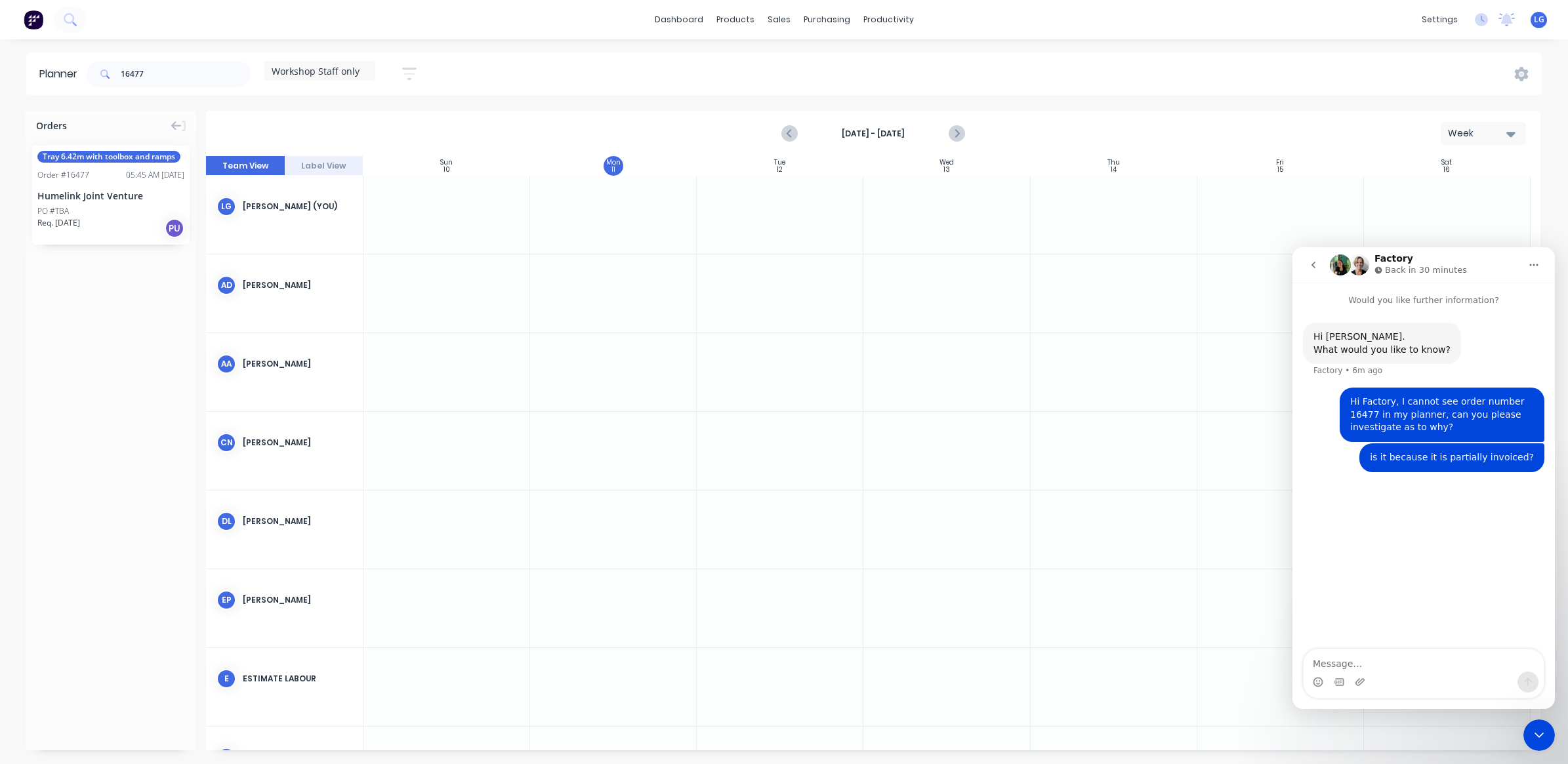
click at [507, 295] on div at bounding box center [447, 293] width 167 height 78
click at [404, 75] on icon "button" at bounding box center [409, 73] width 14 height 16
click at [391, 123] on icon "button" at bounding box center [394, 123] width 9 height 14
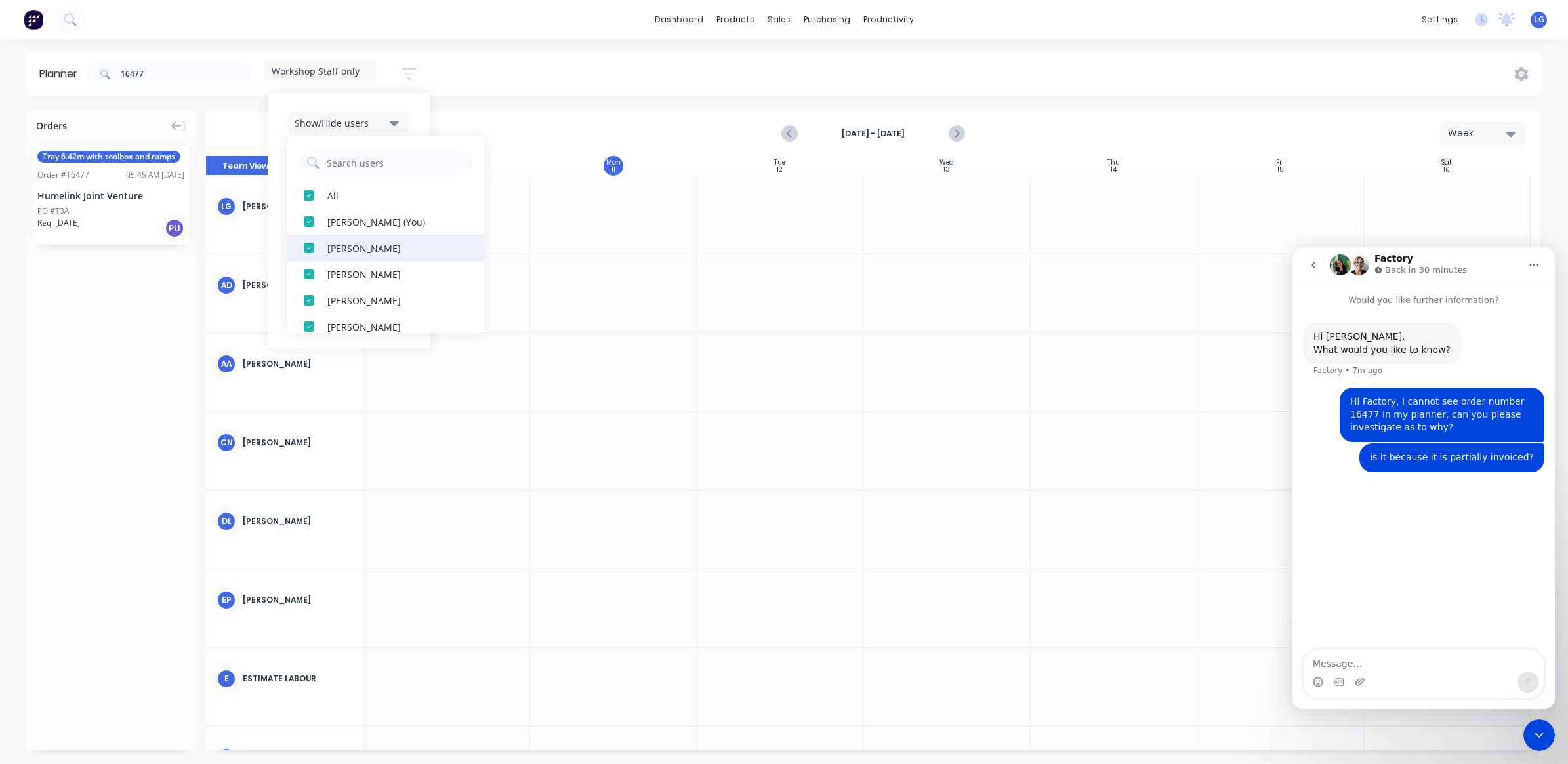
click at [310, 251] on div "button" at bounding box center [308, 248] width 26 height 26
click at [306, 163] on div "button" at bounding box center [308, 166] width 26 height 26
click at [310, 166] on div "button" at bounding box center [308, 166] width 26 height 26
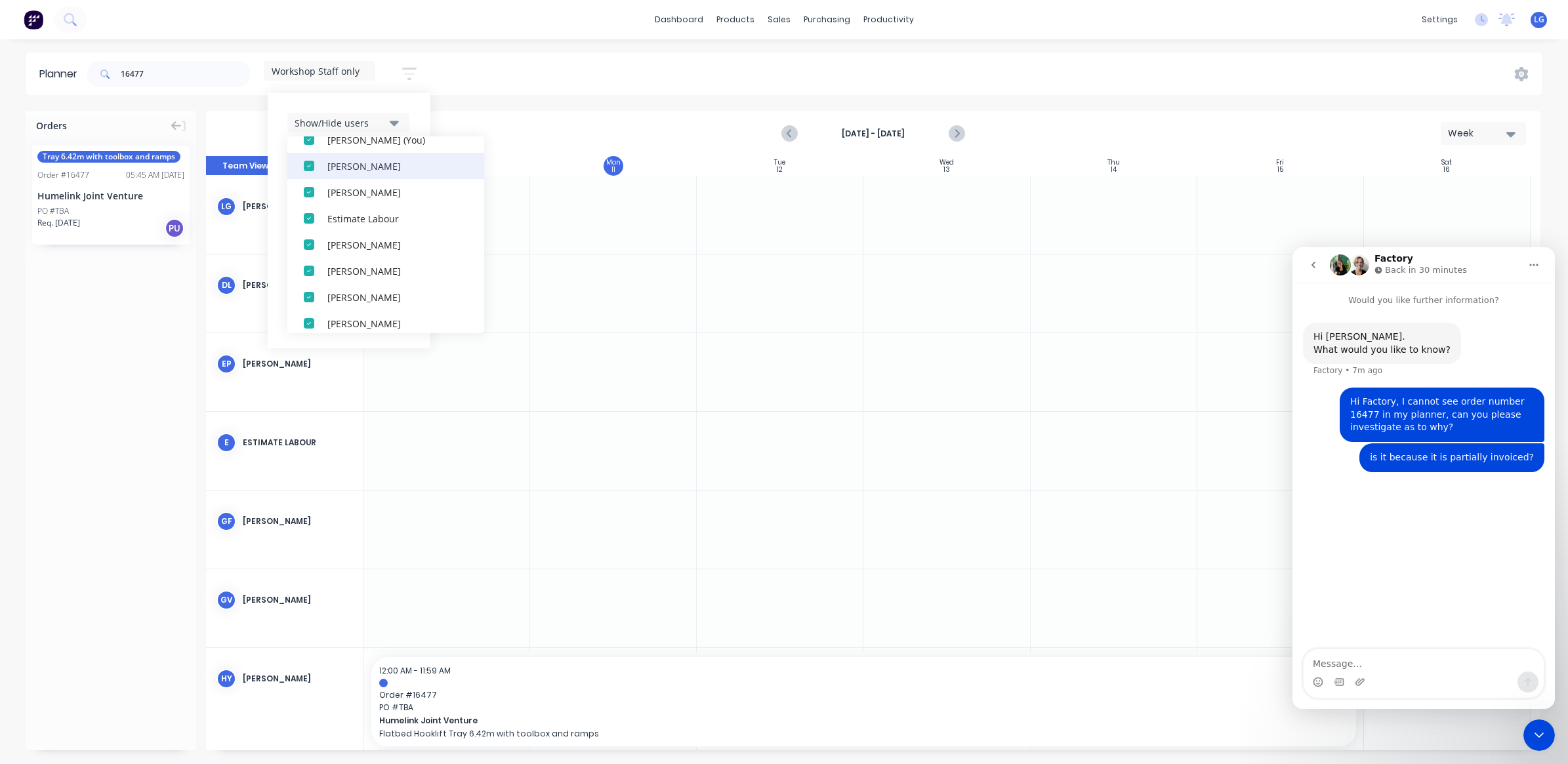
click at [307, 164] on div "button" at bounding box center [308, 166] width 26 height 26
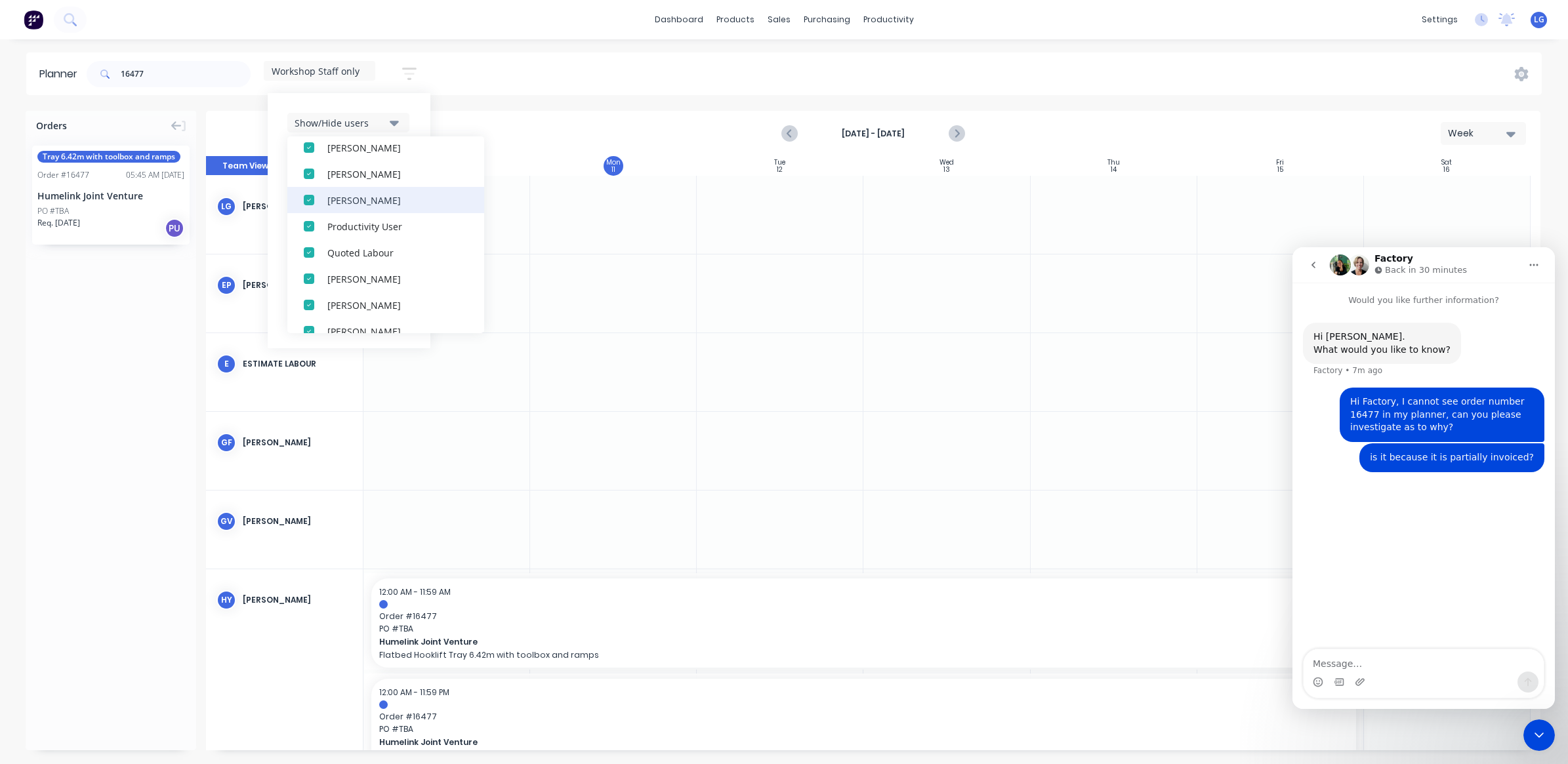
scroll to position [246, 0]
click at [308, 266] on div "button" at bounding box center [308, 264] width 26 height 26
click at [310, 210] on div "button" at bounding box center [308, 214] width 26 height 26
click at [306, 240] on div "button" at bounding box center [308, 241] width 26 height 26
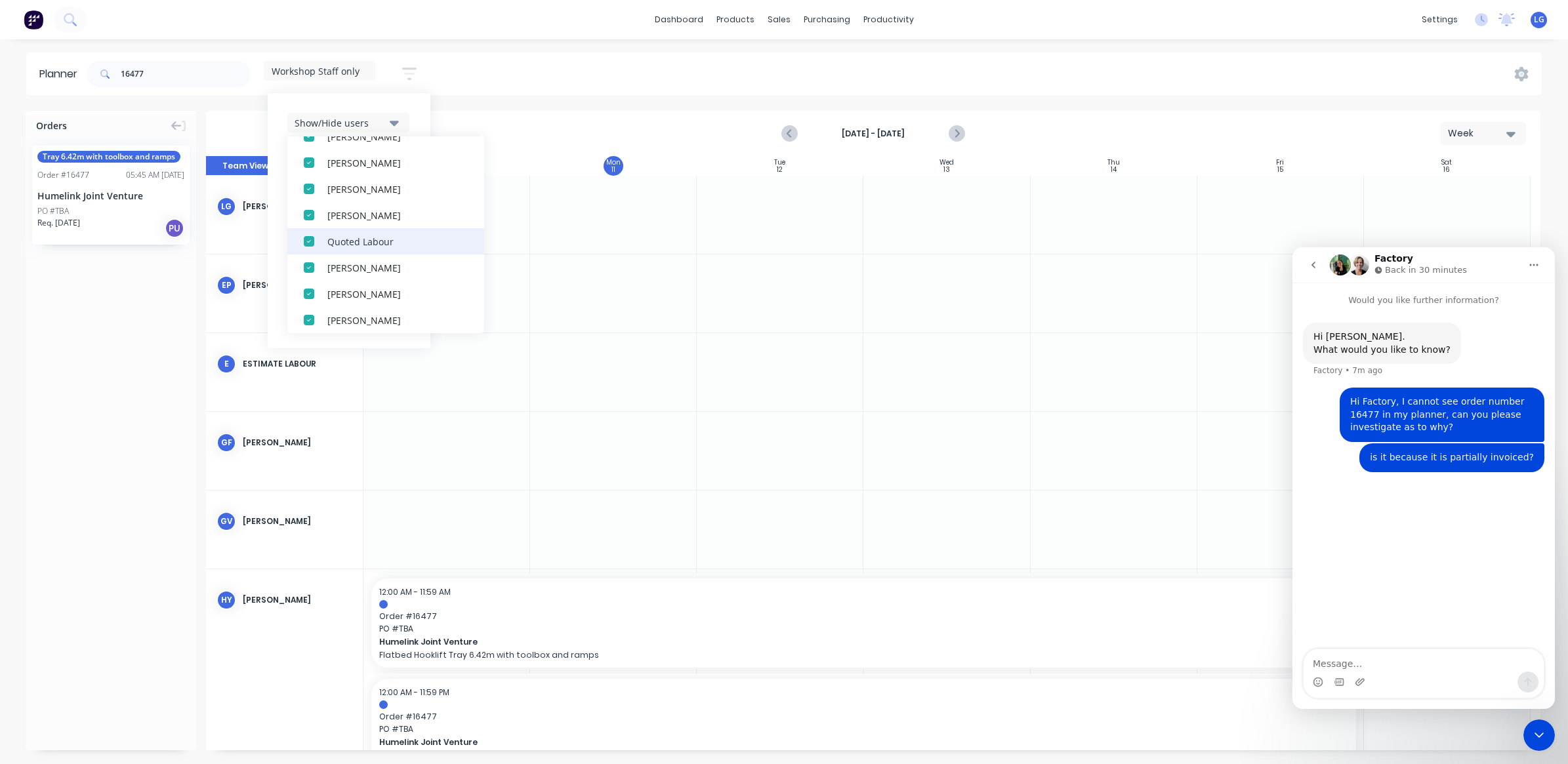
click at [306, 241] on div "button" at bounding box center [308, 241] width 26 height 26
click at [310, 234] on div "button" at bounding box center [308, 234] width 26 height 26
click at [315, 224] on div "button" at bounding box center [308, 222] width 26 height 26
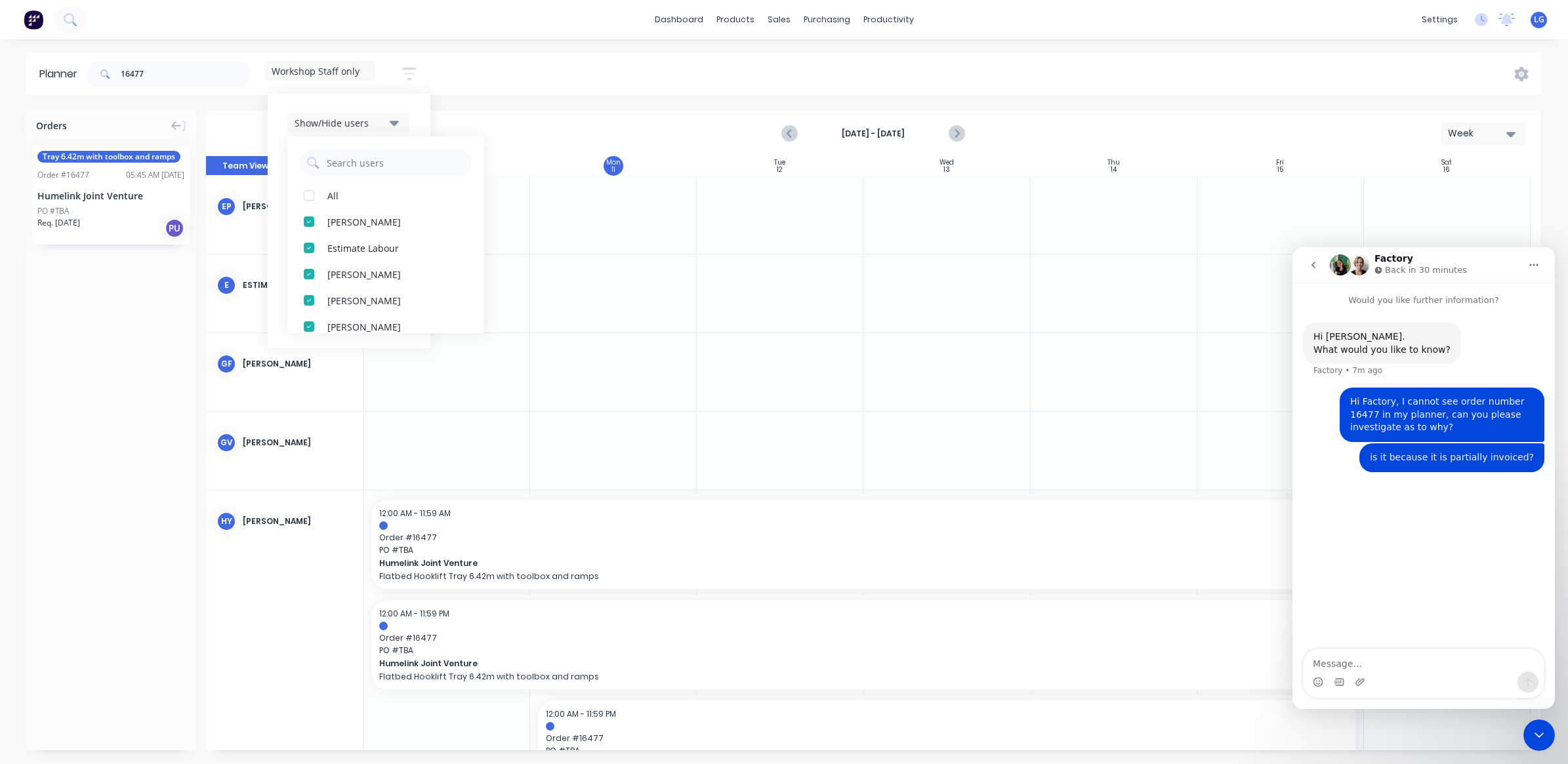
click at [476, 112] on div "[DATE] - [DATE] Week" at bounding box center [873, 133] width 1332 height 42
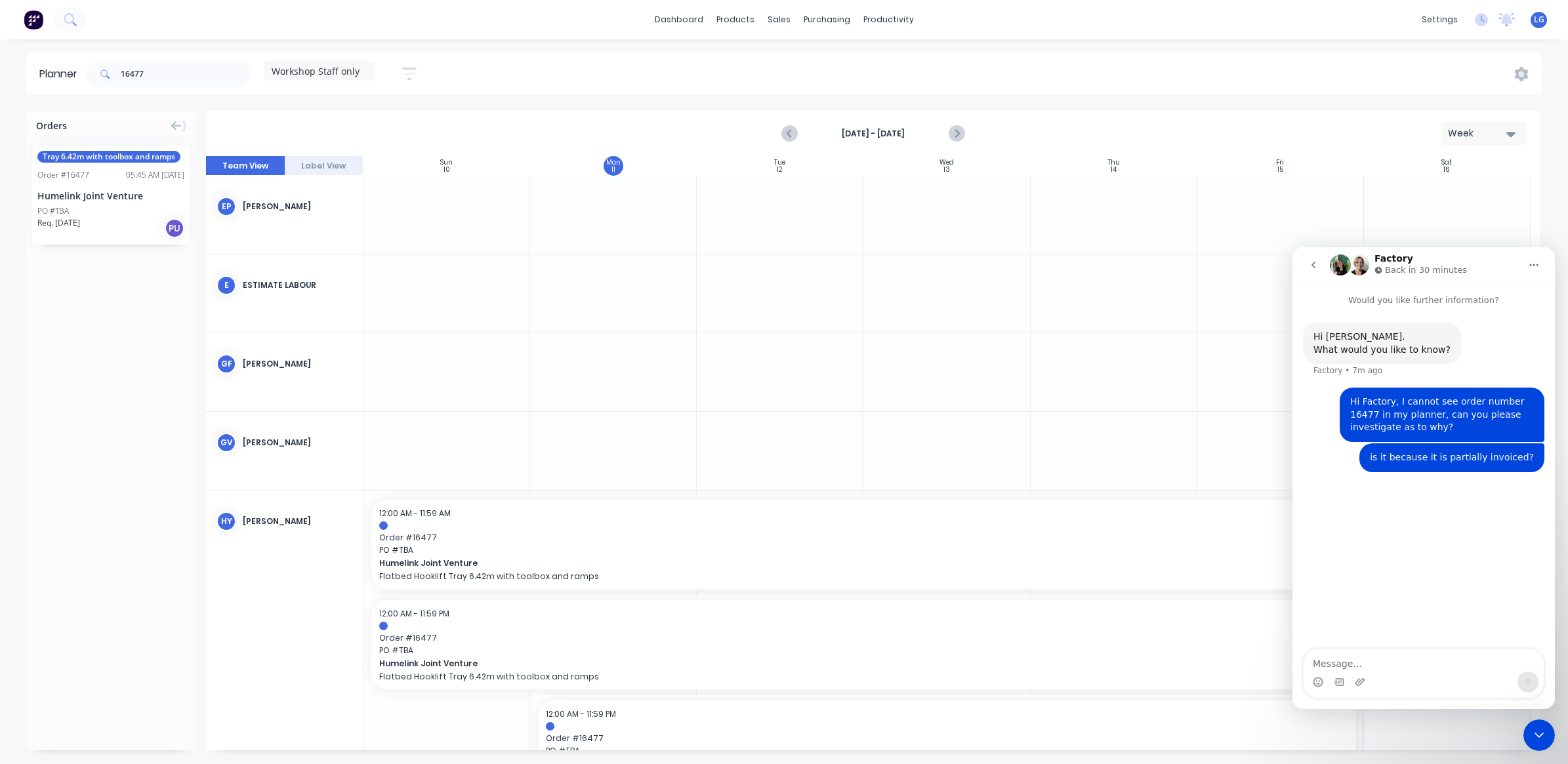
click at [412, 70] on icon "button" at bounding box center [409, 73] width 14 height 16
click at [396, 126] on icon "button" at bounding box center [394, 123] width 9 height 14
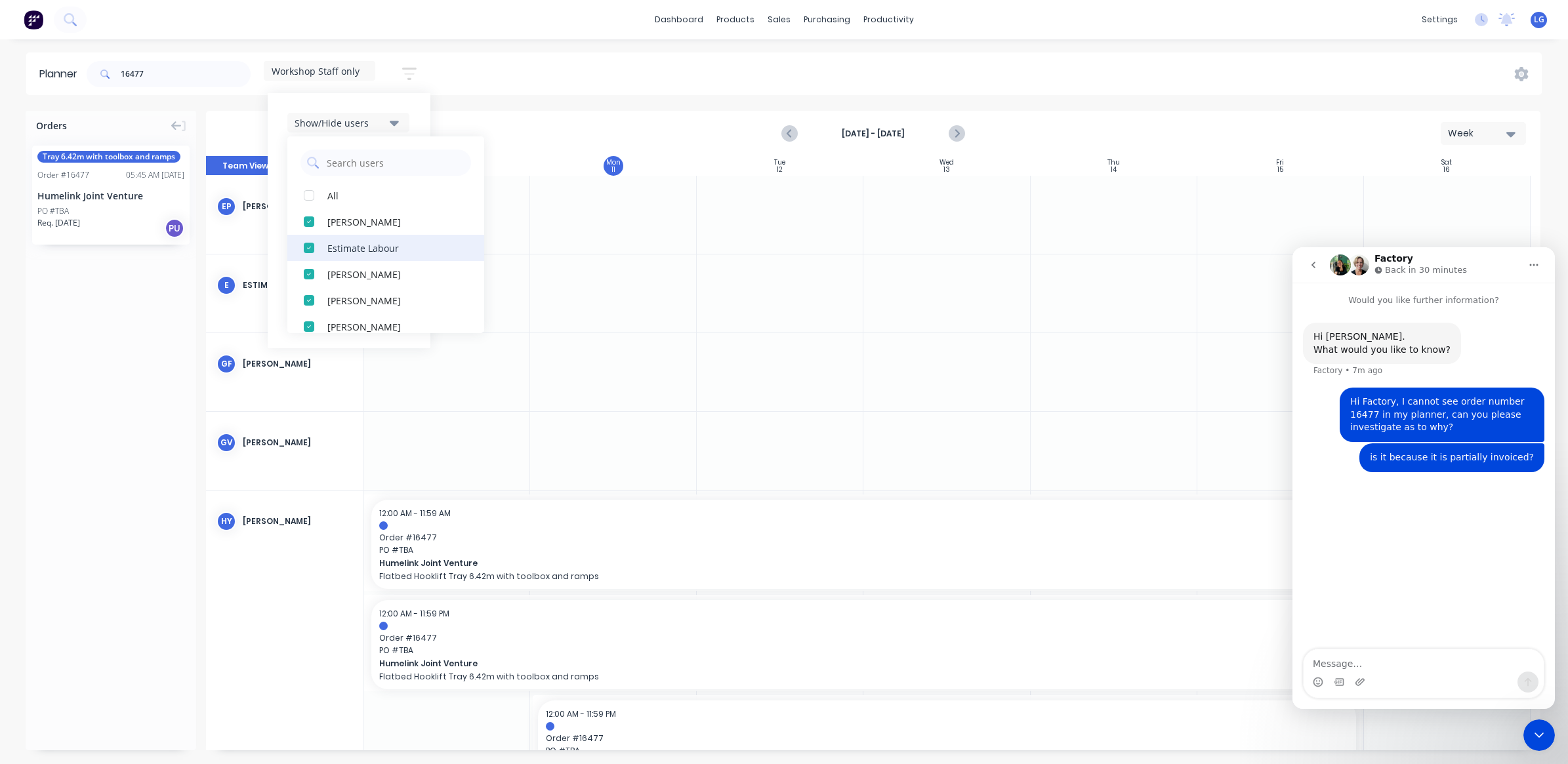
click at [310, 249] on div "button" at bounding box center [308, 248] width 26 height 26
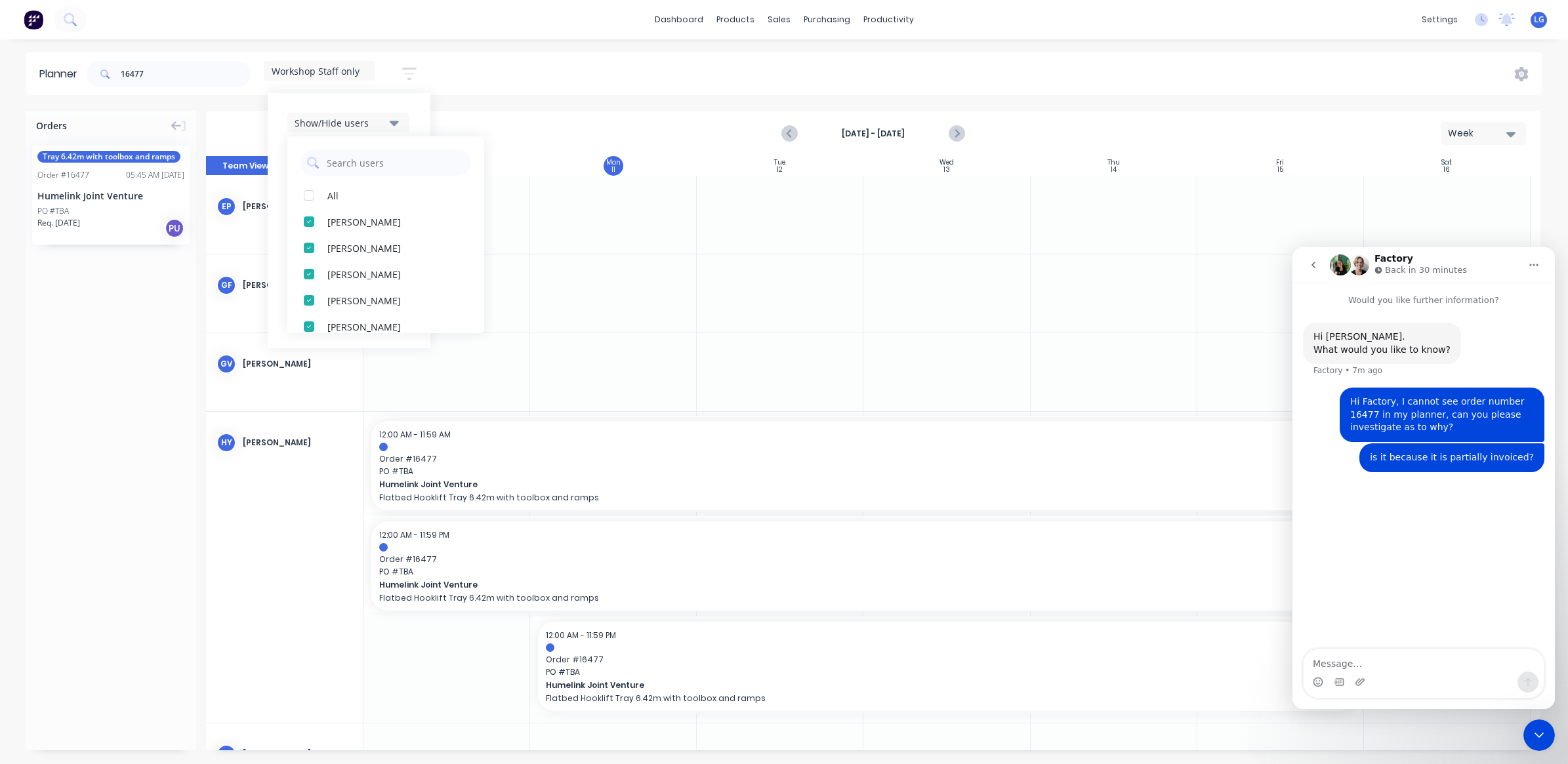
click at [386, 122] on div "Show/Hide users" at bounding box center [339, 123] width 91 height 14
click at [394, 159] on icon "button" at bounding box center [394, 162] width 9 height 14
click at [310, 220] on div "button" at bounding box center [308, 222] width 26 height 26
click at [531, 123] on div "[DATE] - [DATE] Week" at bounding box center [873, 133] width 1332 height 42
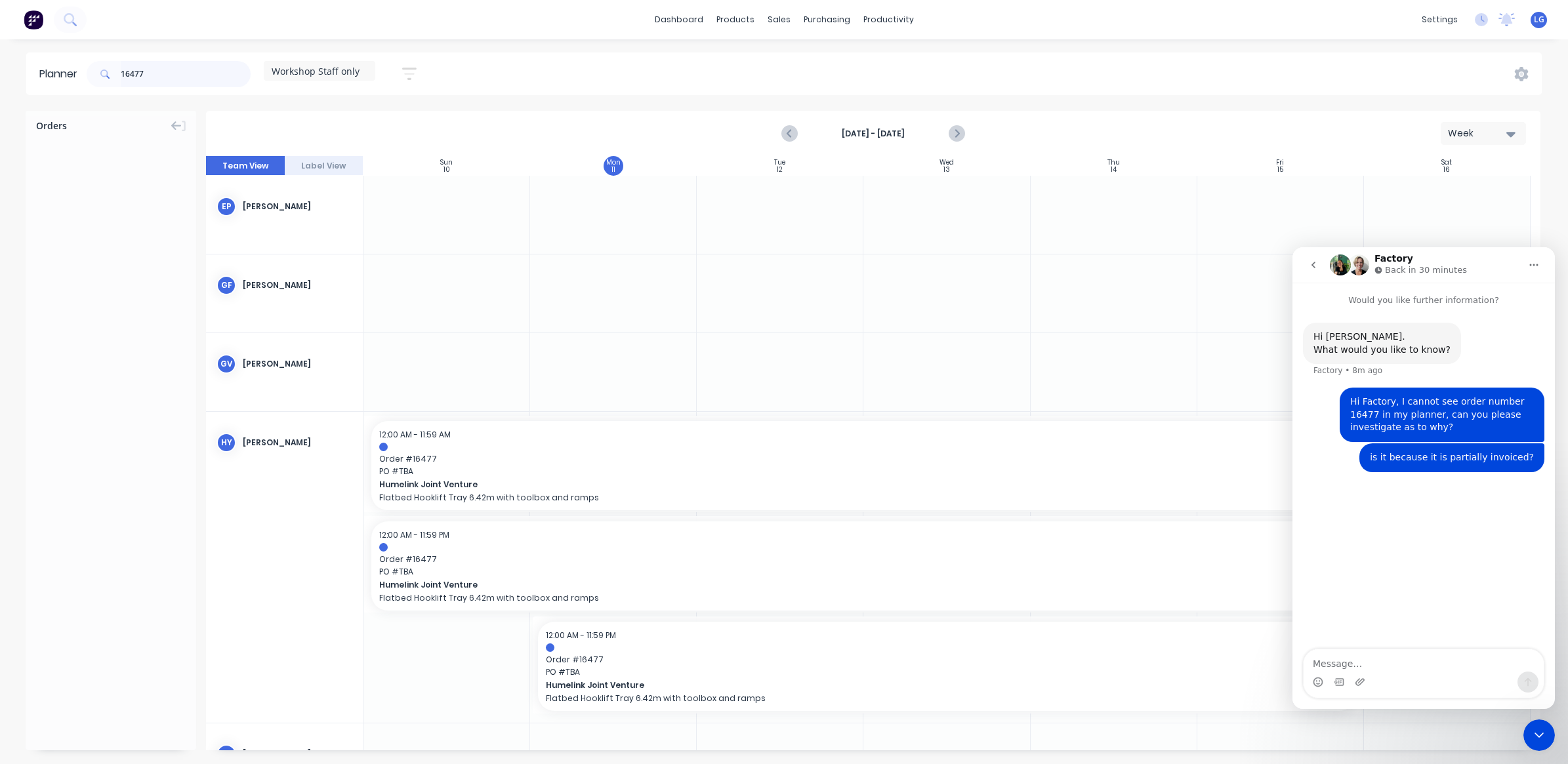
click at [146, 72] on input "16477" at bounding box center [186, 73] width 130 height 26
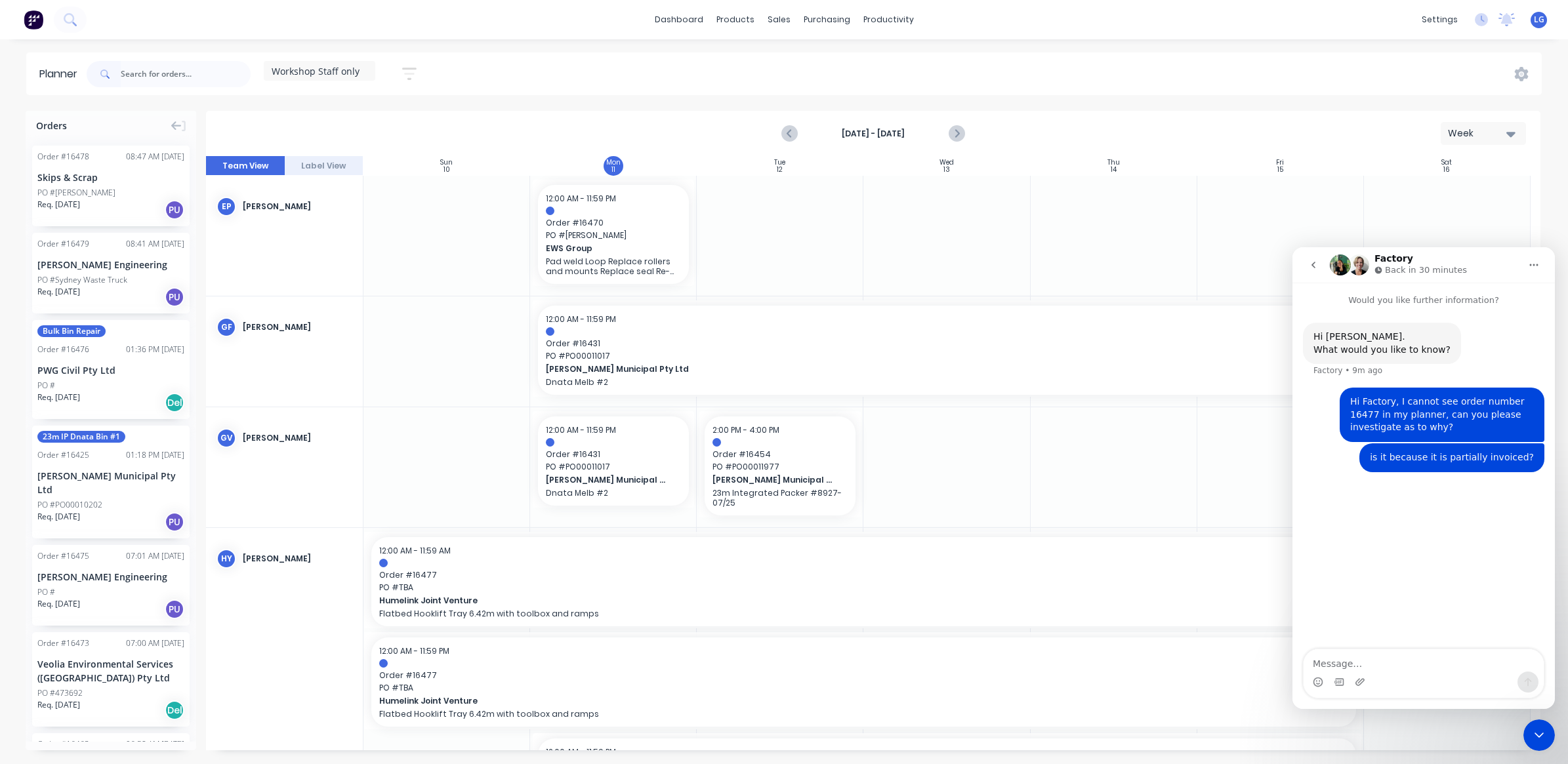
click at [337, 68] on span "Workshop Staff only" at bounding box center [315, 71] width 88 height 14
click at [423, 194] on button "edit" at bounding box center [426, 195] width 17 height 14
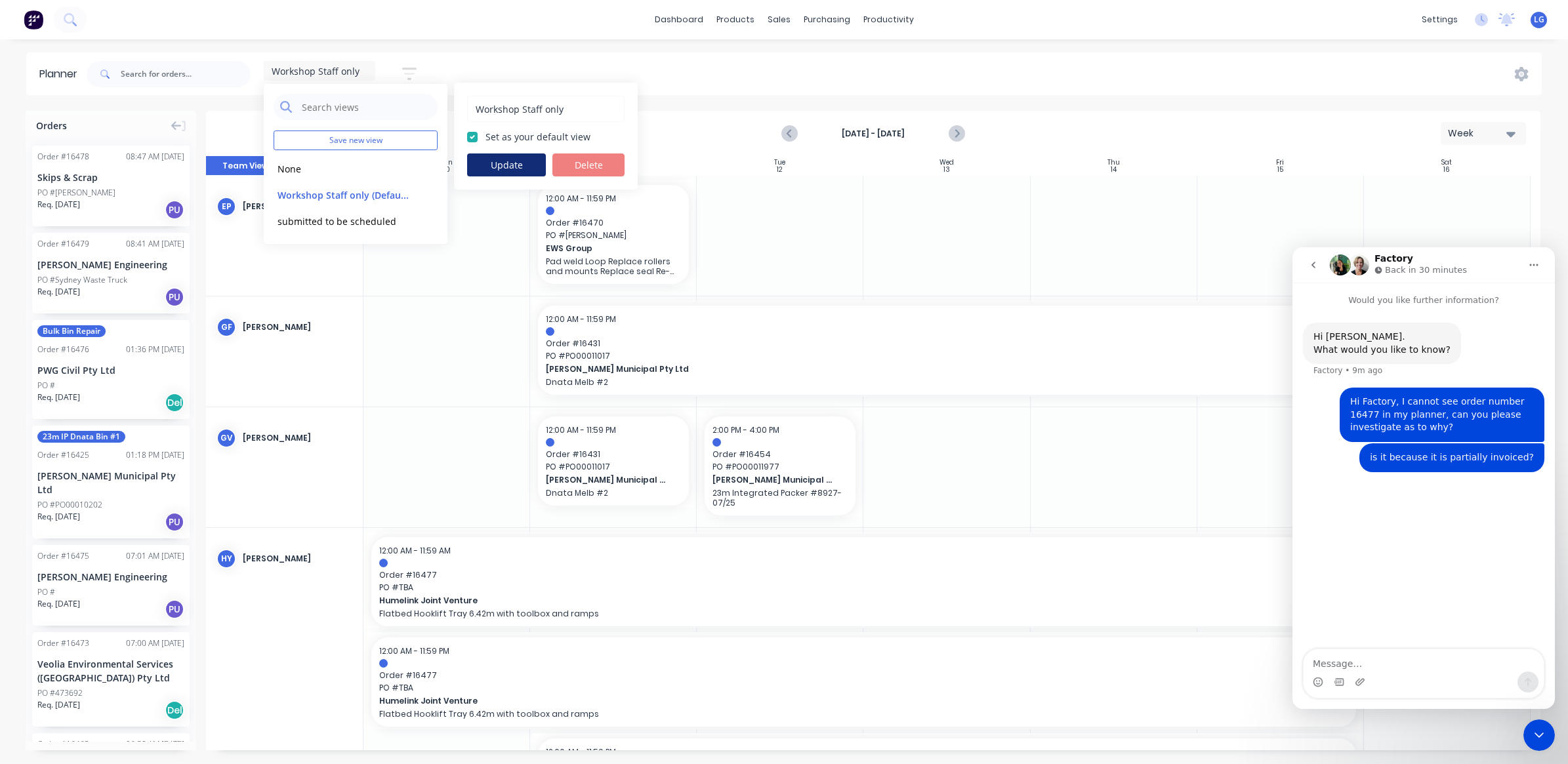
click at [512, 163] on button "Update" at bounding box center [507, 165] width 79 height 23
click at [497, 49] on div "dashboard products sales purchasing productivity dashboard products Product Cat…" at bounding box center [784, 382] width 1568 height 764
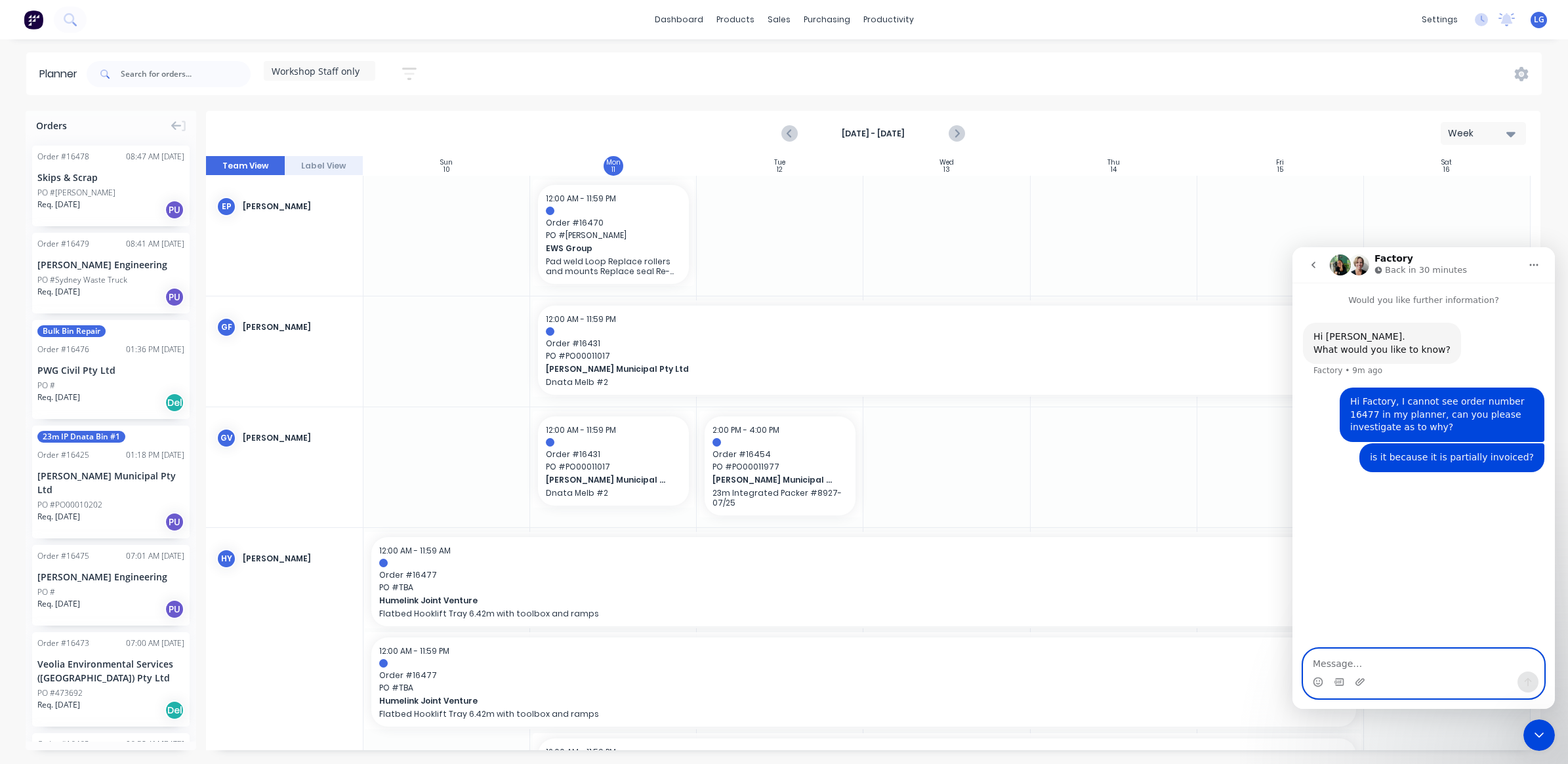
click at [1337, 663] on textarea "Message…" at bounding box center [1423, 660] width 240 height 23
type textarea "nevermind, fixed"
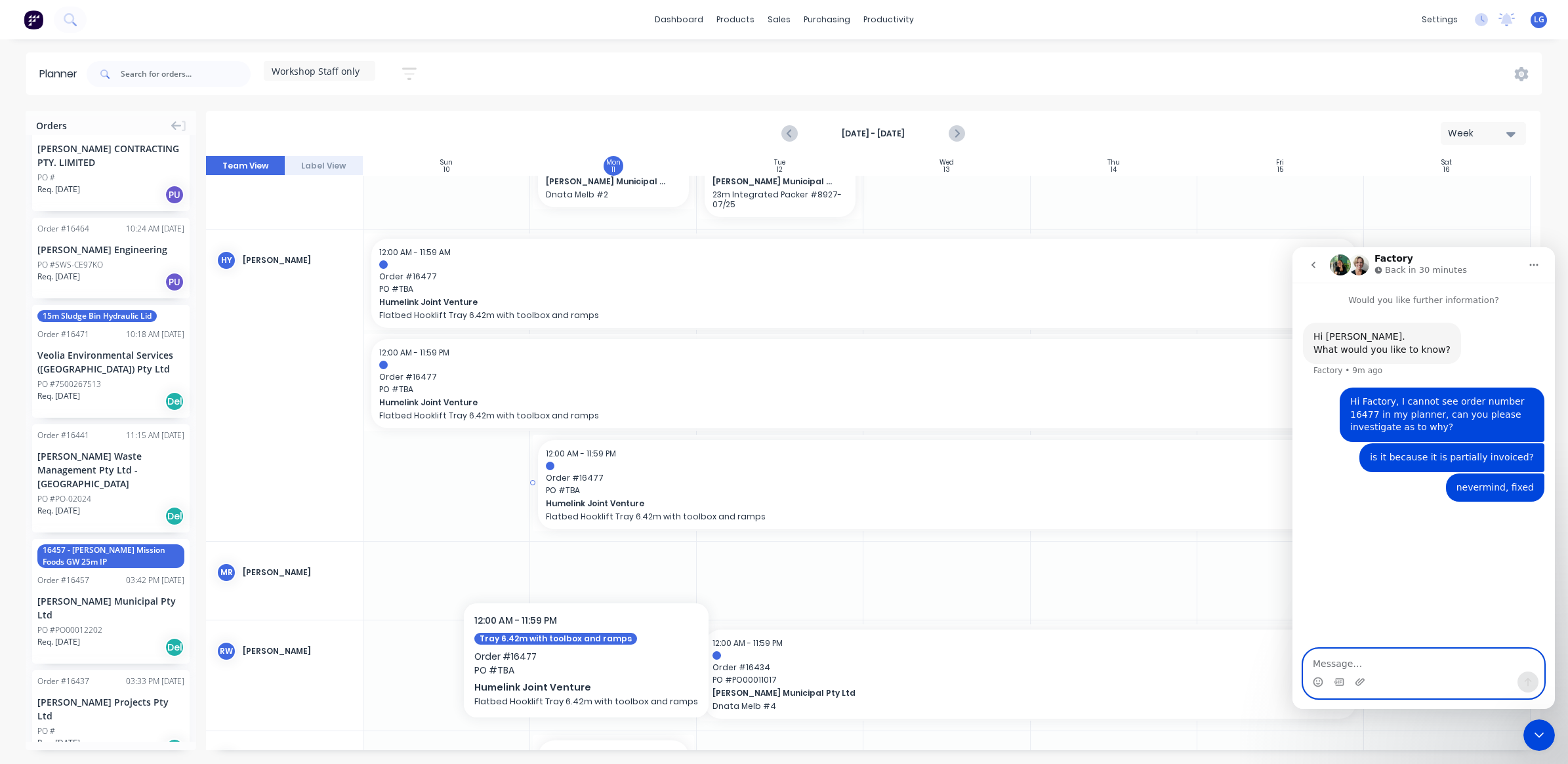
scroll to position [328, 0]
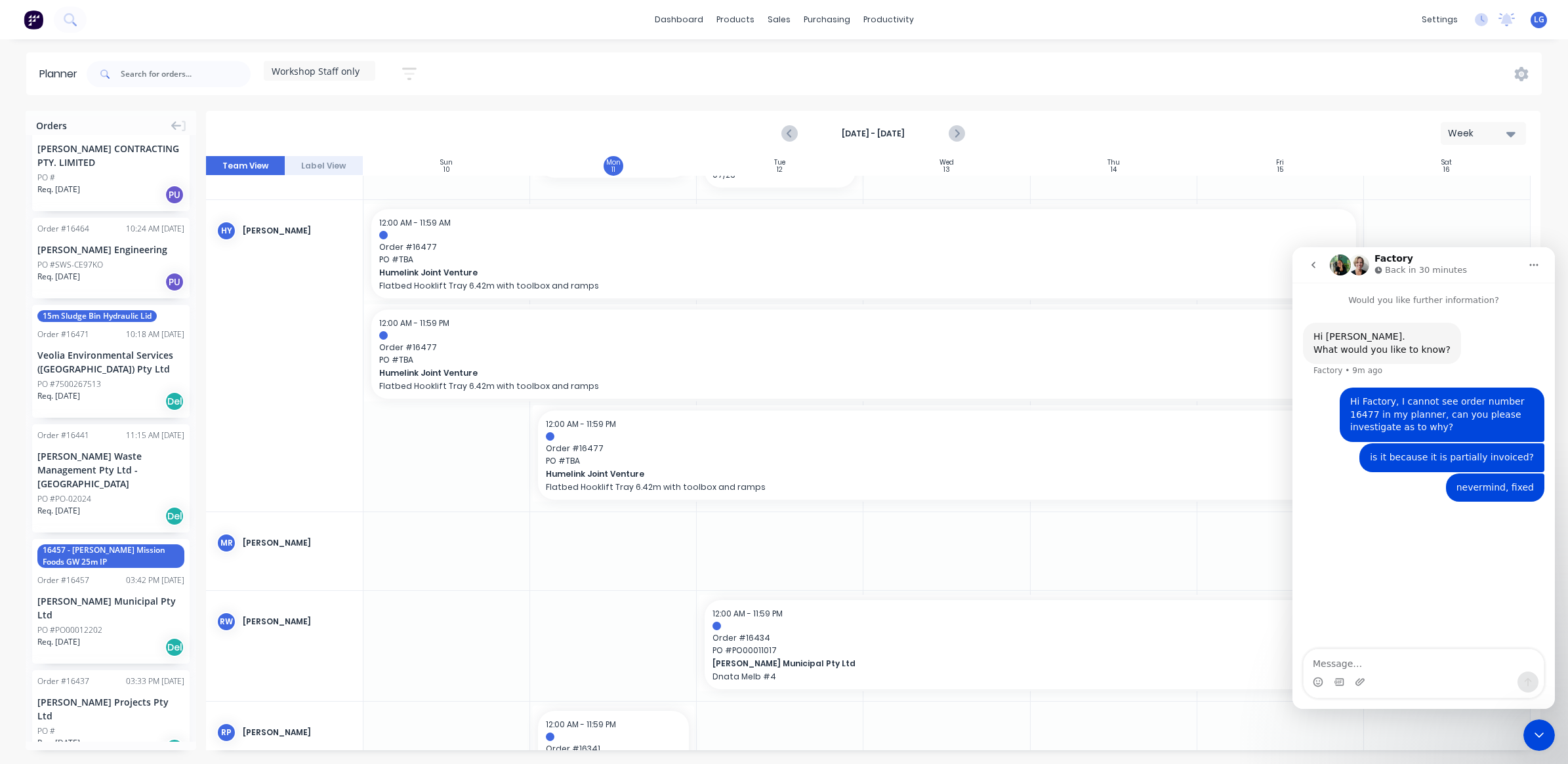
click at [1549, 736] on div "Close Intercom Messenger" at bounding box center [1538, 735] width 32 height 32
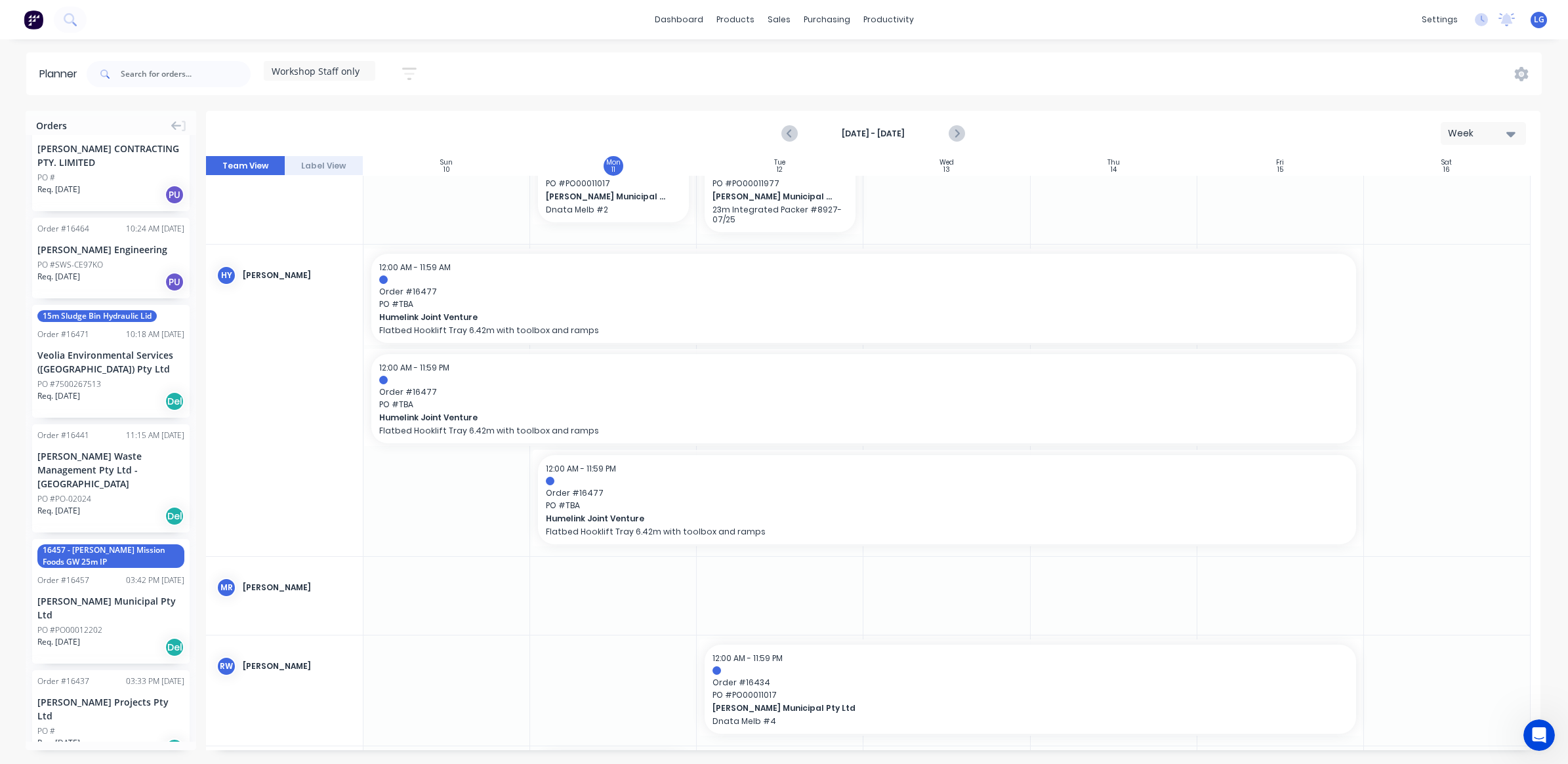
scroll to position [246, 0]
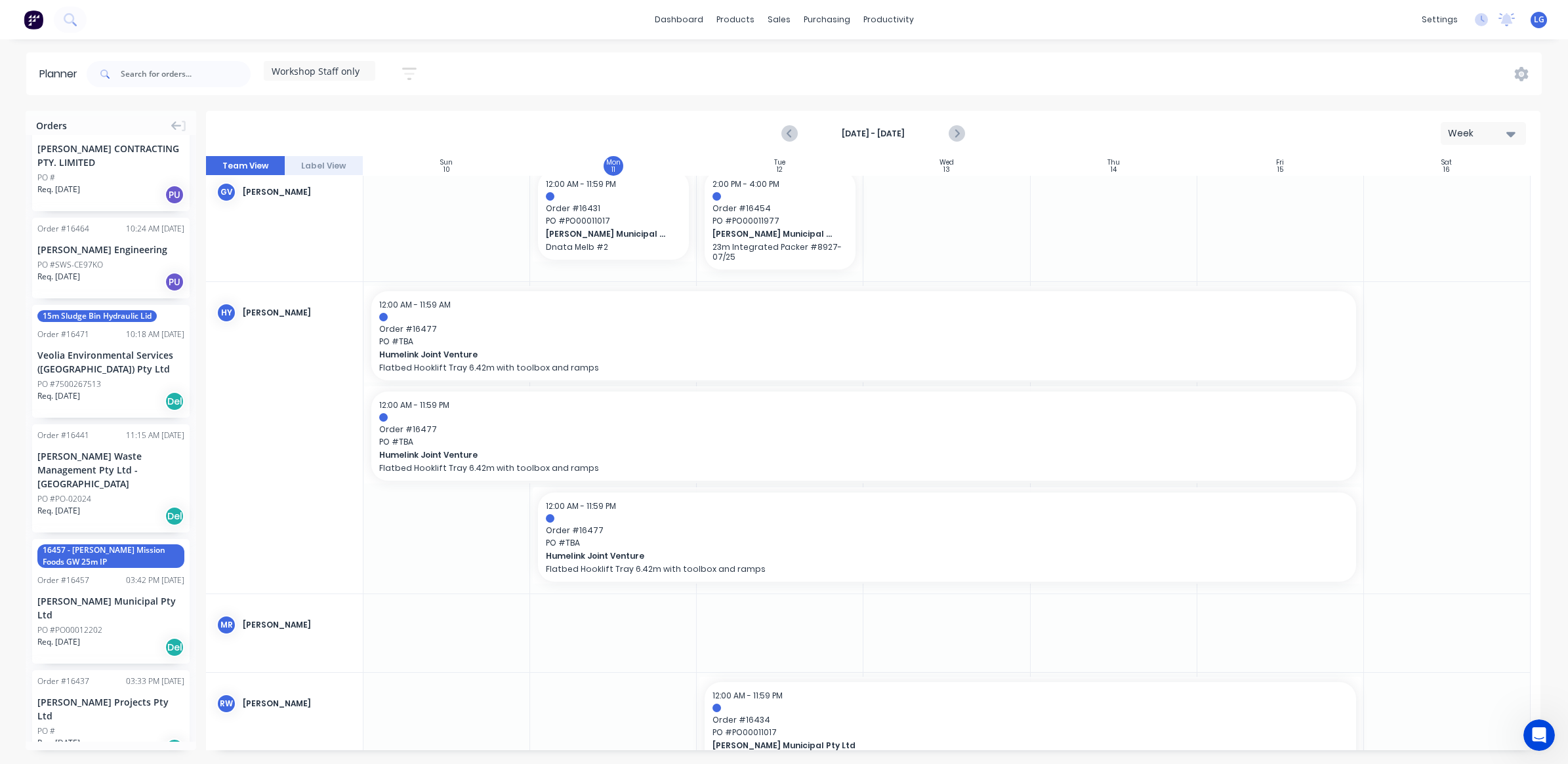
click at [1513, 128] on icon "button" at bounding box center [1510, 133] width 9 height 14
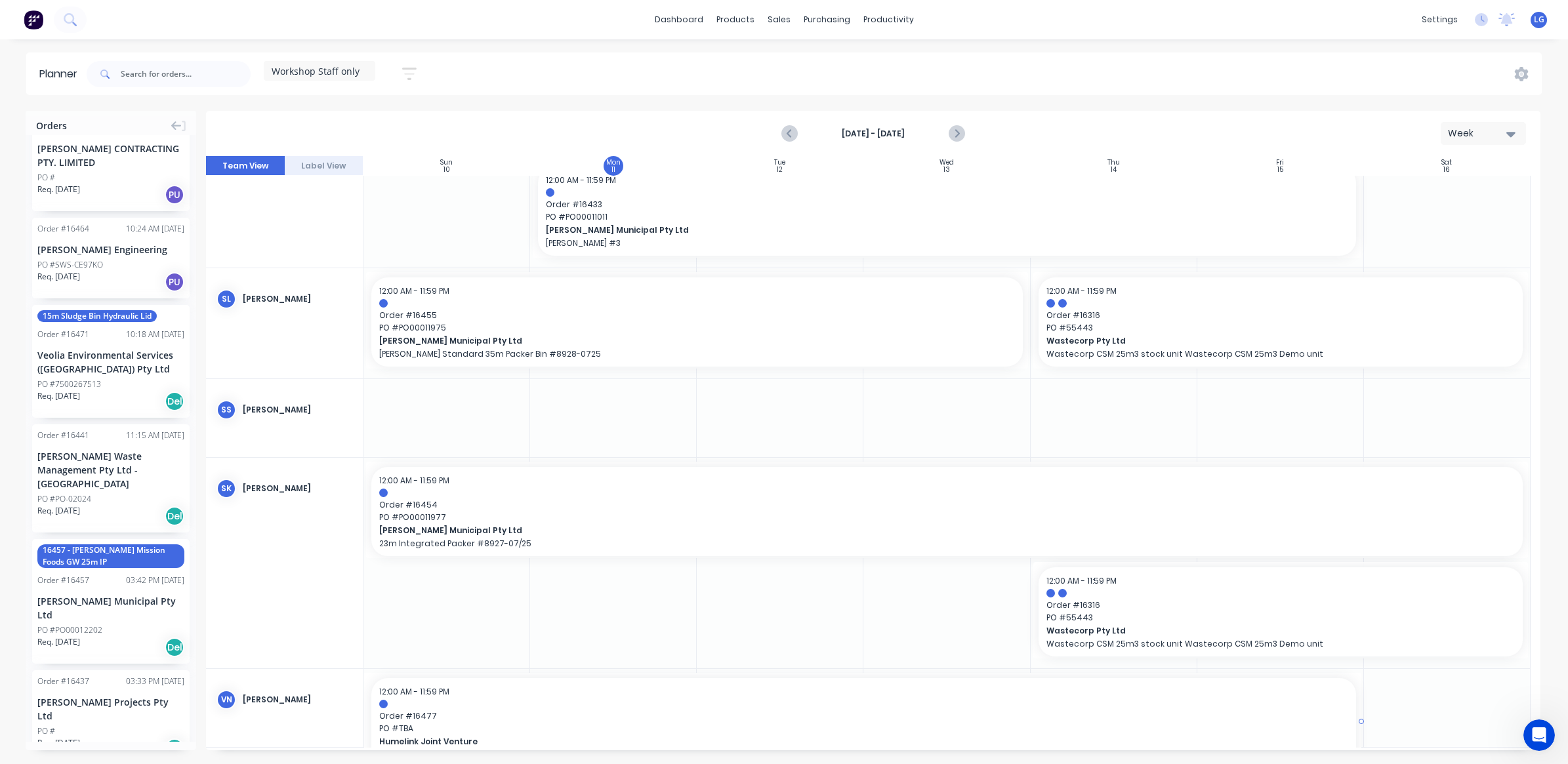
scroll to position [989, 0]
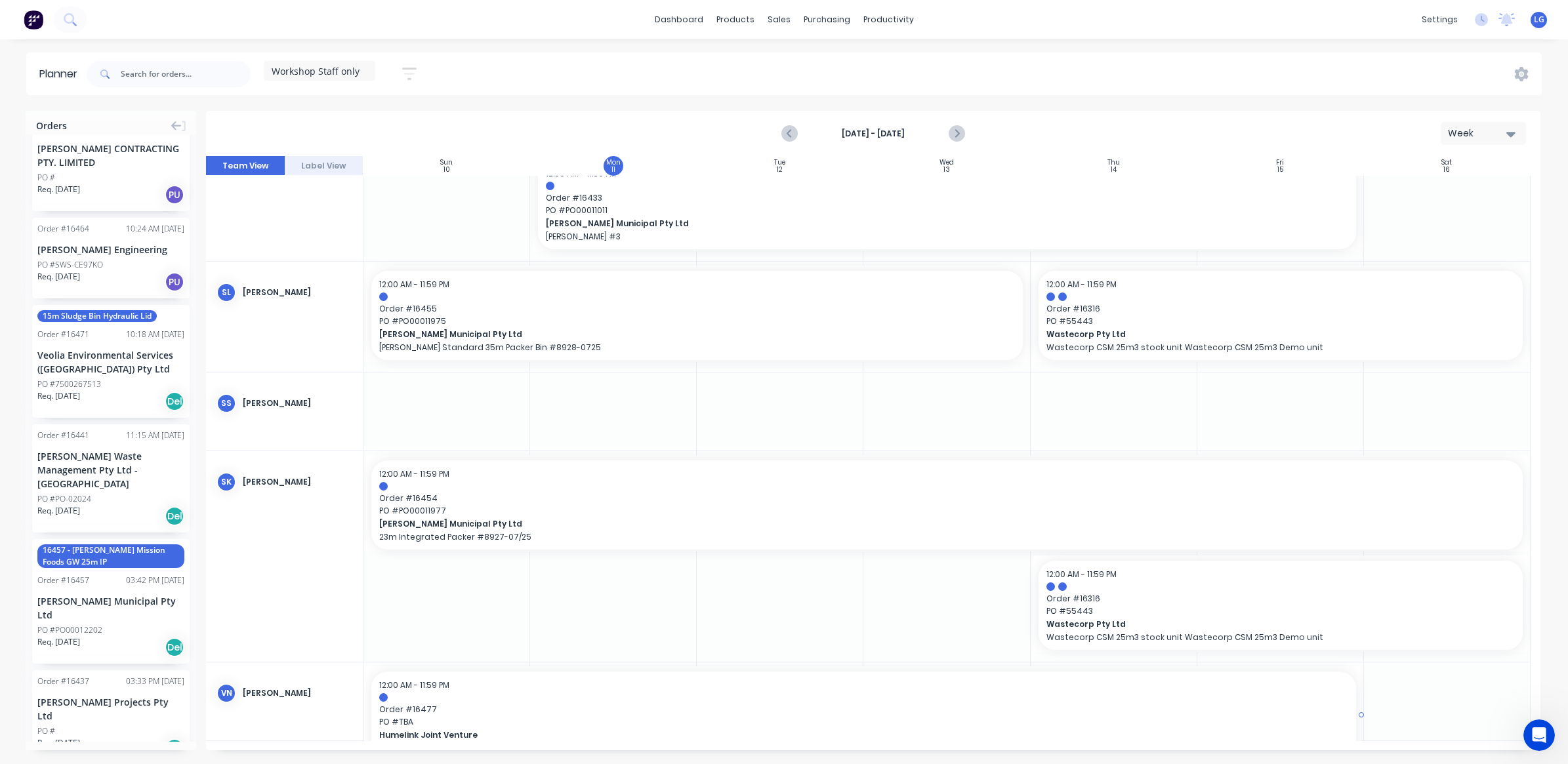
drag, startPoint x: 440, startPoint y: 417, endPoint x: 404, endPoint y: 728, distance: 313.1
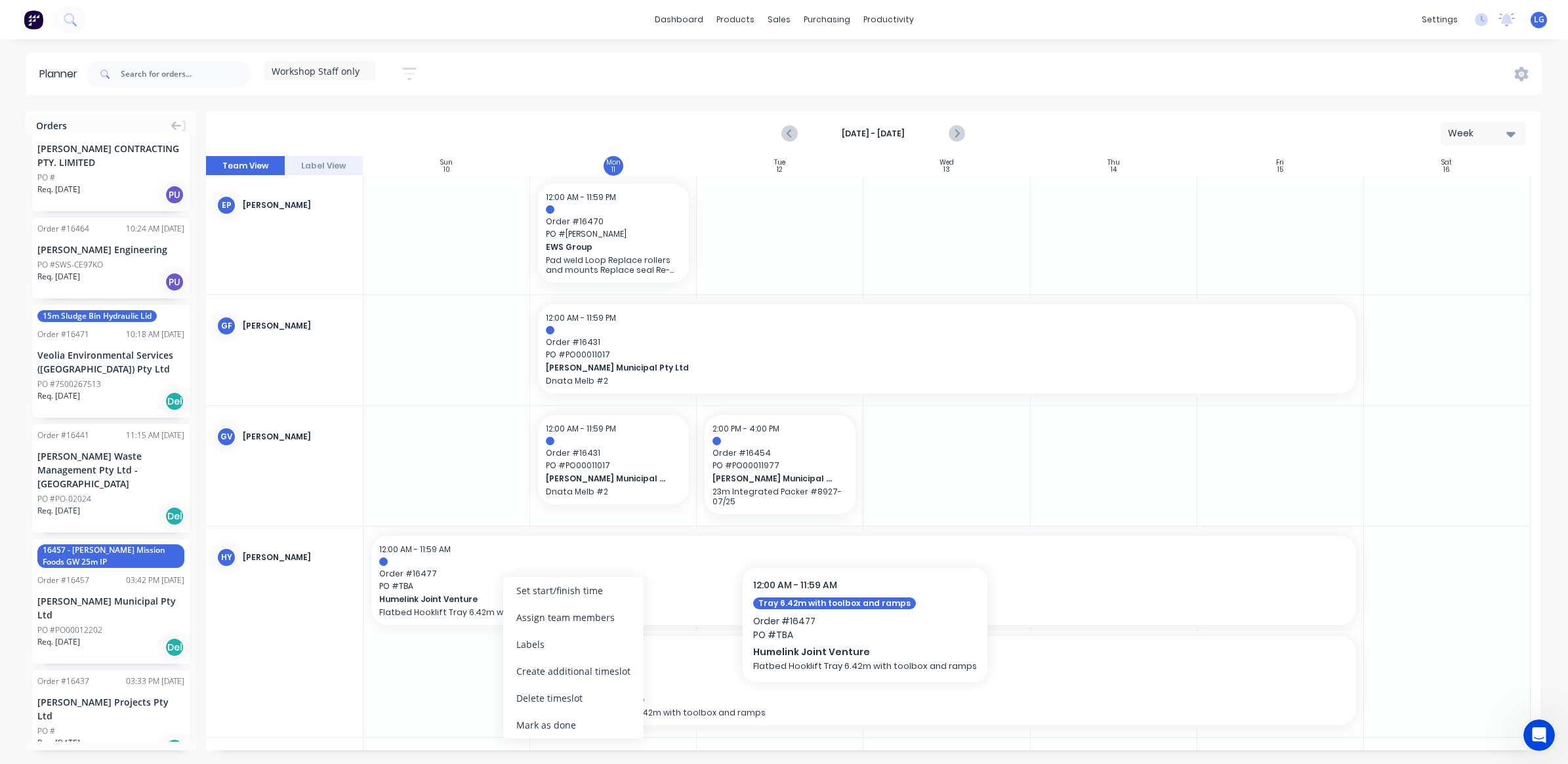
scroll to position [0, 0]
click at [1515, 135] on button "Week" at bounding box center [1483, 133] width 85 height 23
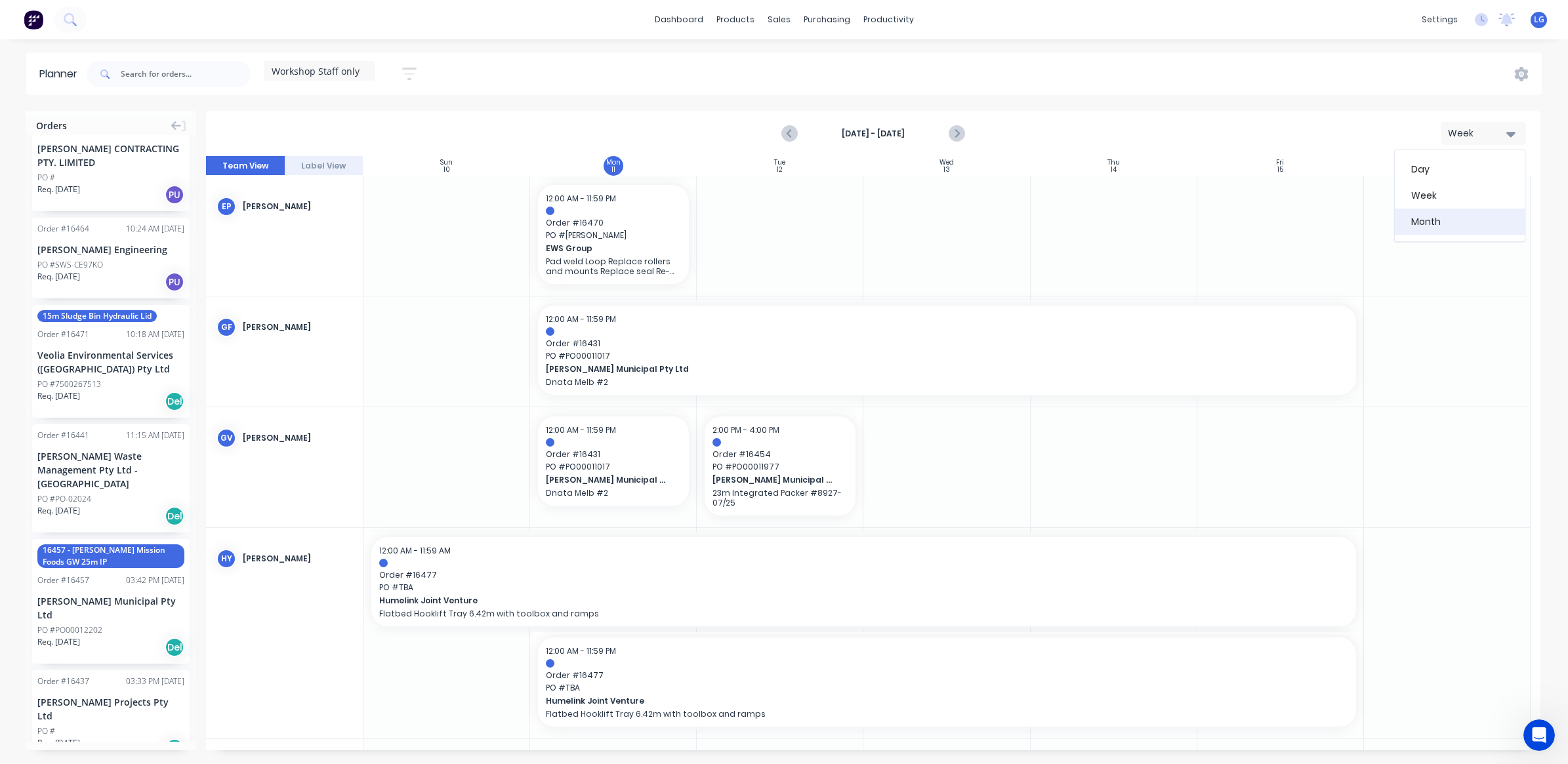
click at [1464, 214] on div "Month" at bounding box center [1459, 222] width 130 height 26
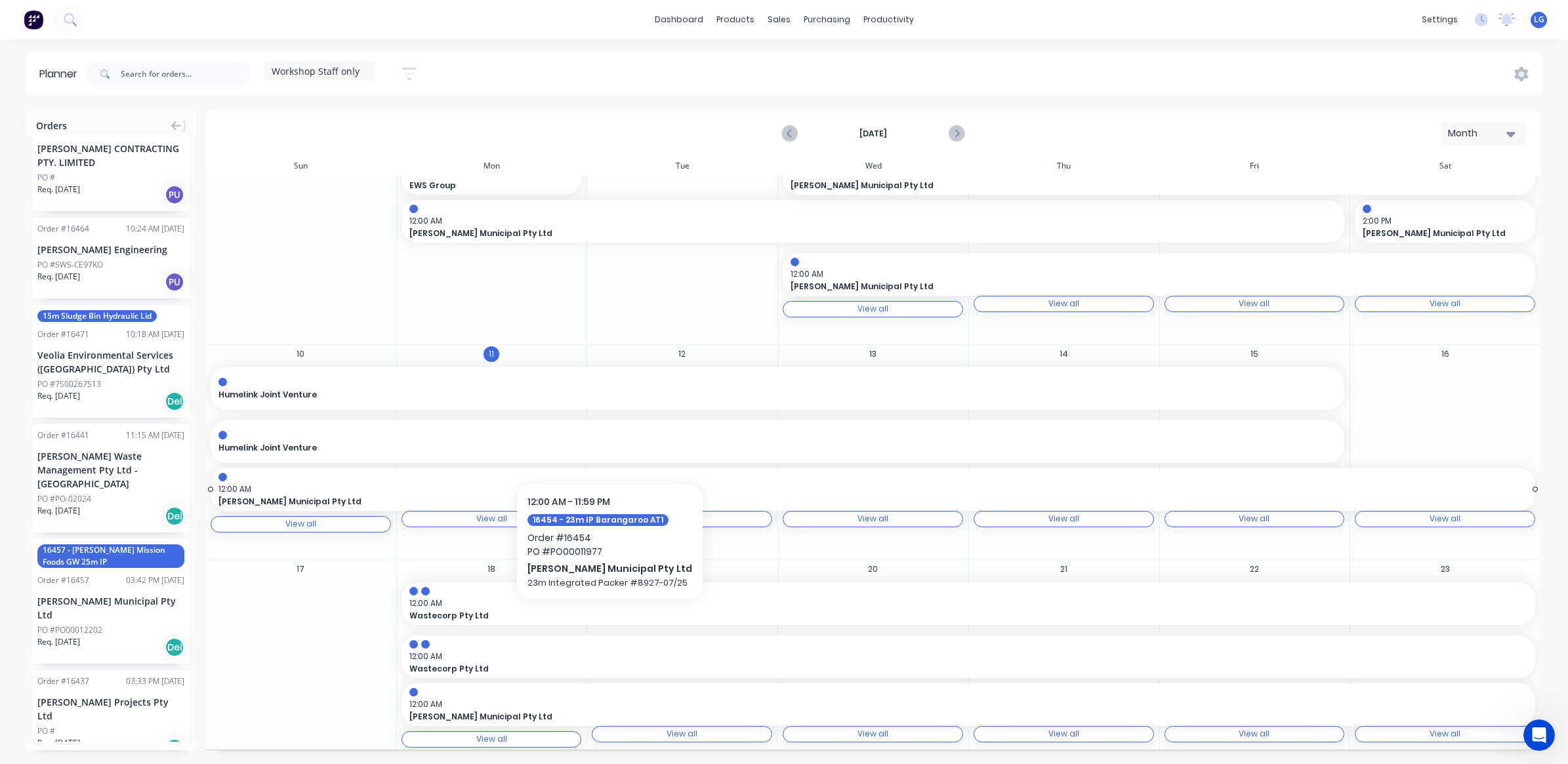
scroll to position [82, 0]
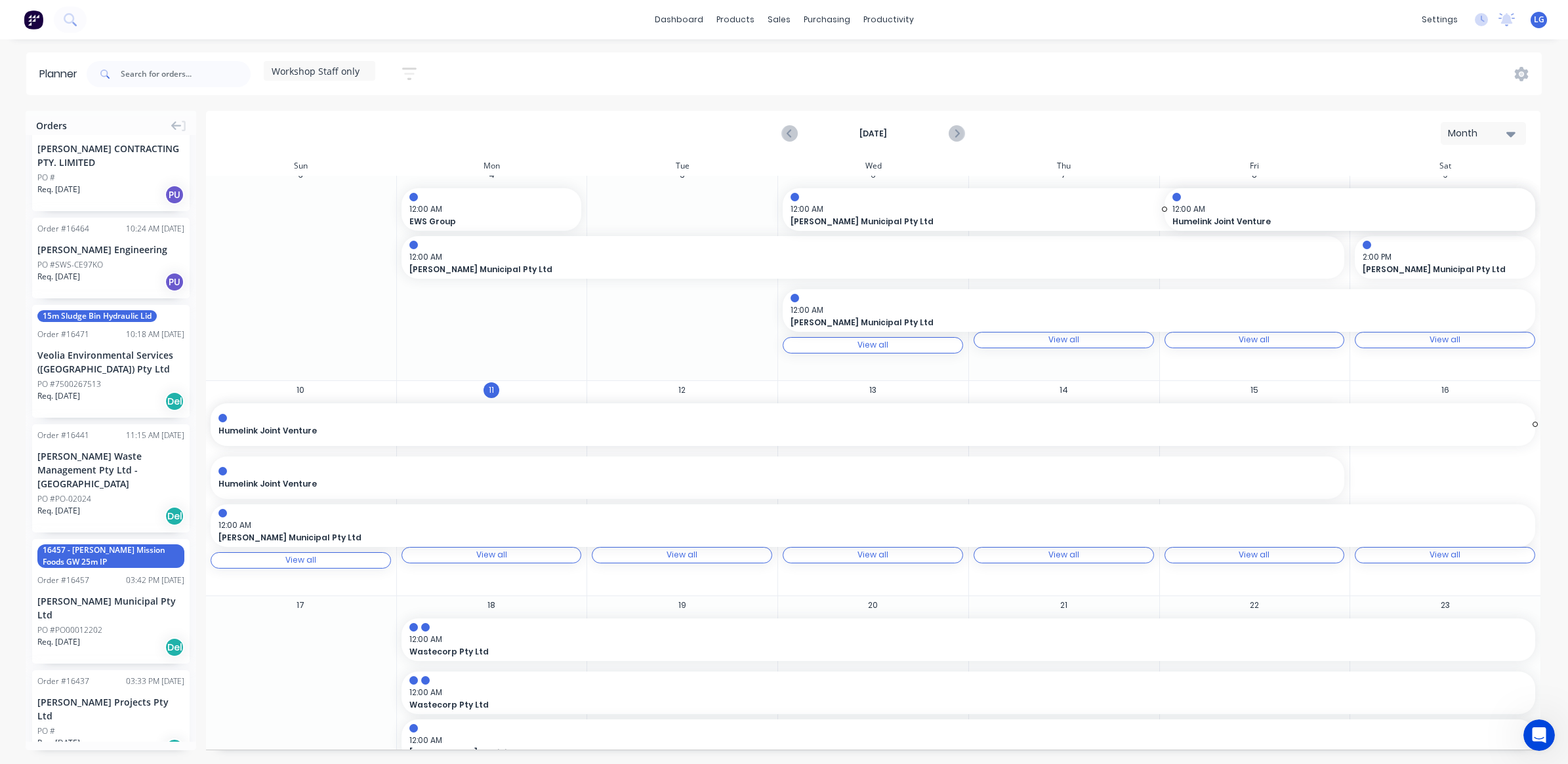
drag, startPoint x: 1329, startPoint y: 424, endPoint x: 1440, endPoint y: 423, distance: 111.0
click at [1341, 479] on div at bounding box center [1342, 473] width 4 height 42
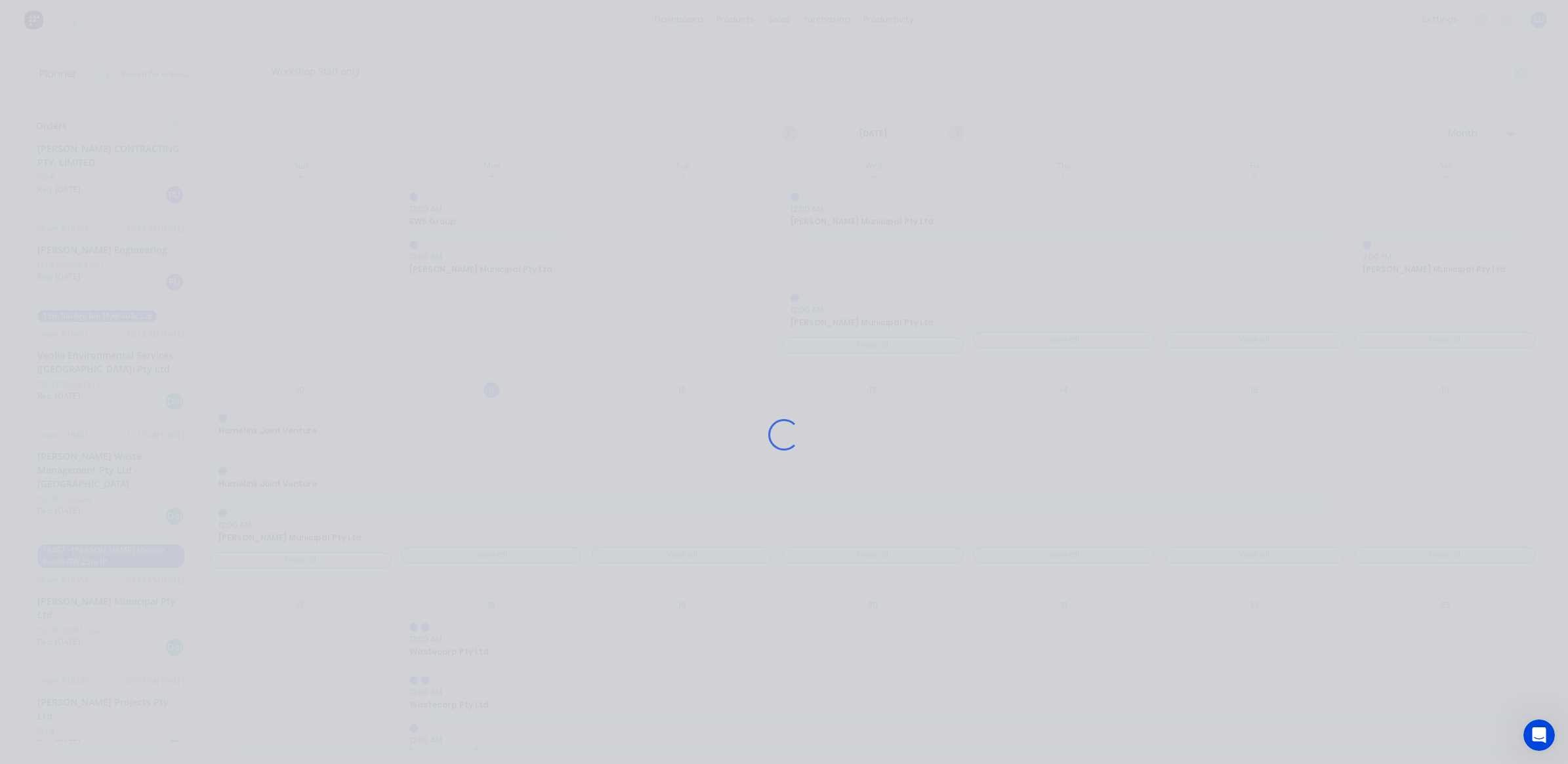
click at [1335, 479] on div "Loading..." at bounding box center [784, 382] width 1568 height 764
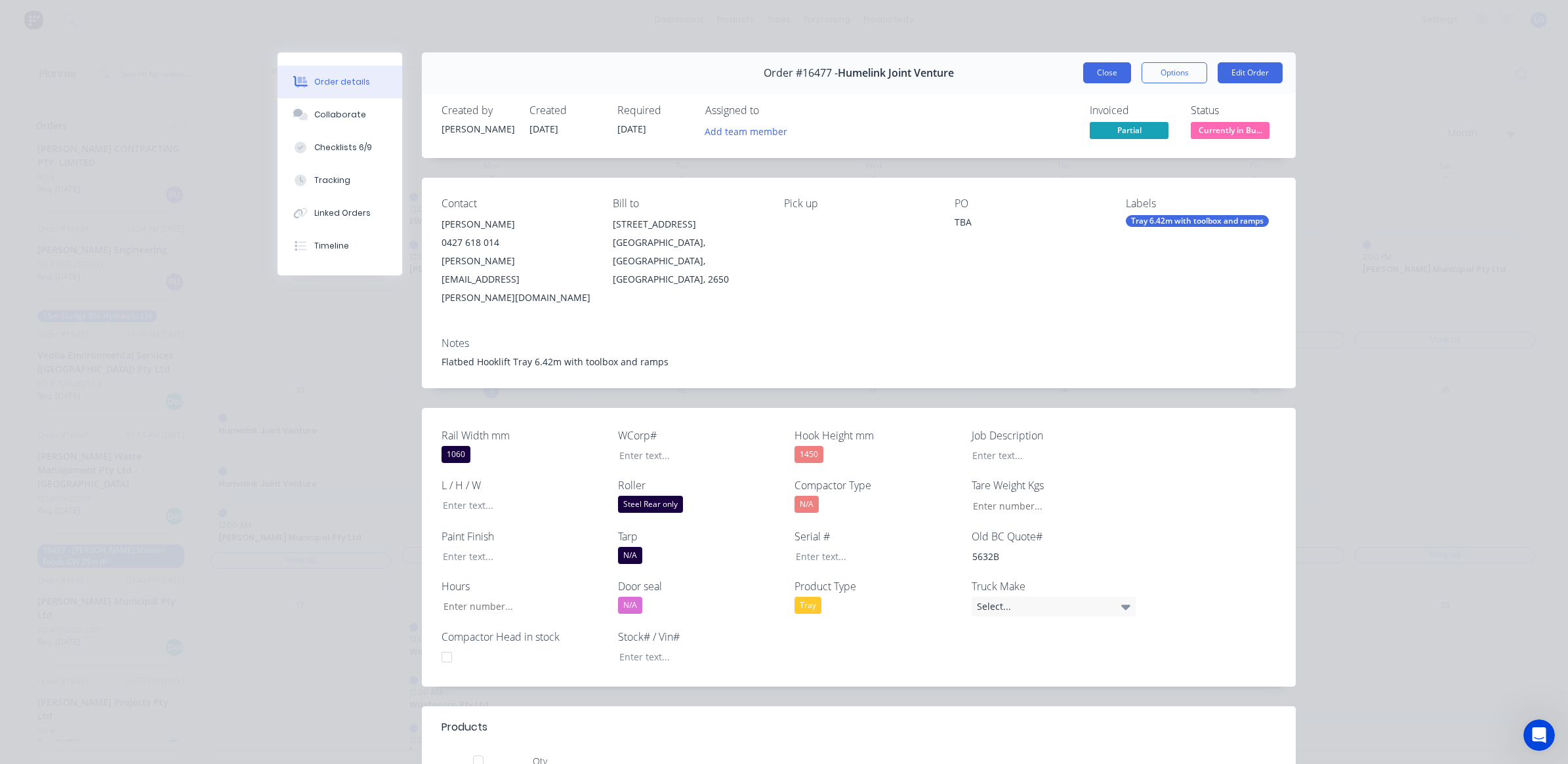
click at [1083, 73] on button "Close" at bounding box center [1107, 73] width 48 height 21
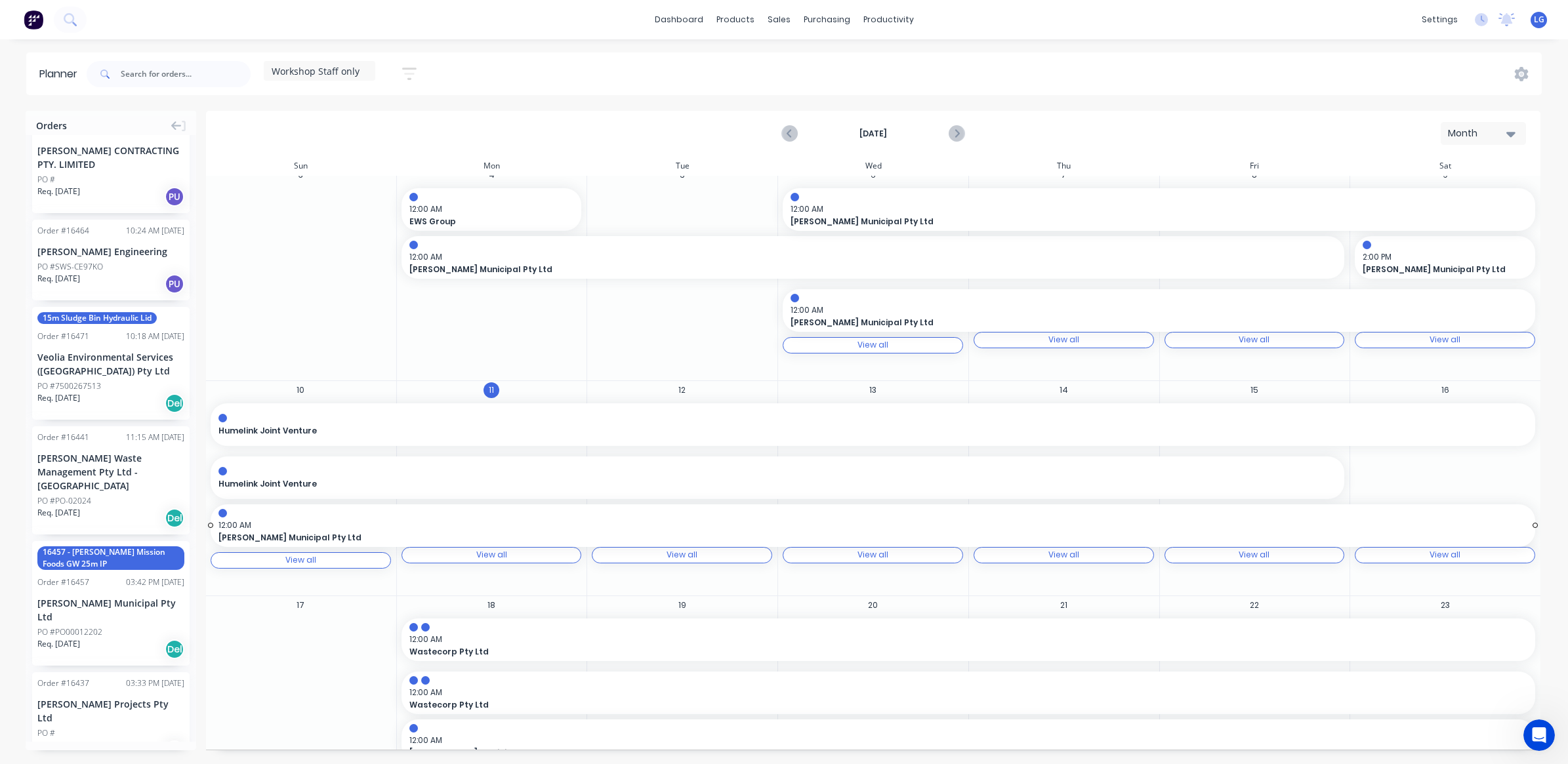
scroll to position [1466, 0]
drag, startPoint x: 1329, startPoint y: 477, endPoint x: 1097, endPoint y: 487, distance: 232.2
drag, startPoint x: 1020, startPoint y: 478, endPoint x: 1385, endPoint y: 492, distance: 365.3
drag, startPoint x: 1521, startPoint y: 480, endPoint x: 1330, endPoint y: 498, distance: 191.8
click at [368, 434] on span "Humelink Joint Venture" at bounding box center [807, 430] width 1178 height 12
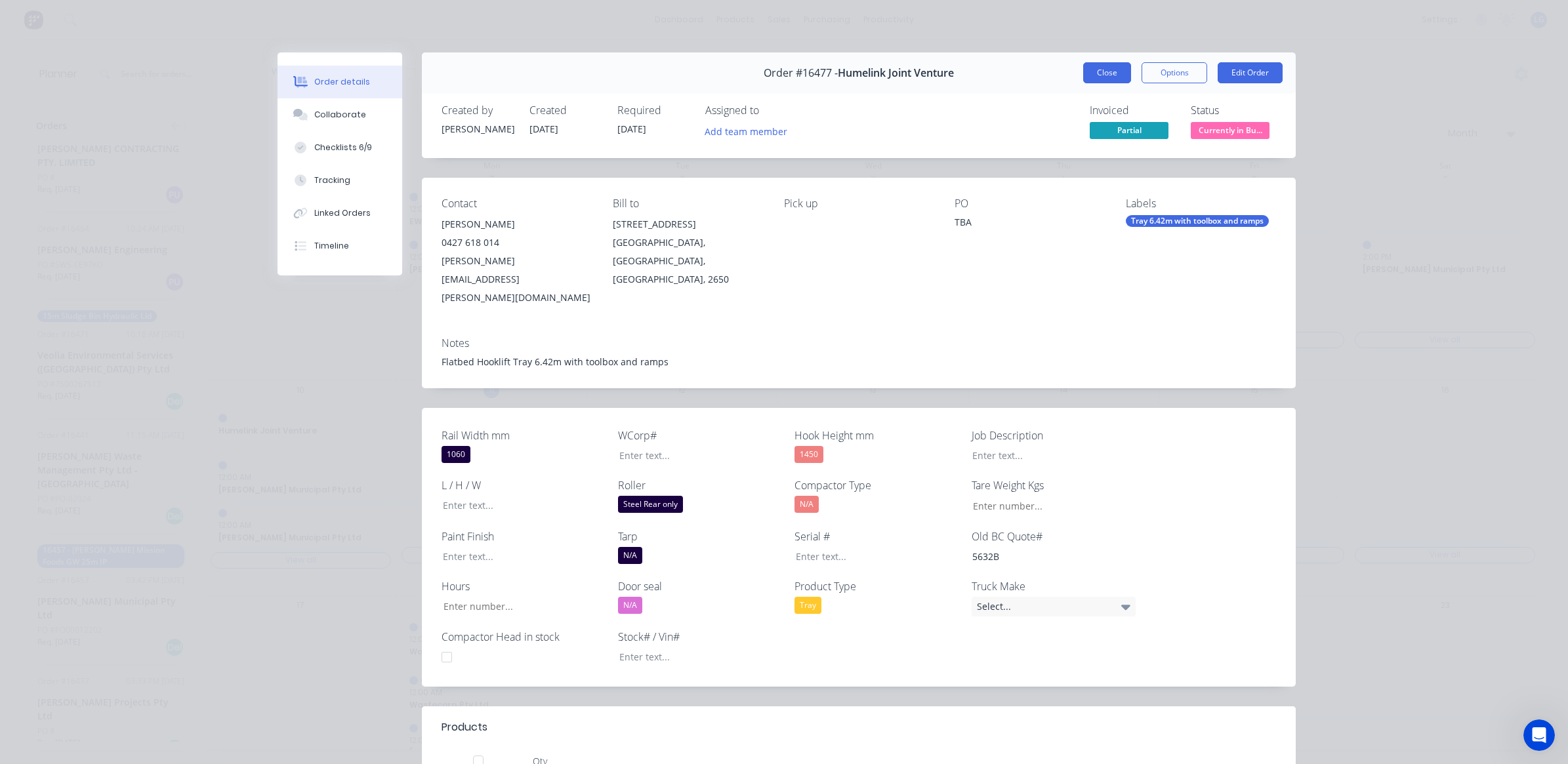
click at [1107, 80] on button "Close" at bounding box center [1107, 73] width 48 height 21
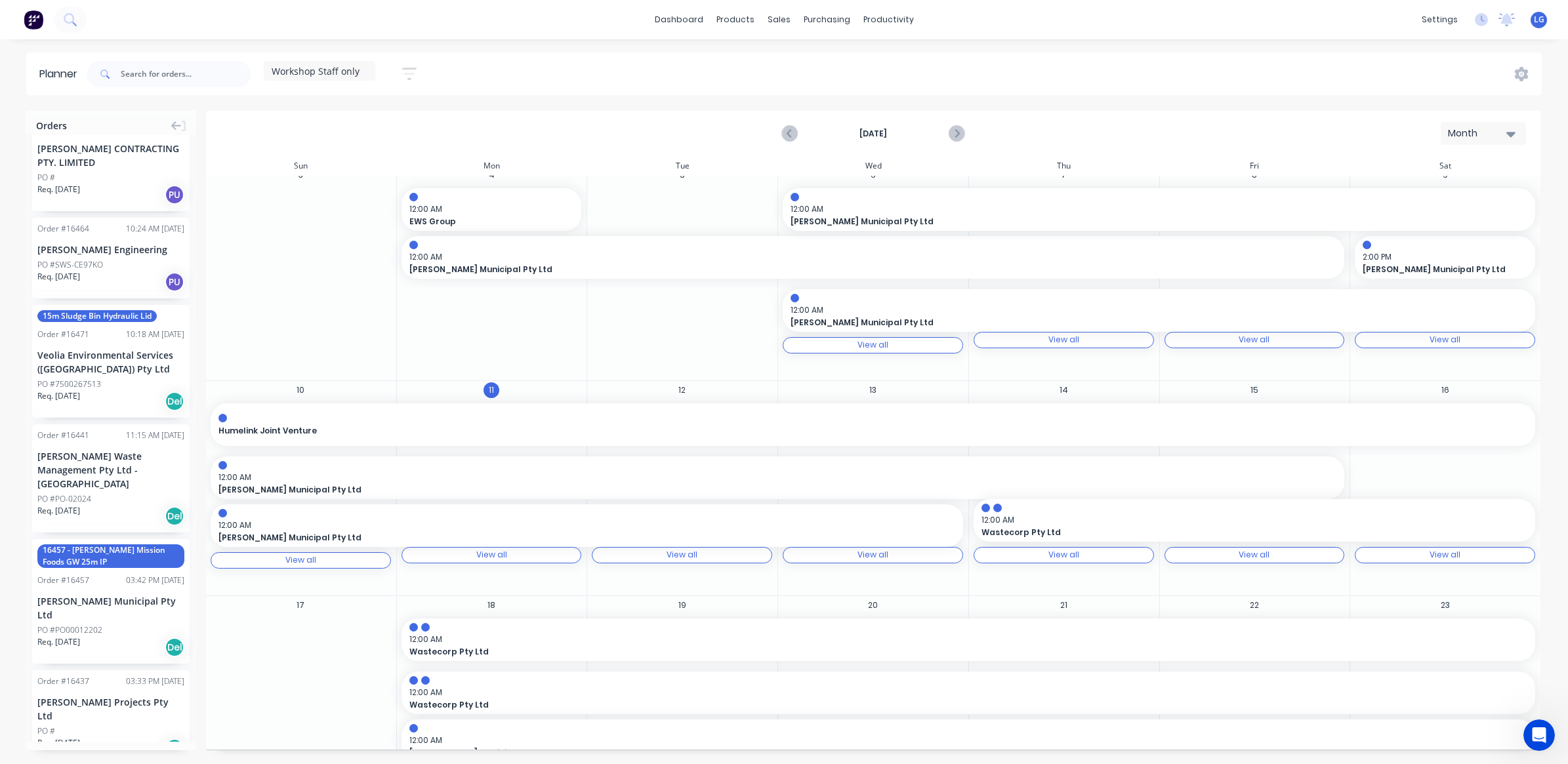
click at [1500, 133] on div "Month" at bounding box center [1478, 133] width 61 height 14
click at [1459, 197] on div "Week" at bounding box center [1459, 195] width 130 height 26
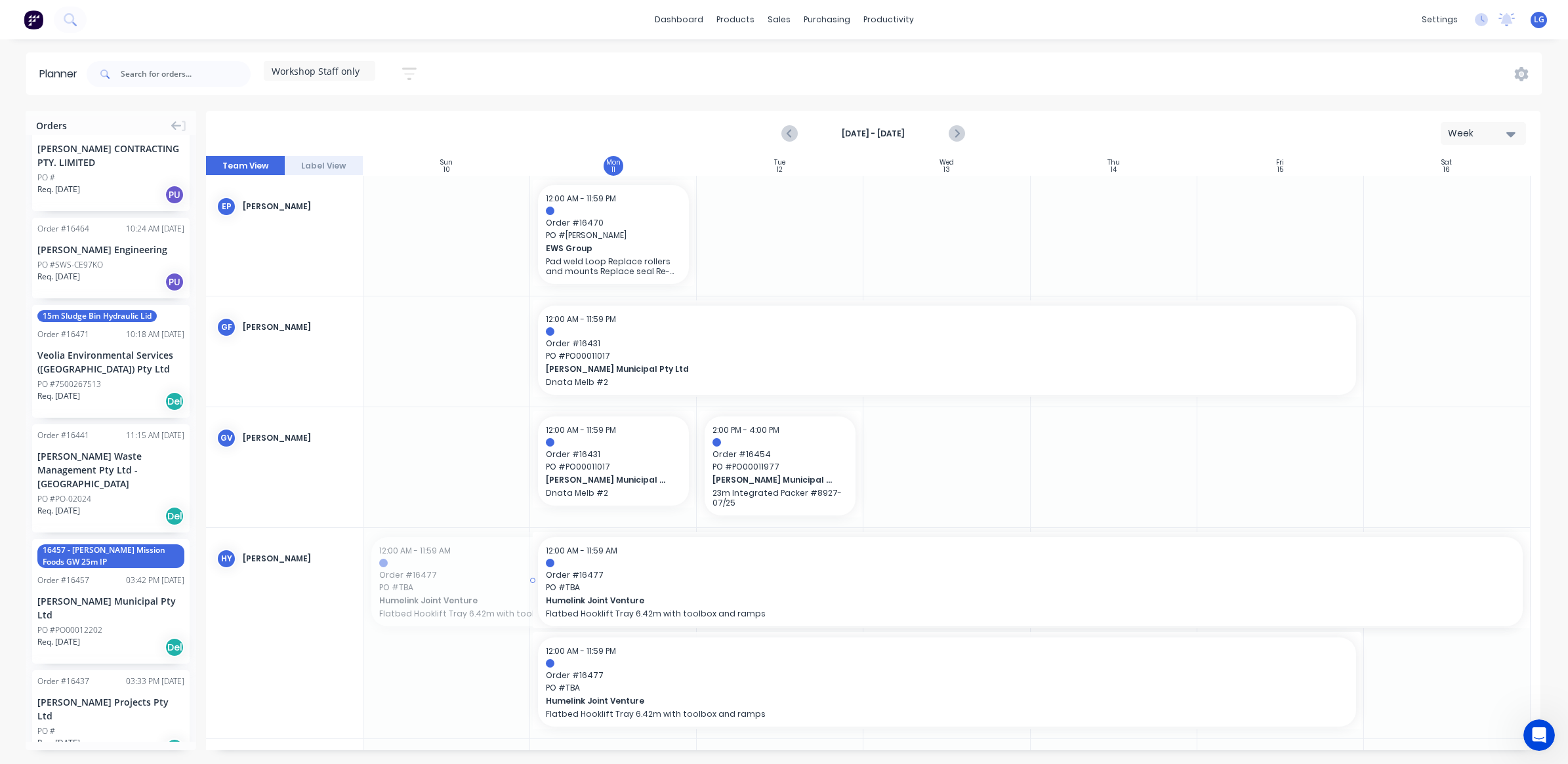
drag, startPoint x: 665, startPoint y: 574, endPoint x: 722, endPoint y: 577, distance: 57.1
drag, startPoint x: 1358, startPoint y: 683, endPoint x: 1471, endPoint y: 686, distance: 113.0
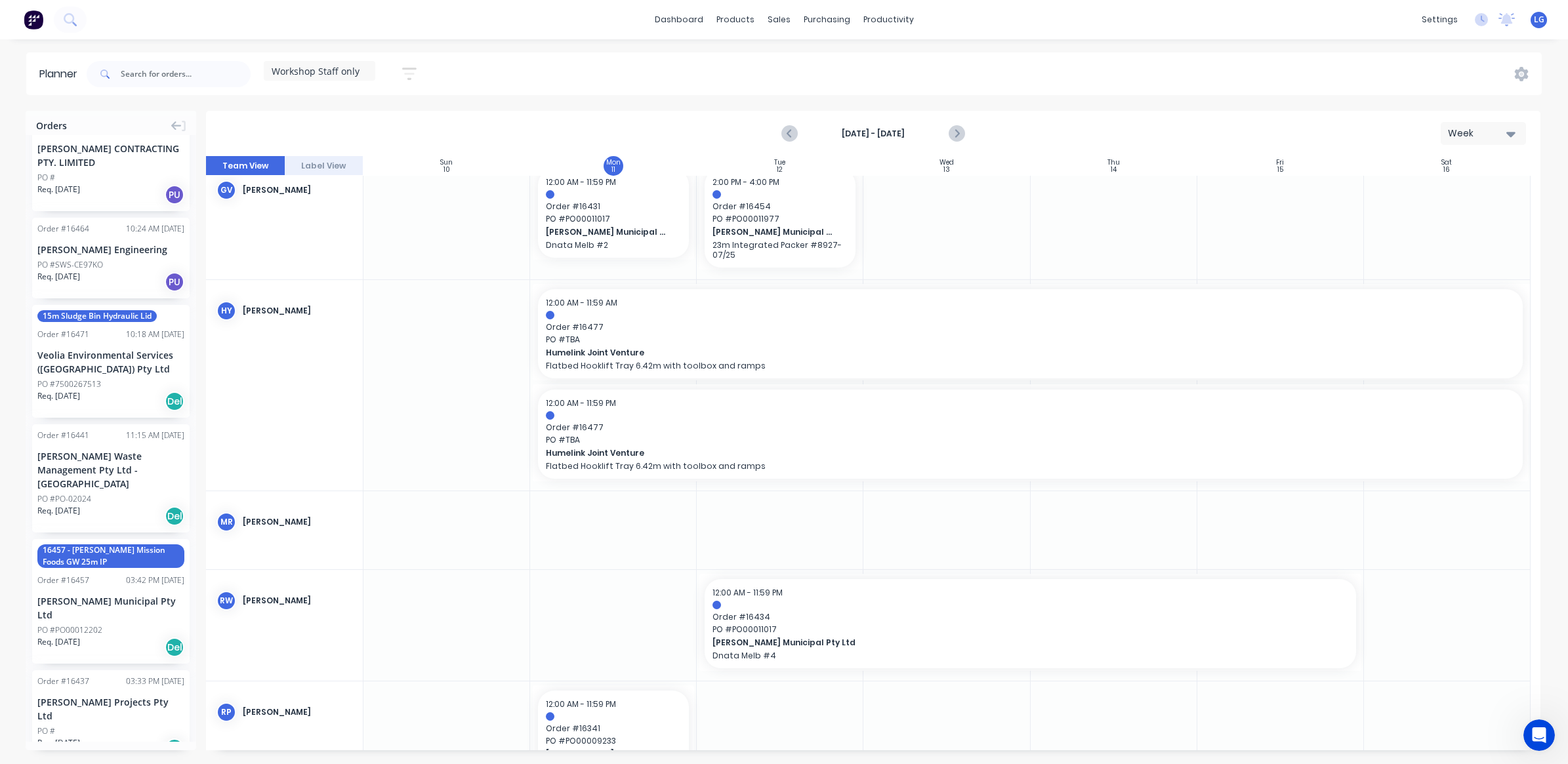
scroll to position [102, 0]
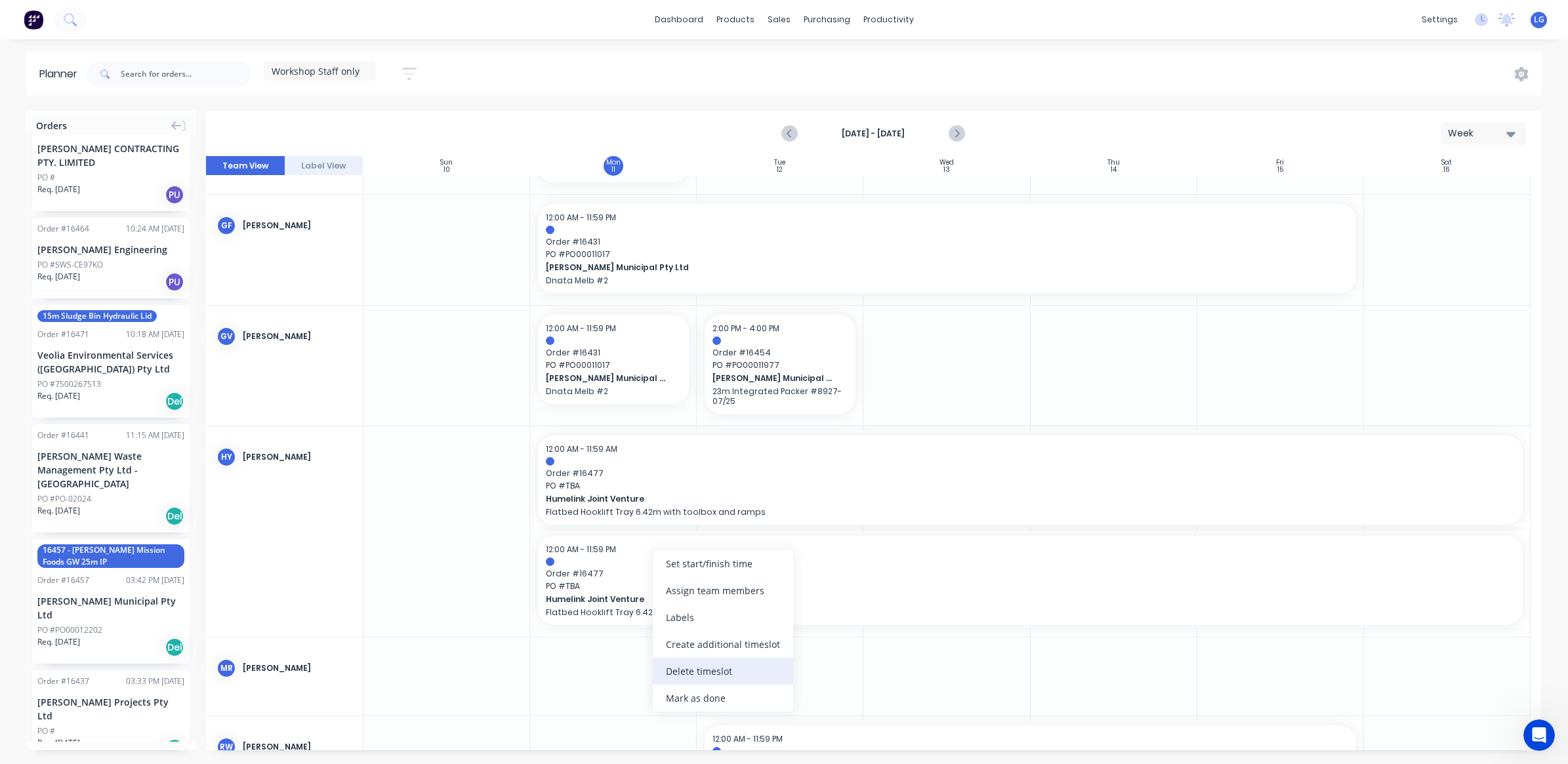
click at [725, 677] on div "Delete timeslot" at bounding box center [723, 671] width 140 height 27
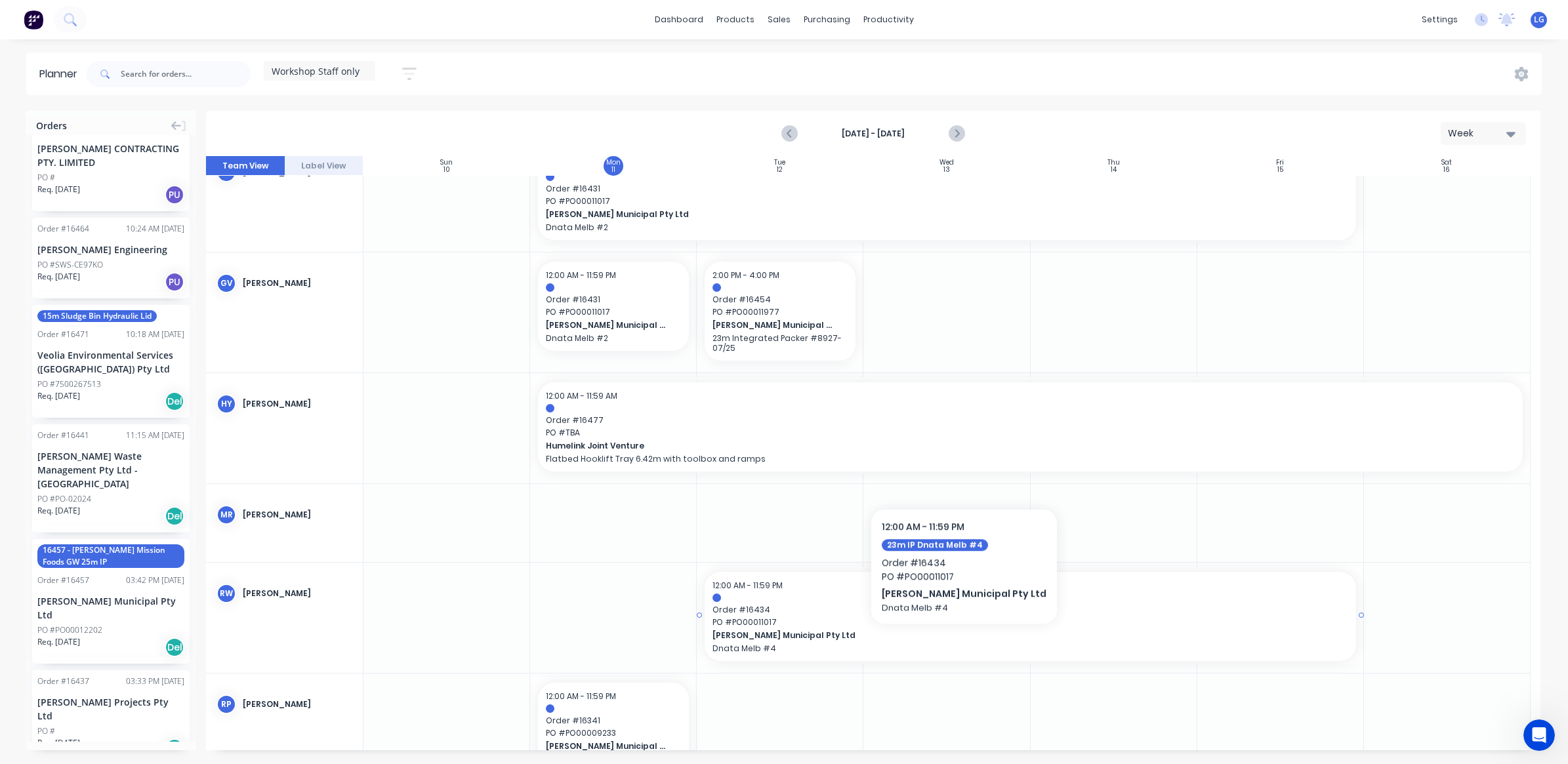
scroll to position [183, 0]
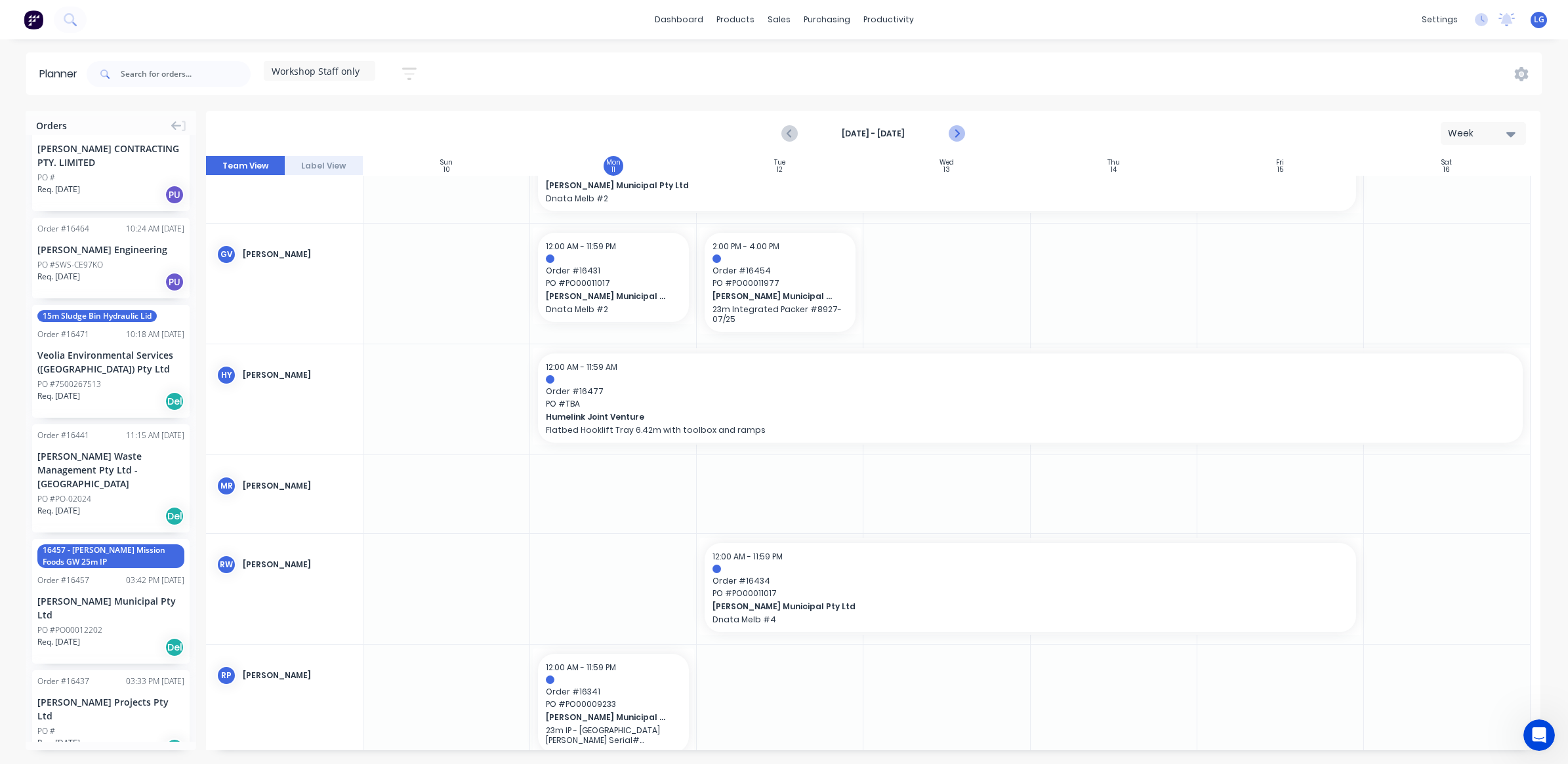
click at [959, 132] on icon "Next page" at bounding box center [955, 133] width 16 height 16
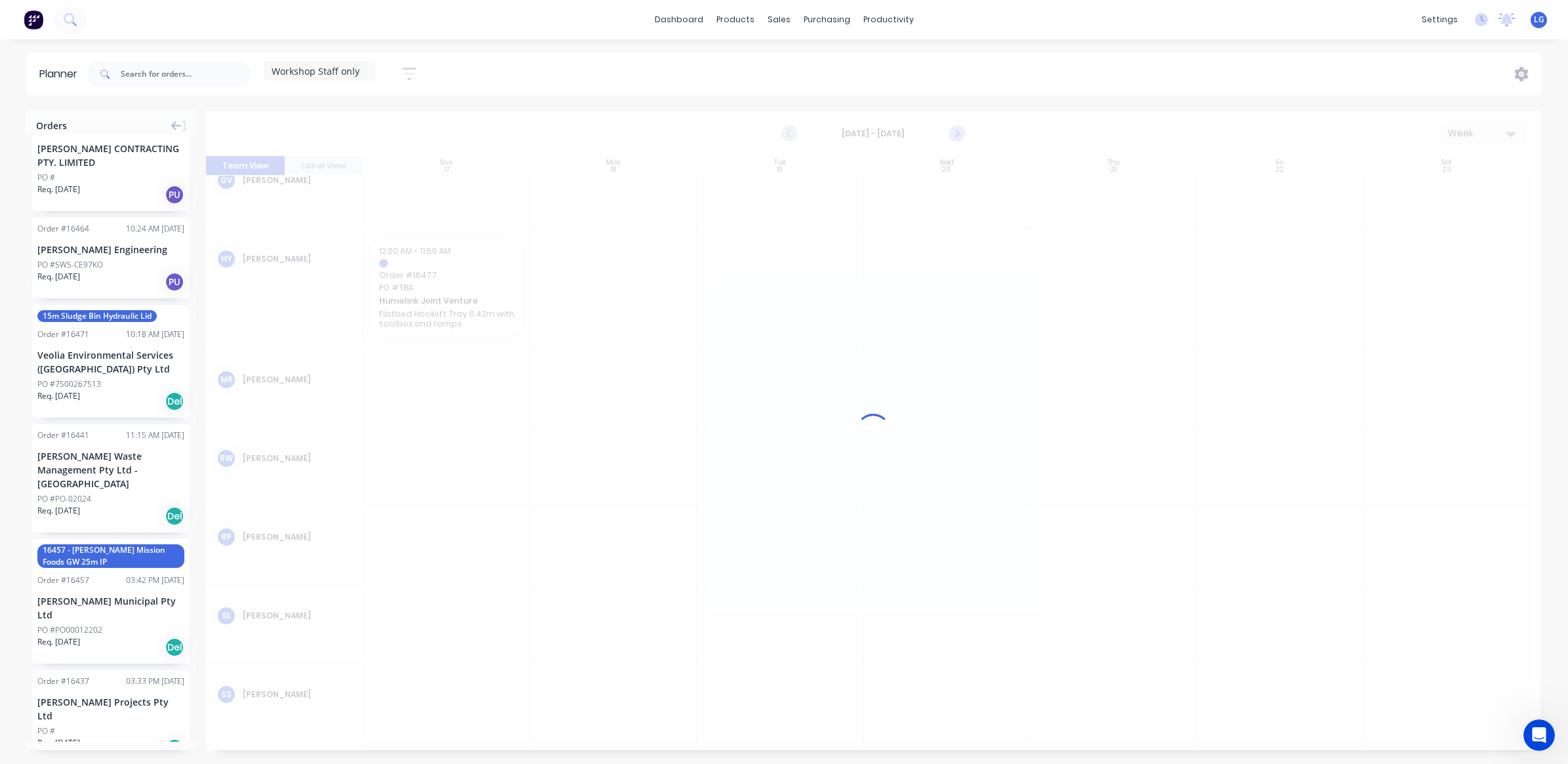
scroll to position [128, 0]
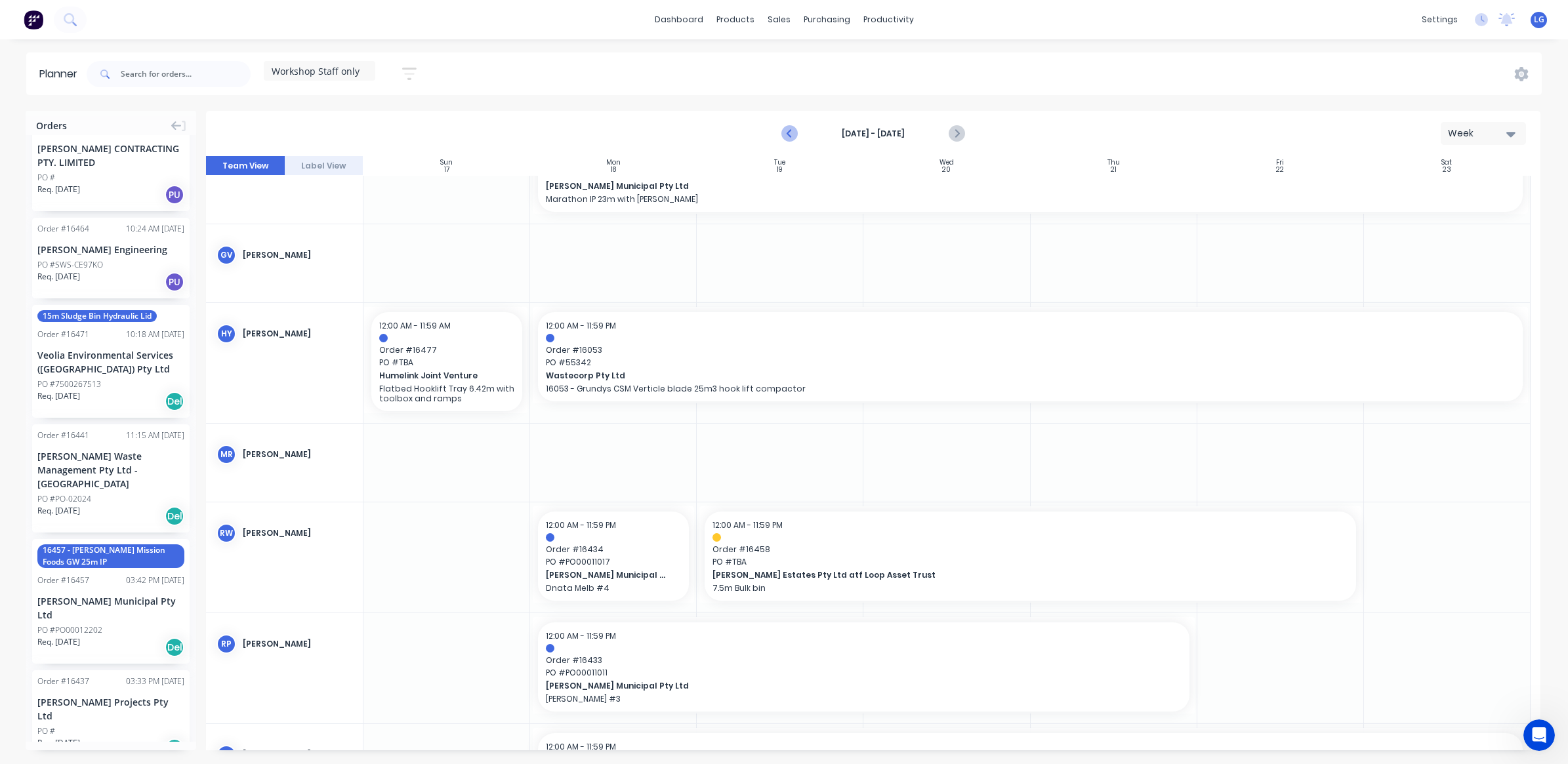
click at [791, 130] on icon "Previous page" at bounding box center [790, 133] width 6 height 11
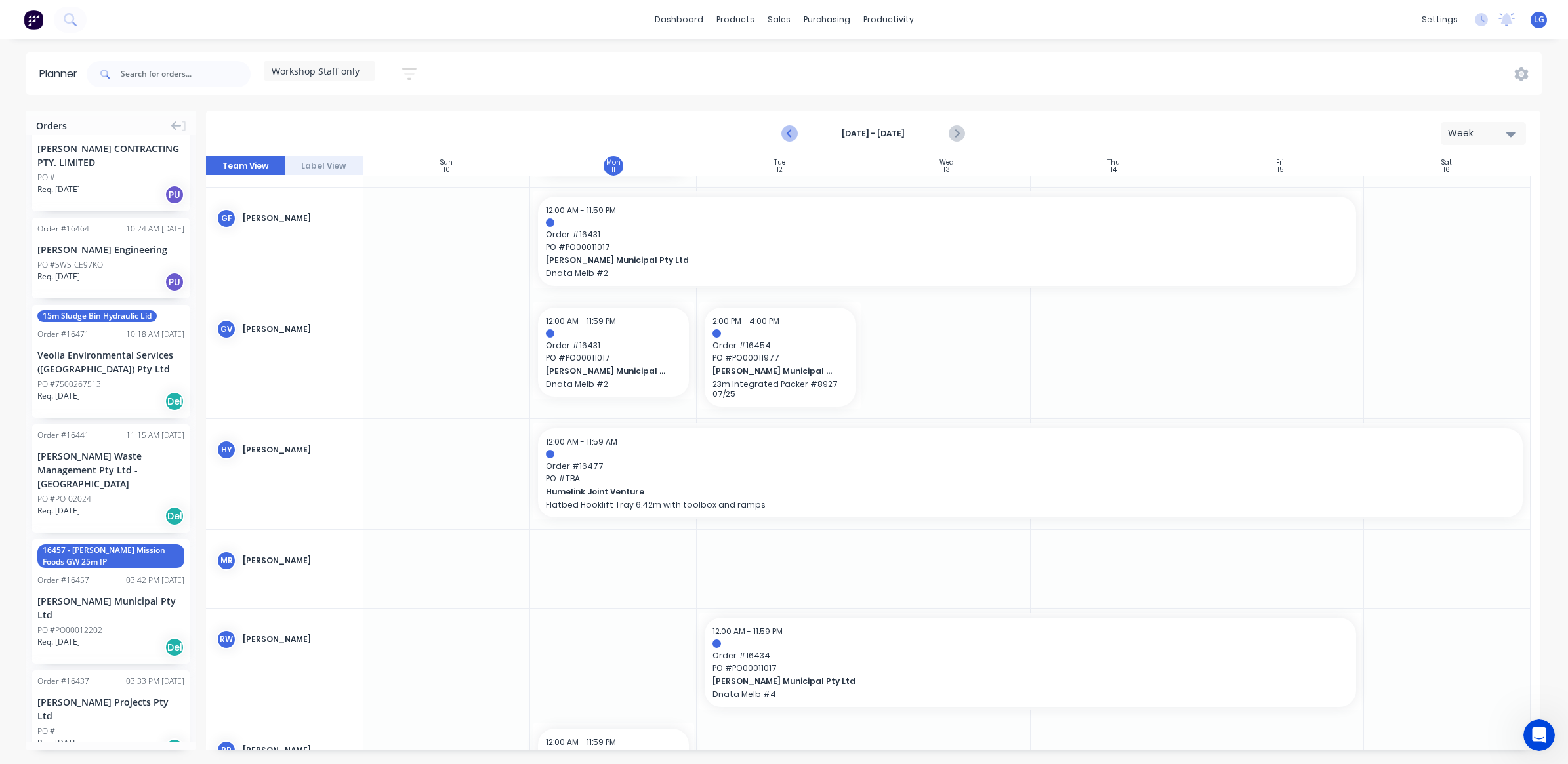
scroll to position [183, 0]
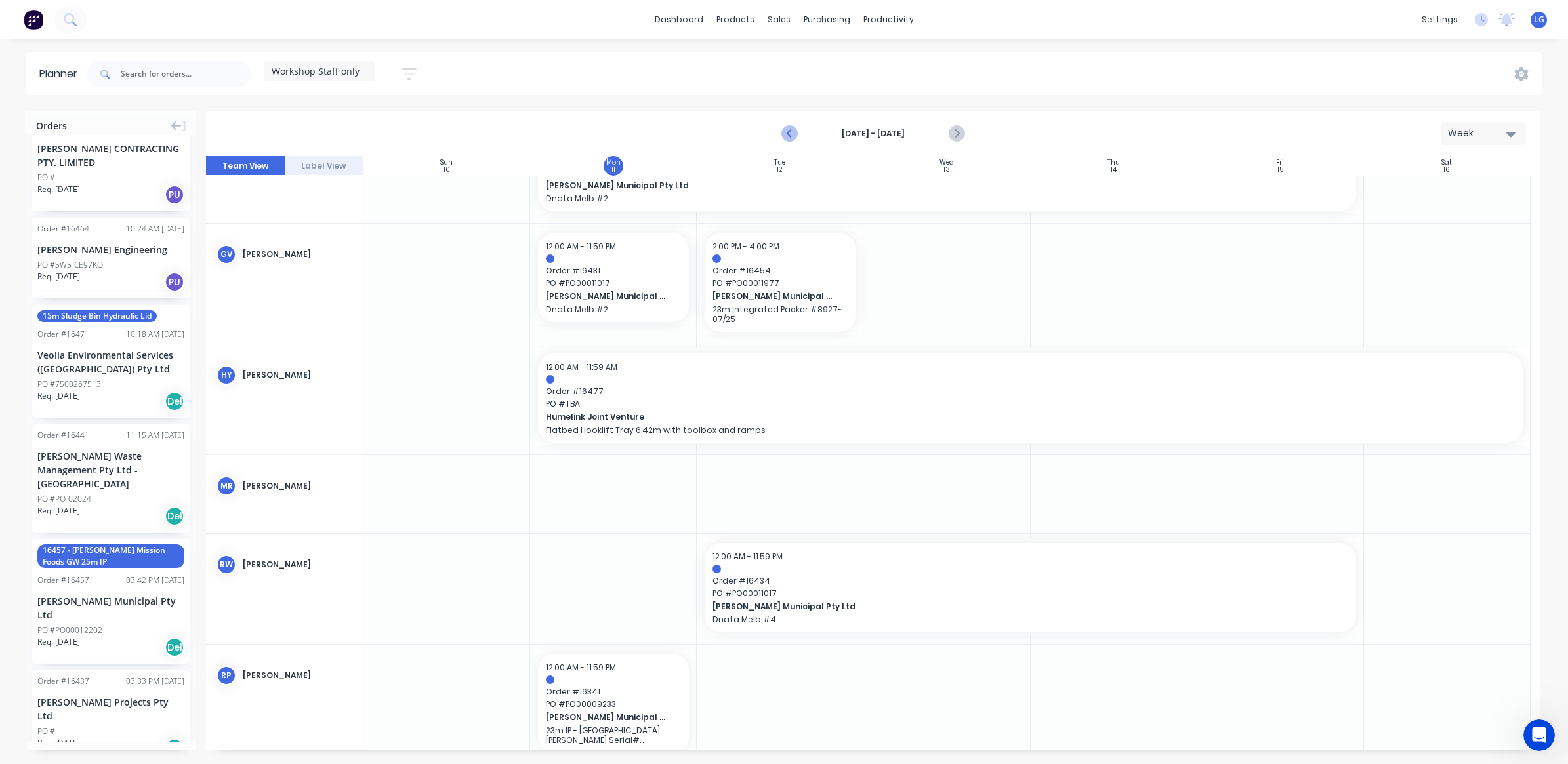
click at [791, 130] on icon "Previous page" at bounding box center [790, 133] width 6 height 11
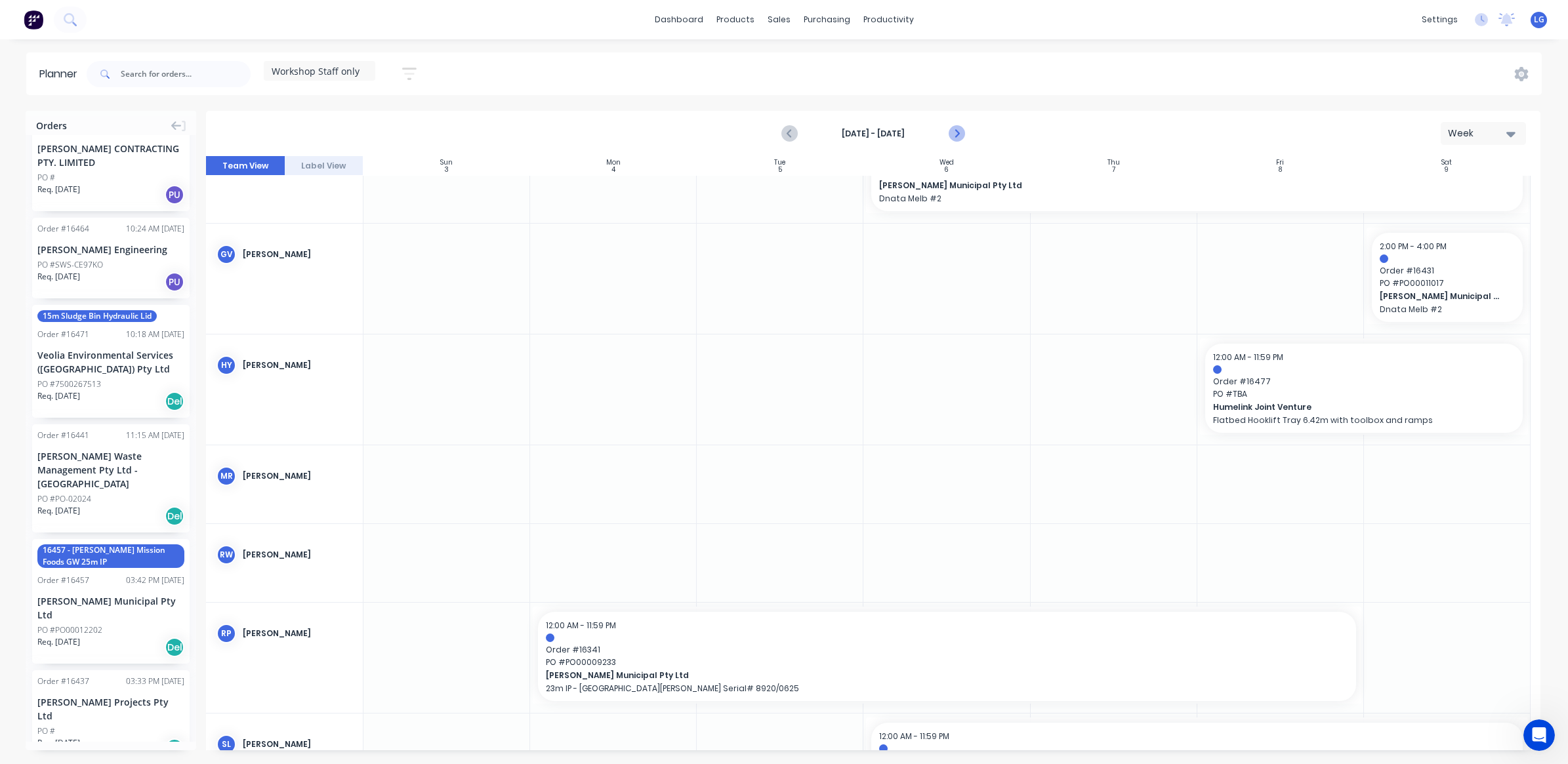
click at [951, 136] on icon "Next page" at bounding box center [955, 133] width 16 height 16
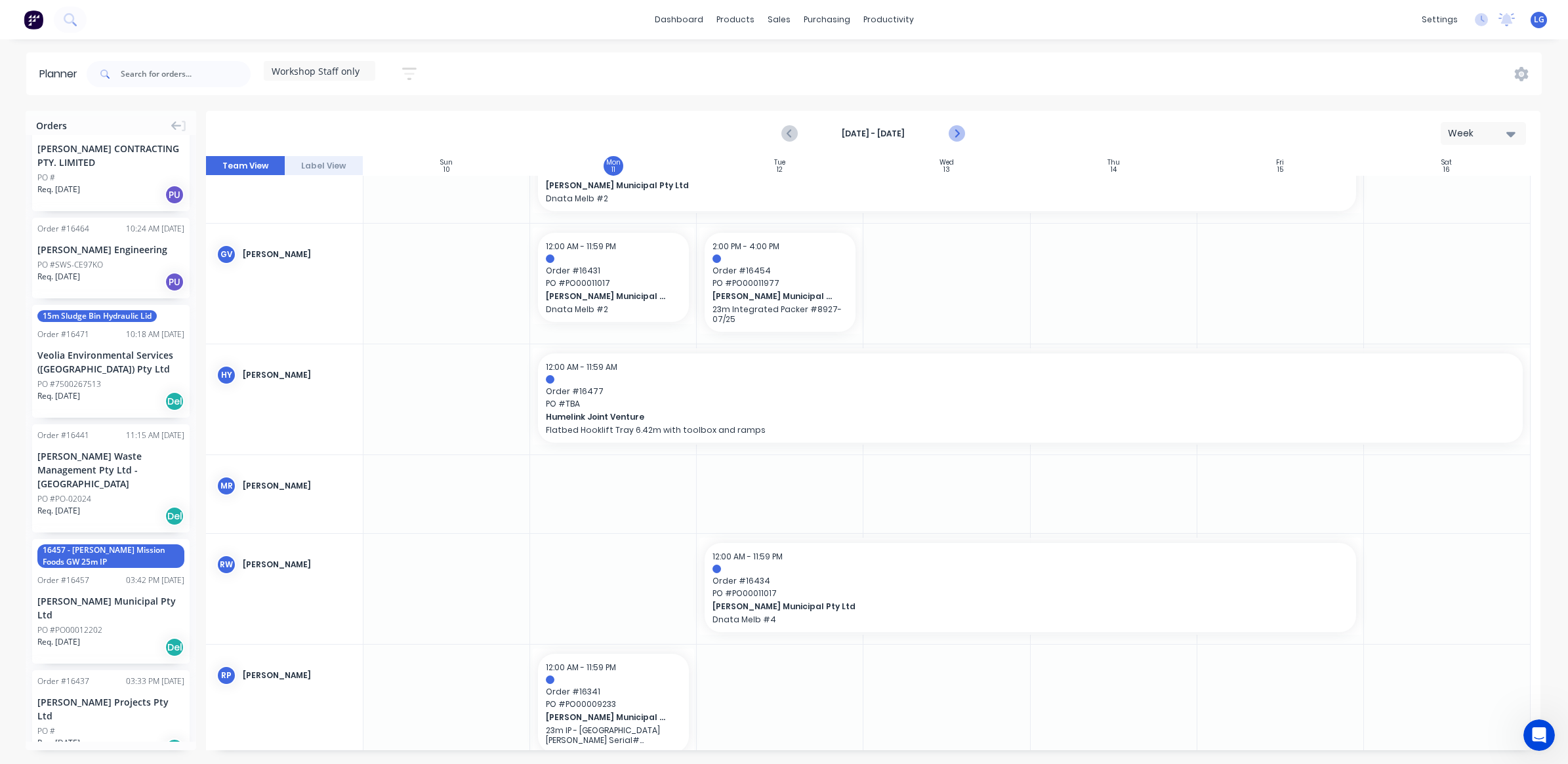
click at [952, 136] on icon "Next page" at bounding box center [955, 133] width 16 height 16
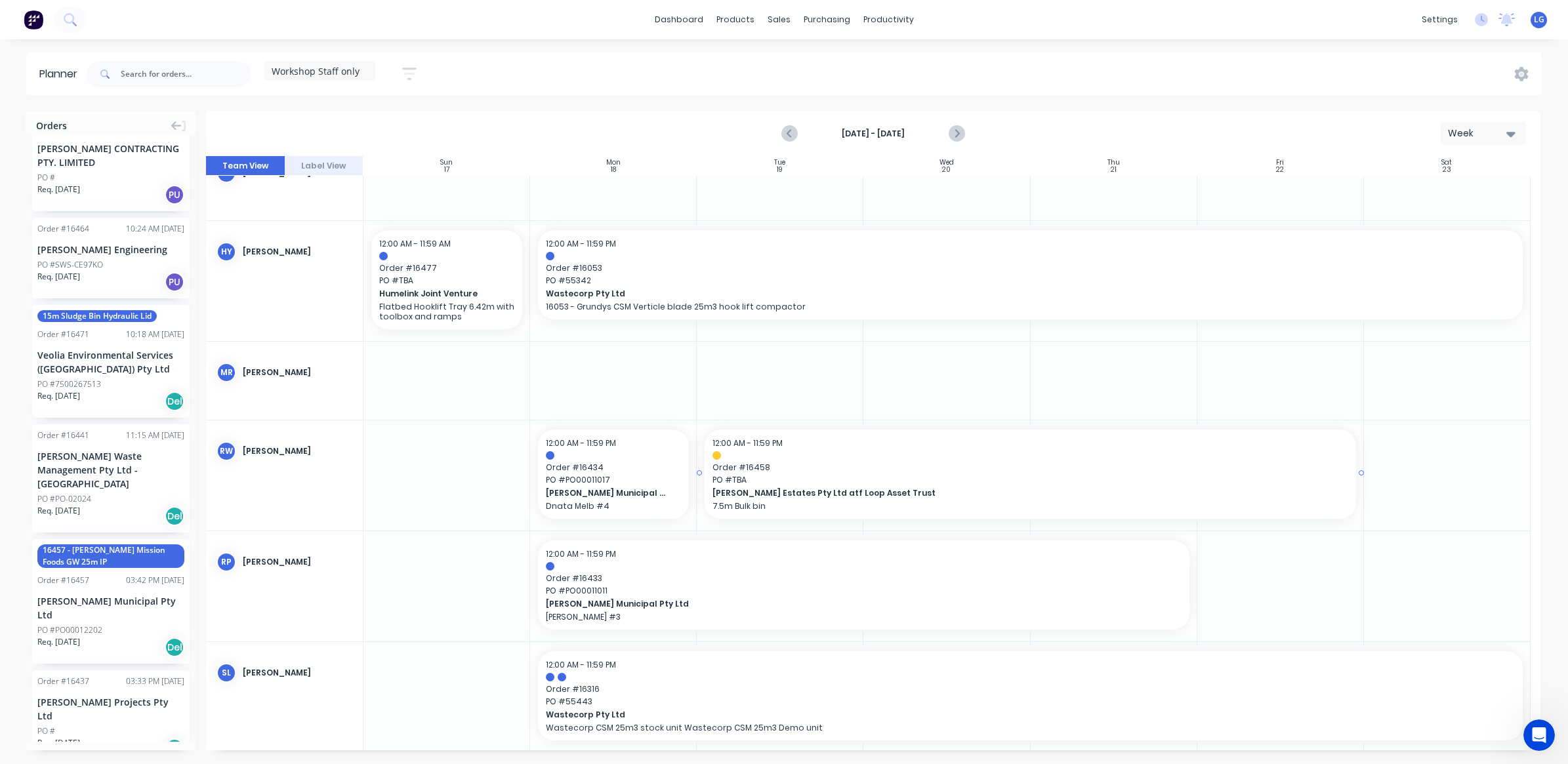
scroll to position [0, 0]
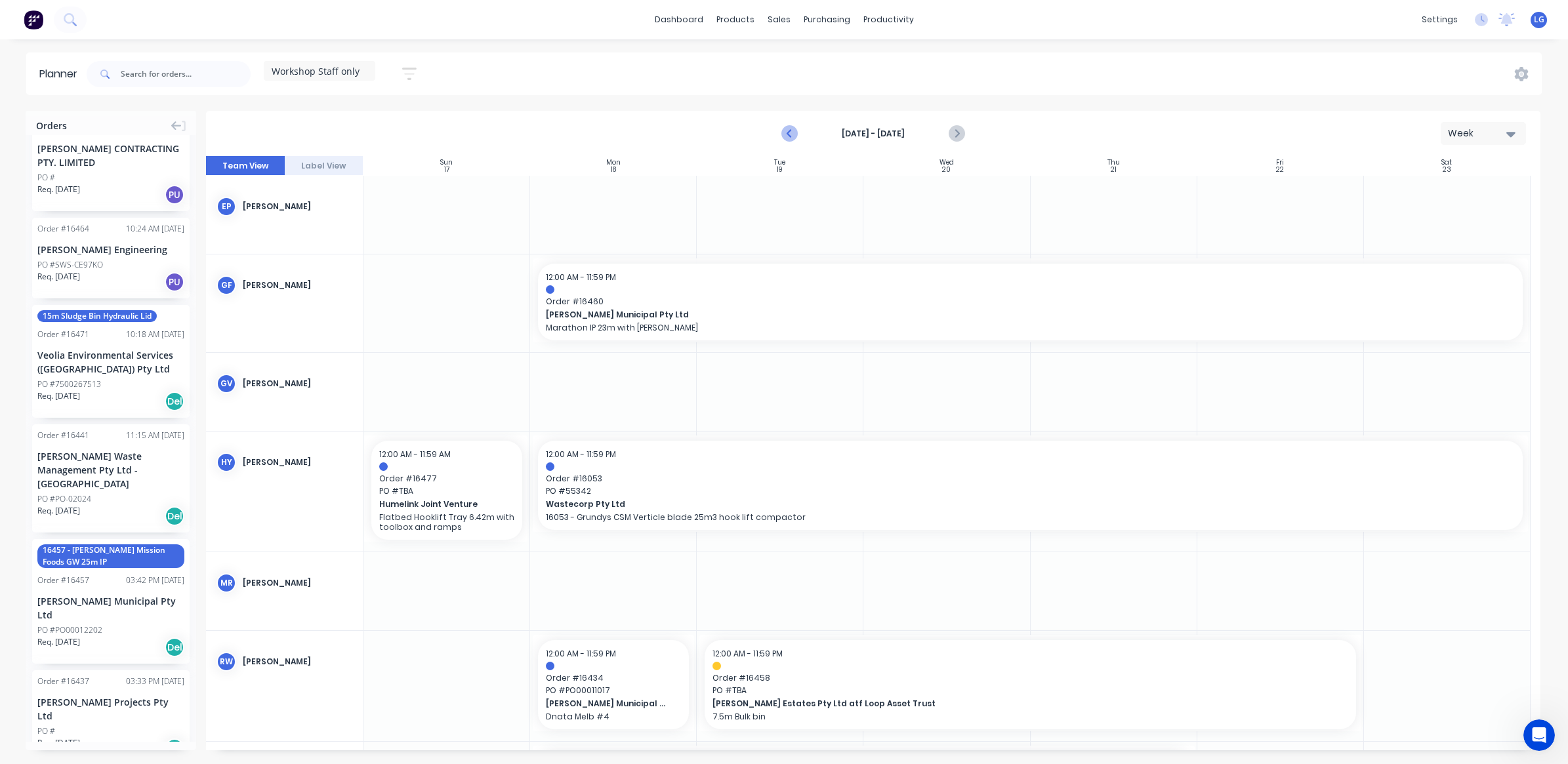
click at [786, 136] on icon "Previous page" at bounding box center [790, 133] width 16 height 16
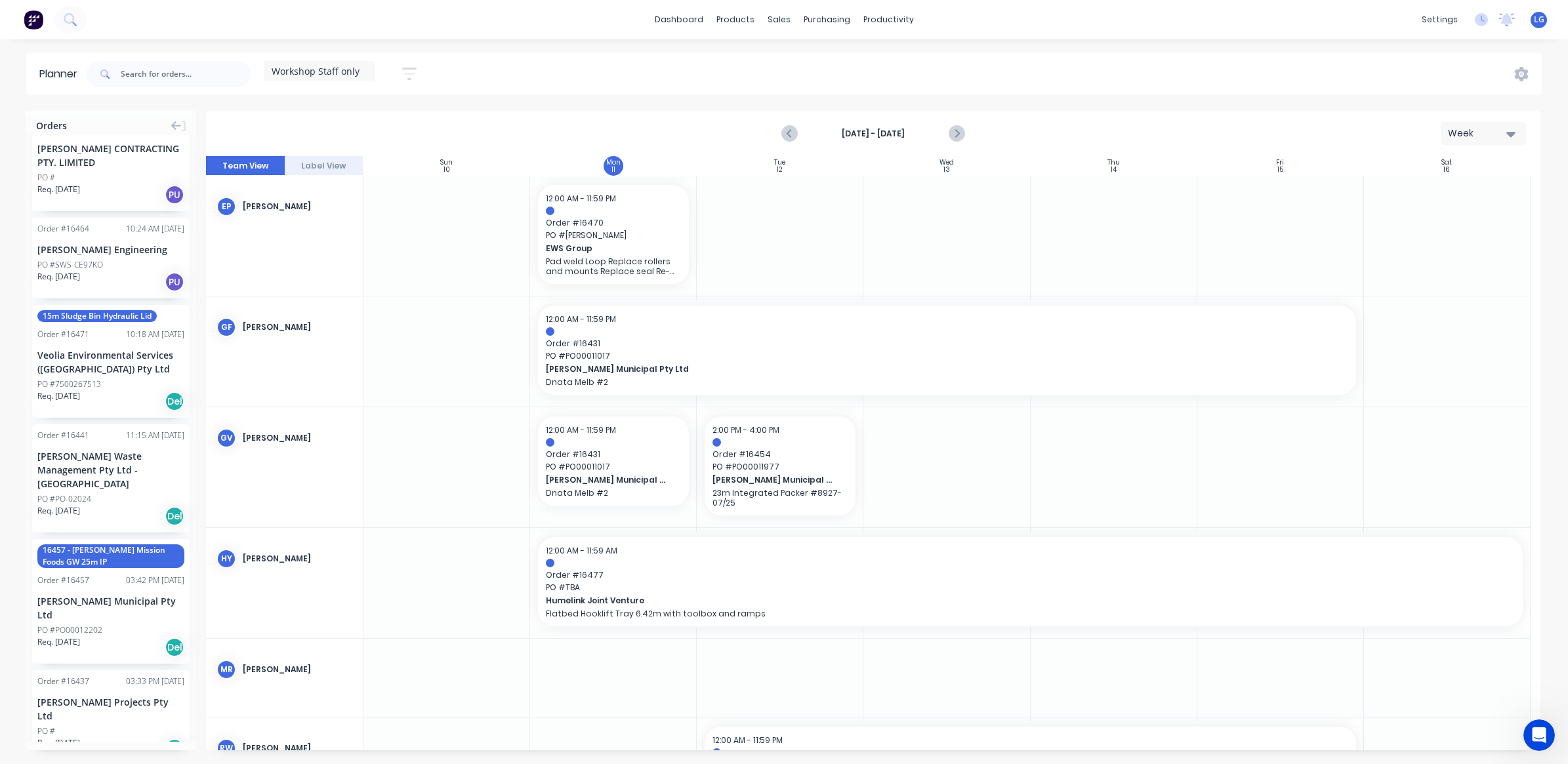
click at [435, 31] on div "dashboard products sales purchasing productivity dashboard products Product Cat…" at bounding box center [784, 20] width 1568 height 40
click at [1510, 138] on icon "button" at bounding box center [1510, 133] width 9 height 14
click at [1466, 221] on div "Month" at bounding box center [1459, 222] width 130 height 26
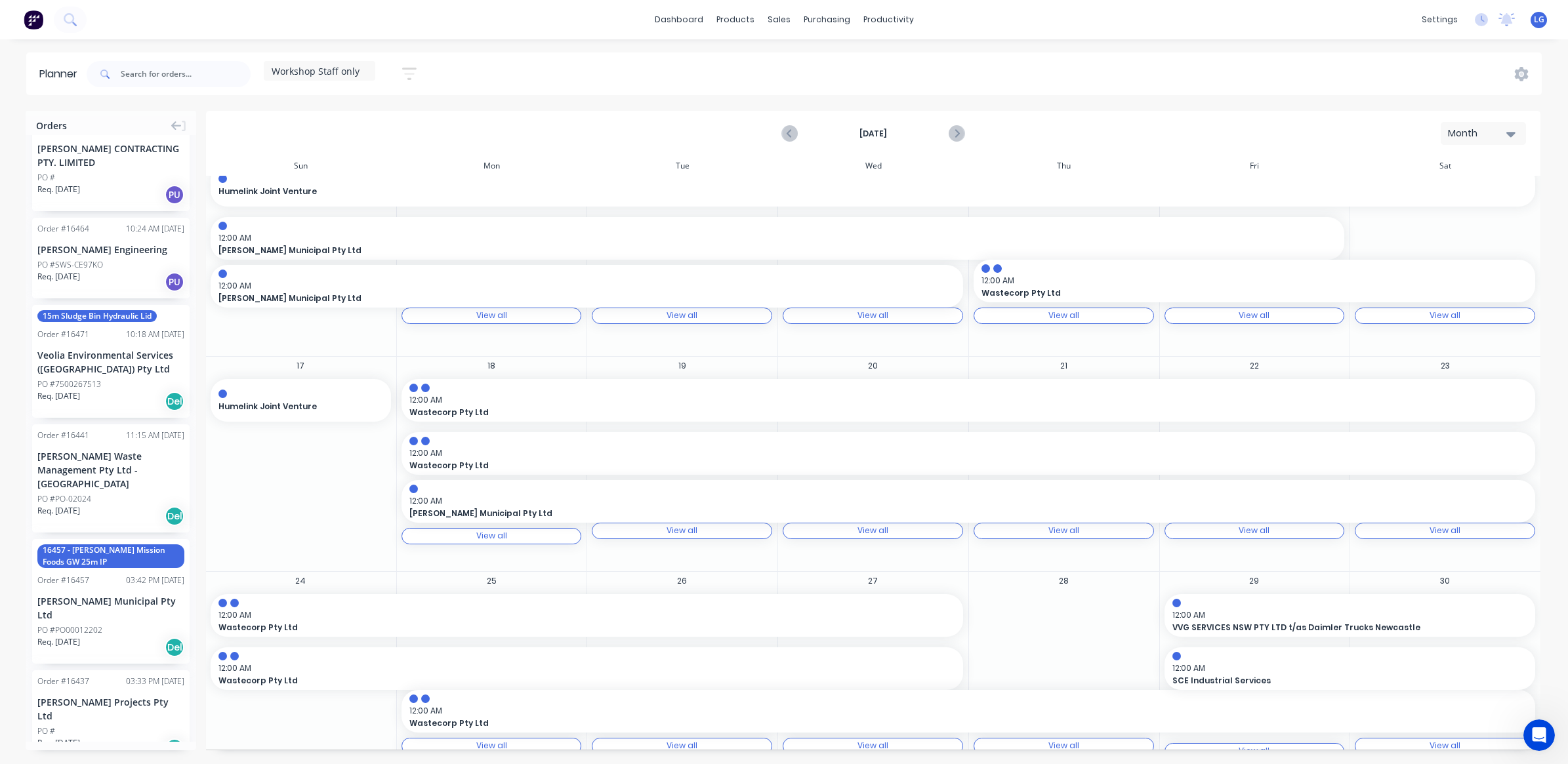
scroll to position [328, 0]
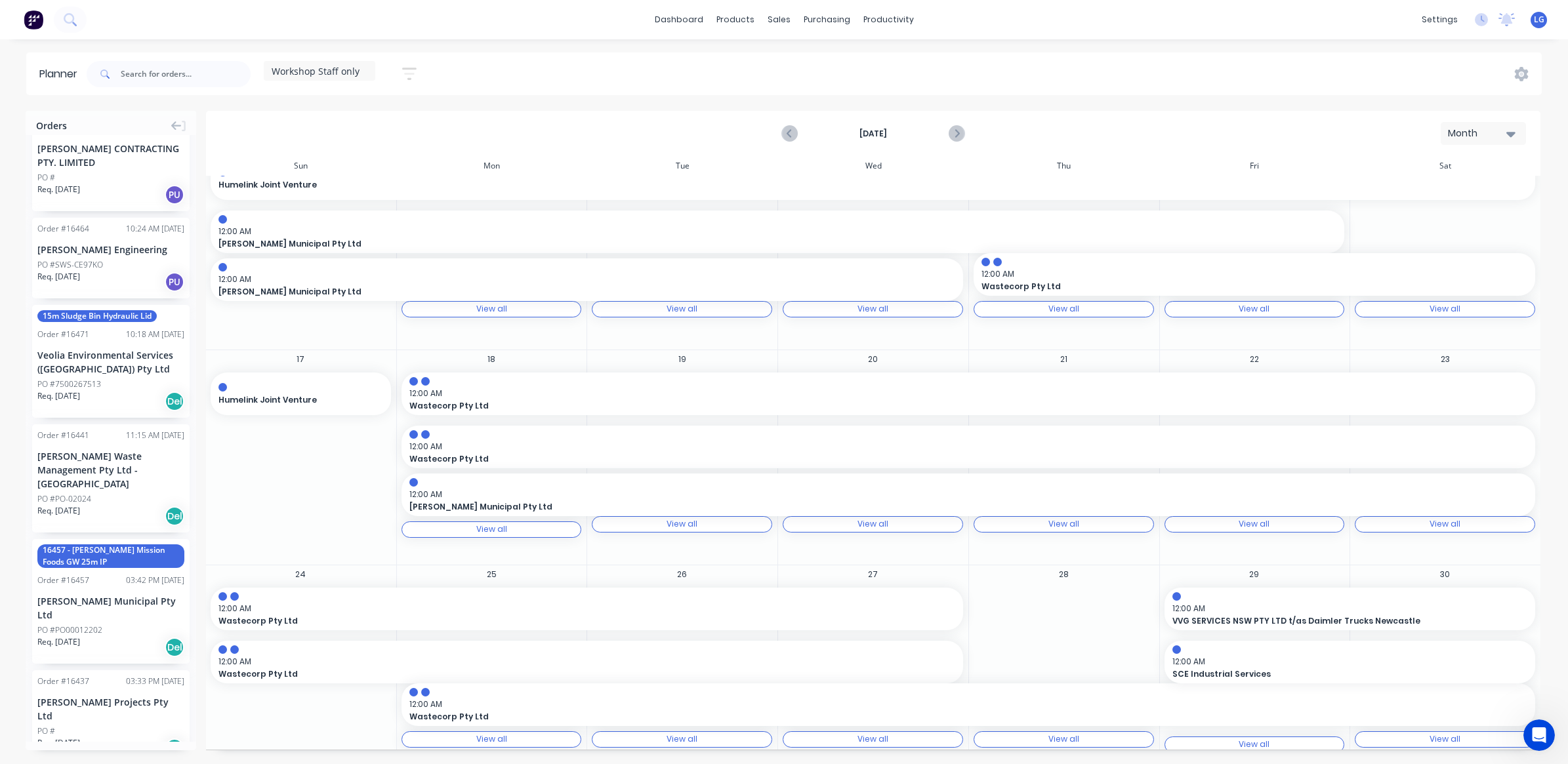
click at [680, 523] on div "View all" at bounding box center [682, 523] width 31 height 9
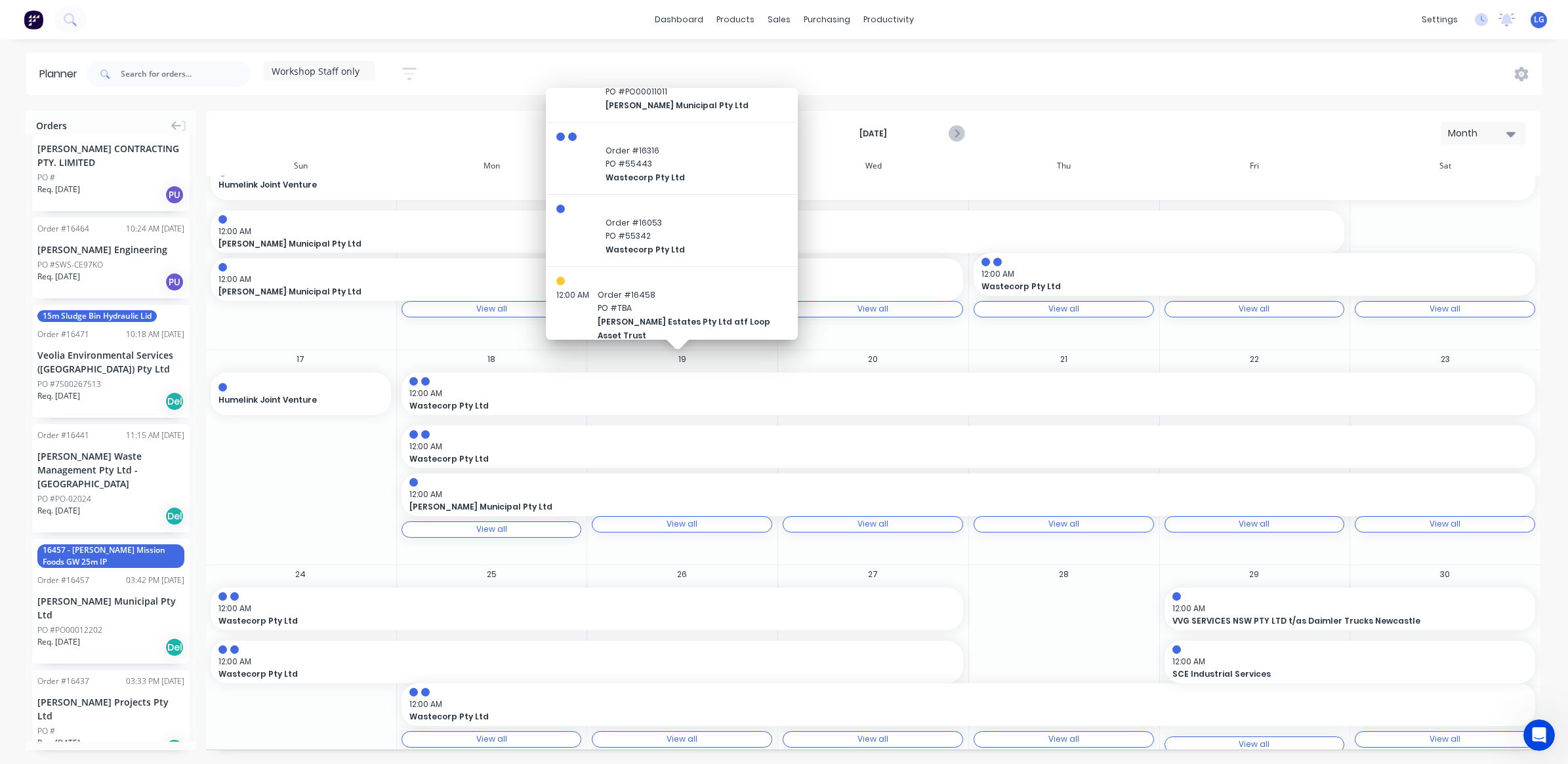
scroll to position [0, 0]
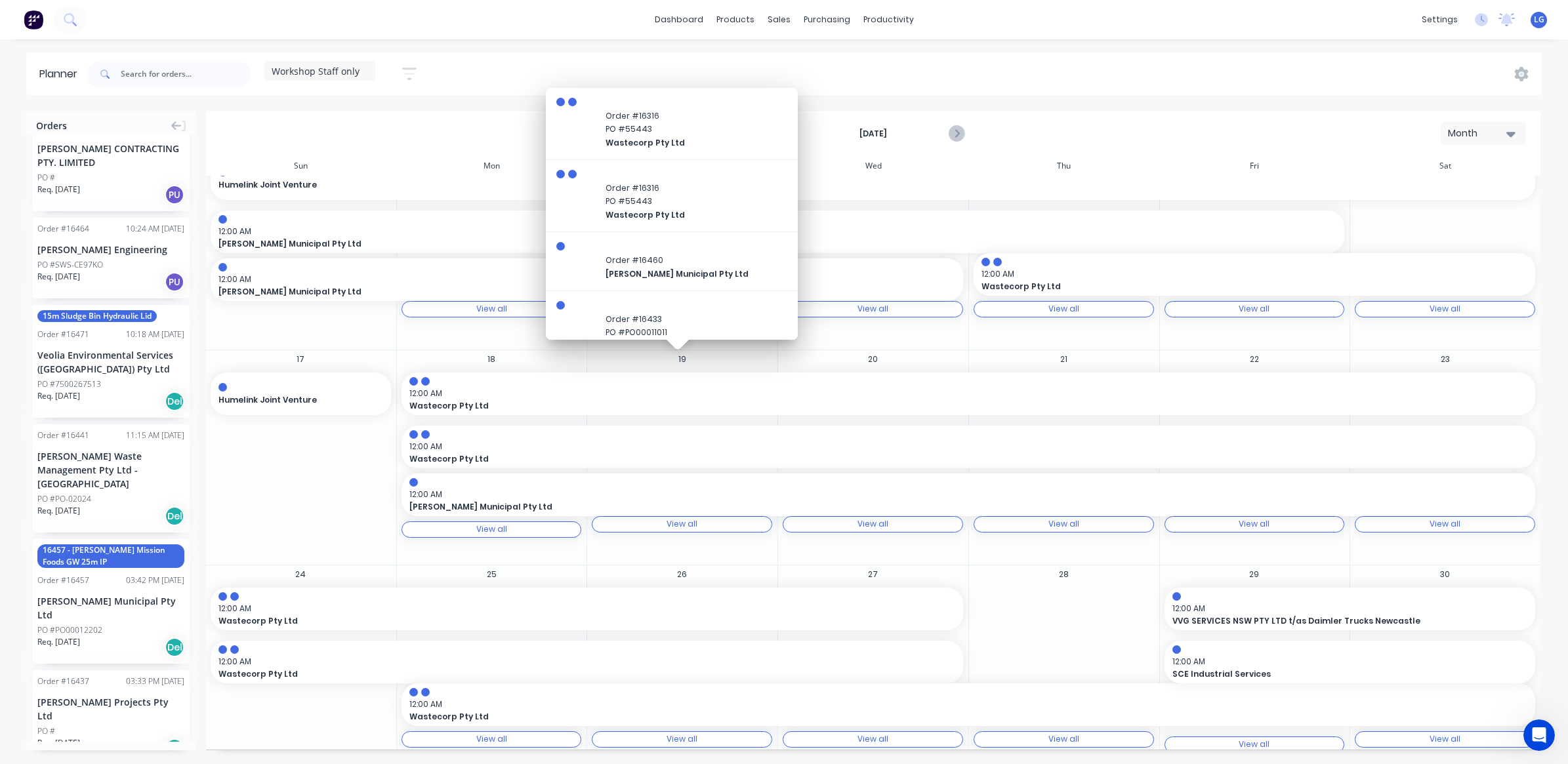
click at [686, 526] on div "View all" at bounding box center [682, 523] width 31 height 9
